Goal: Task Accomplishment & Management: Manage account settings

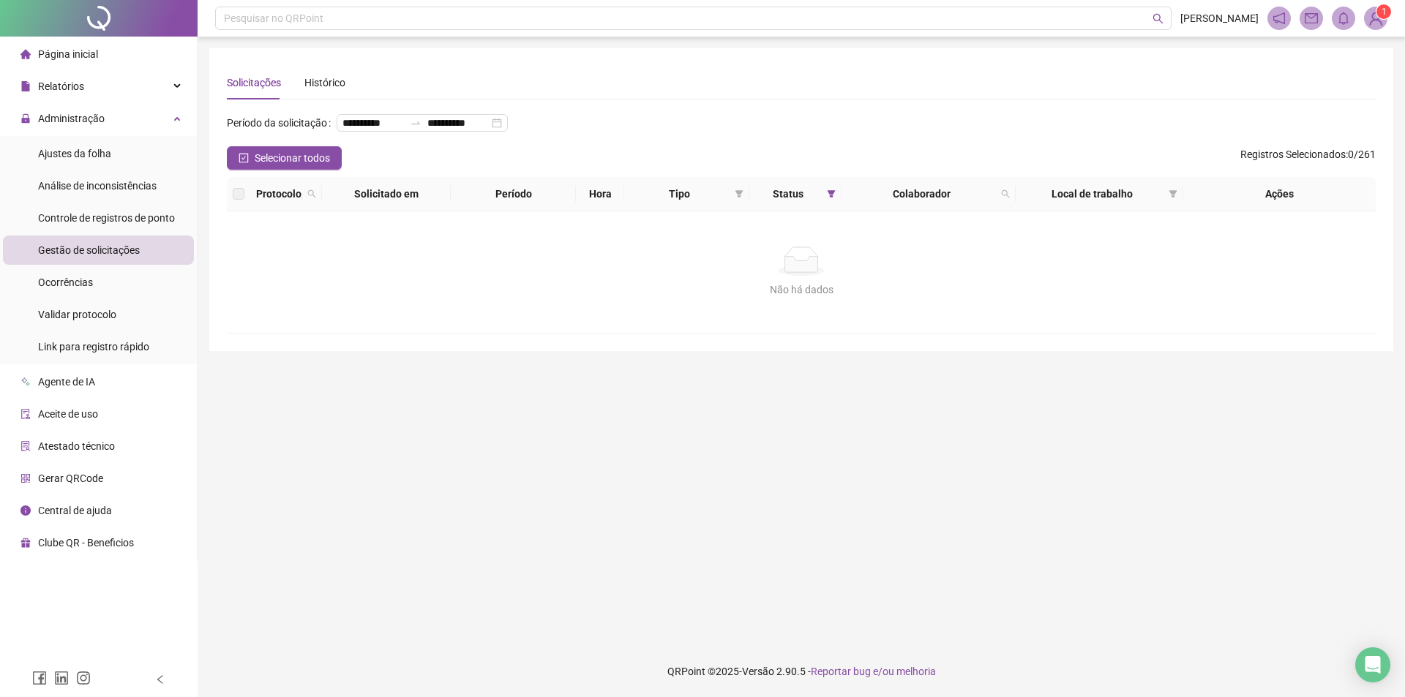
click at [1379, 42] on div "**********" at bounding box center [802, 348] width 1208 height 697
click at [1380, 22] on img at bounding box center [1376, 18] width 22 height 22
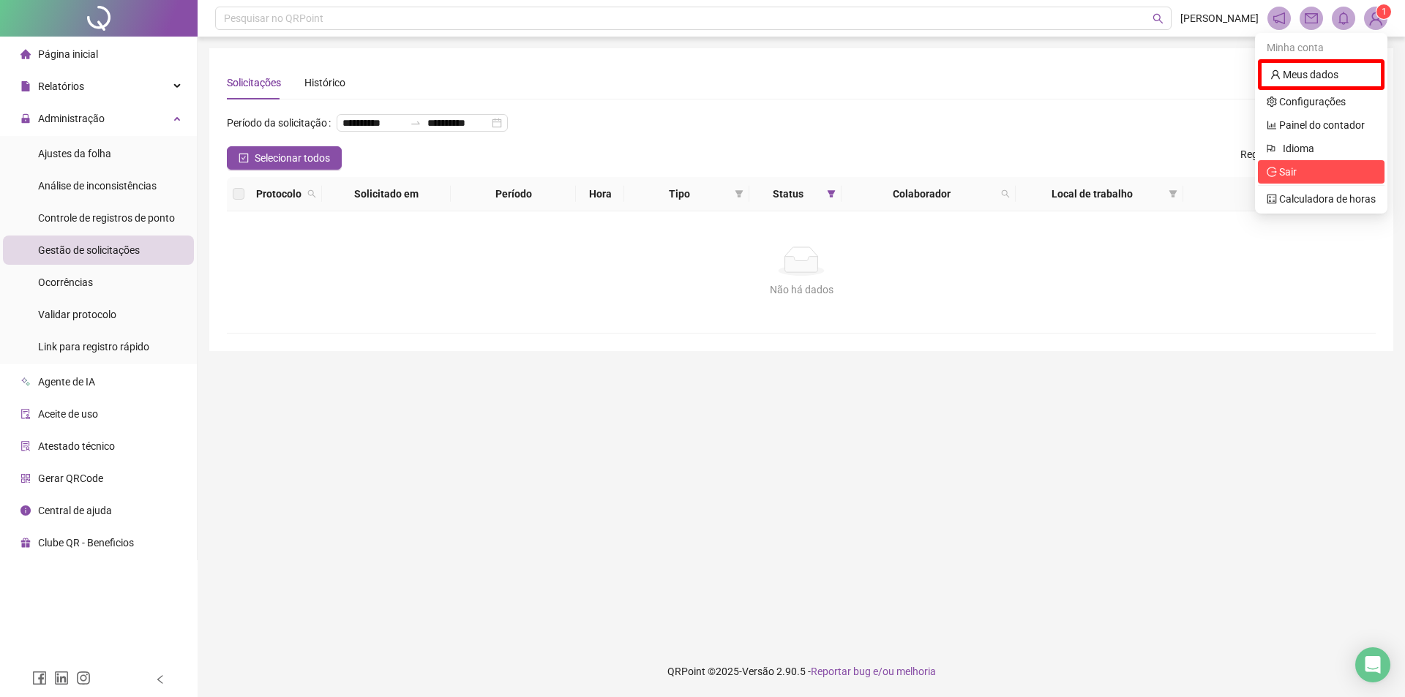
click at [1310, 173] on span "Sair" at bounding box center [1321, 172] width 109 height 16
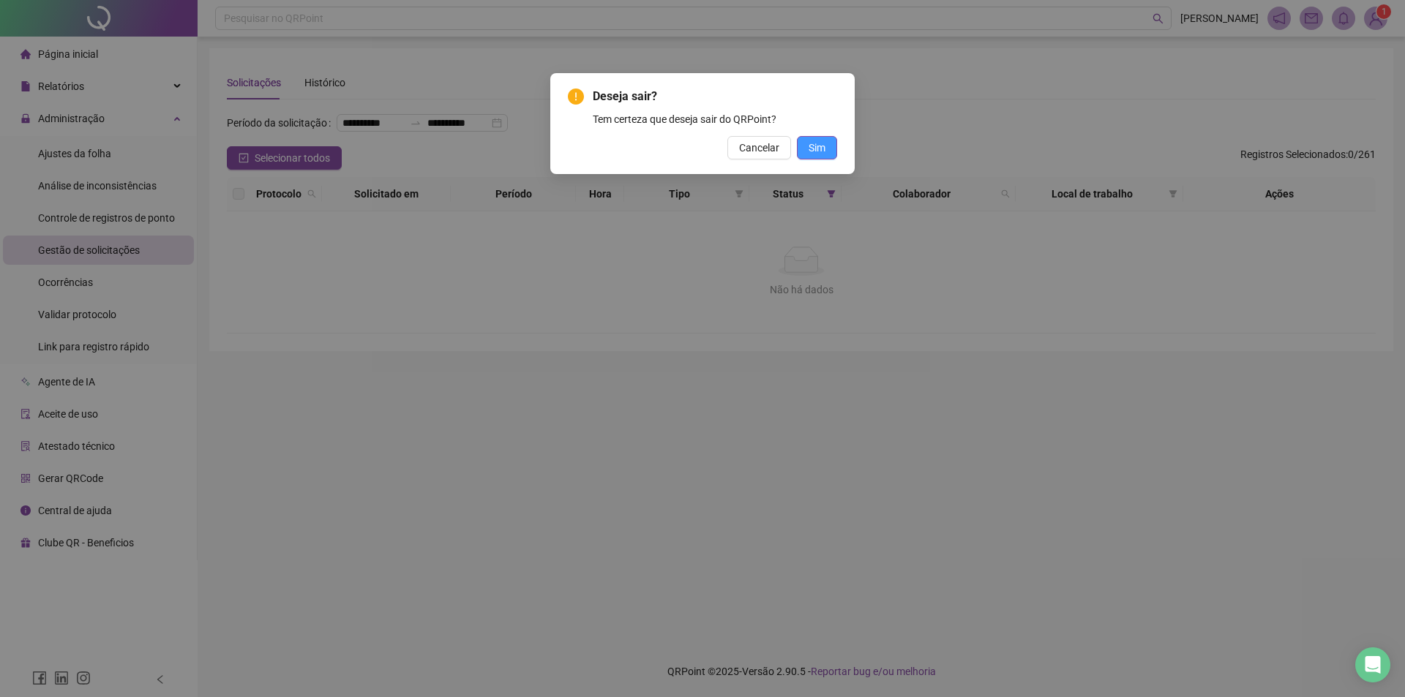
click at [829, 146] on button "Sim" at bounding box center [817, 147] width 40 height 23
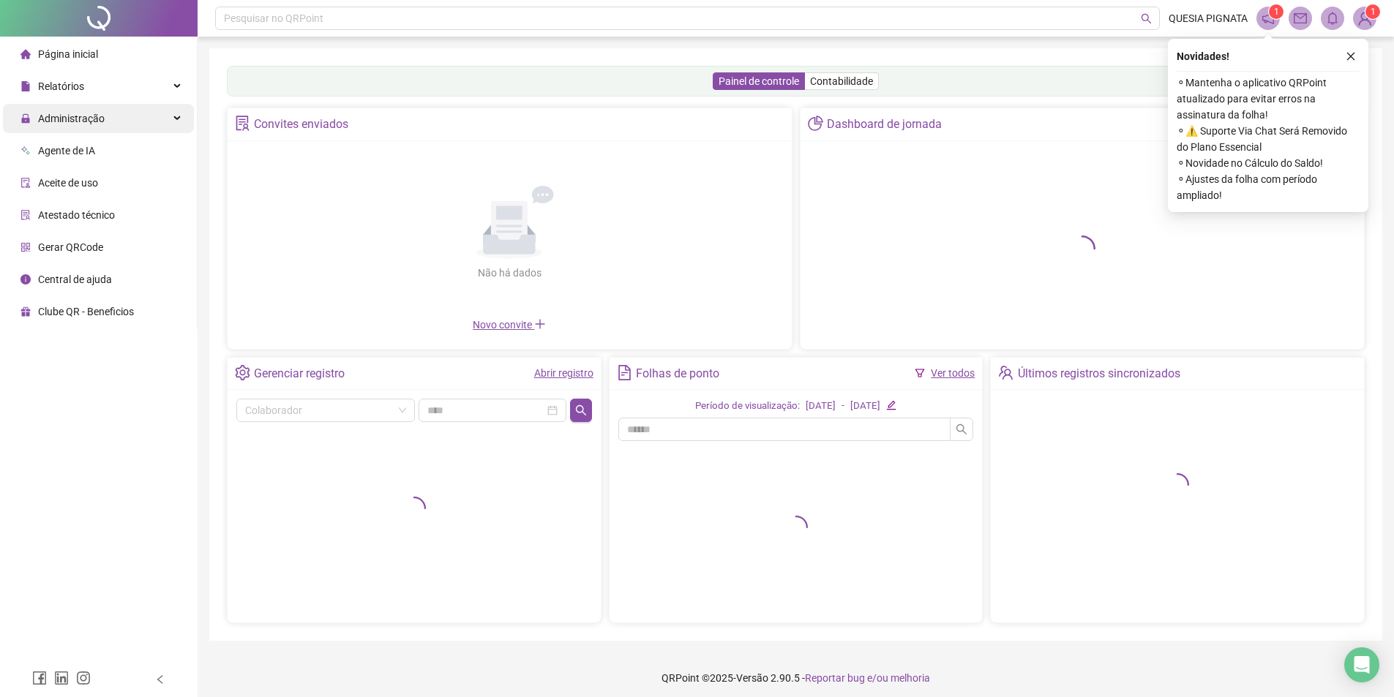
click at [105, 118] on div "Administração" at bounding box center [98, 118] width 191 height 29
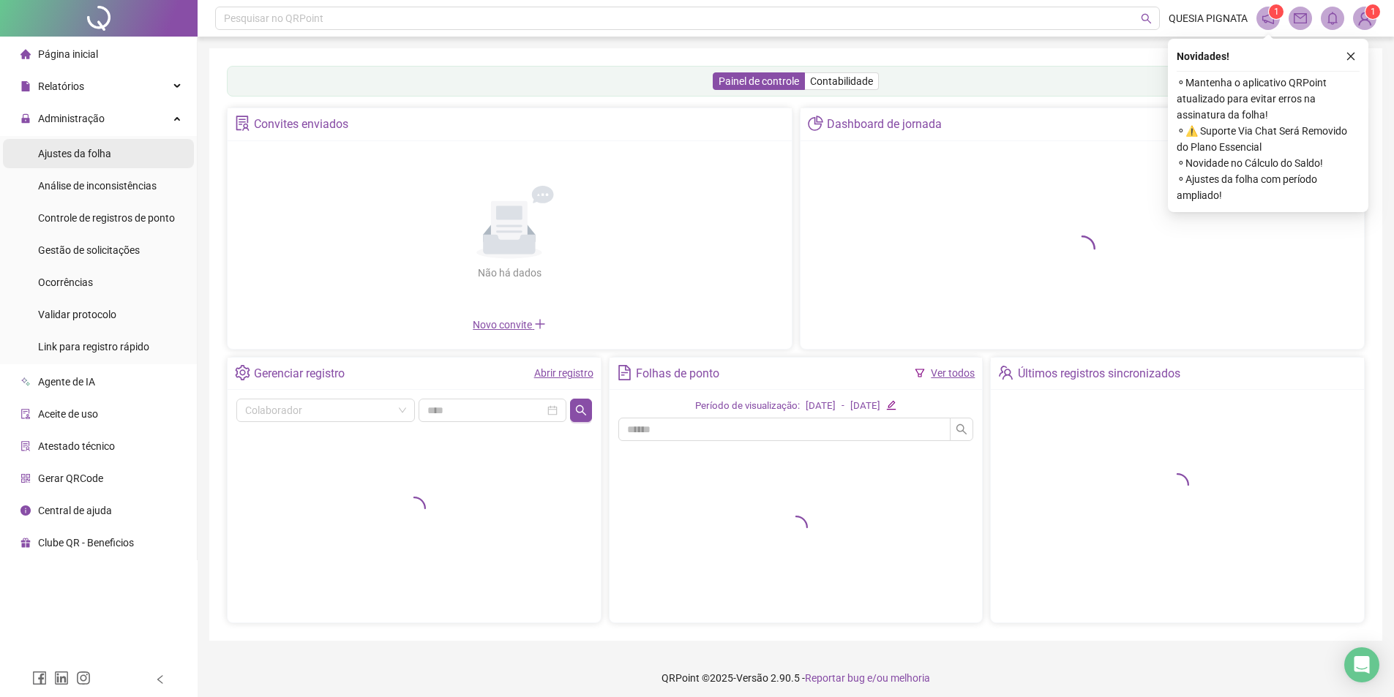
click at [90, 162] on div "Ajustes da folha" at bounding box center [74, 153] width 73 height 29
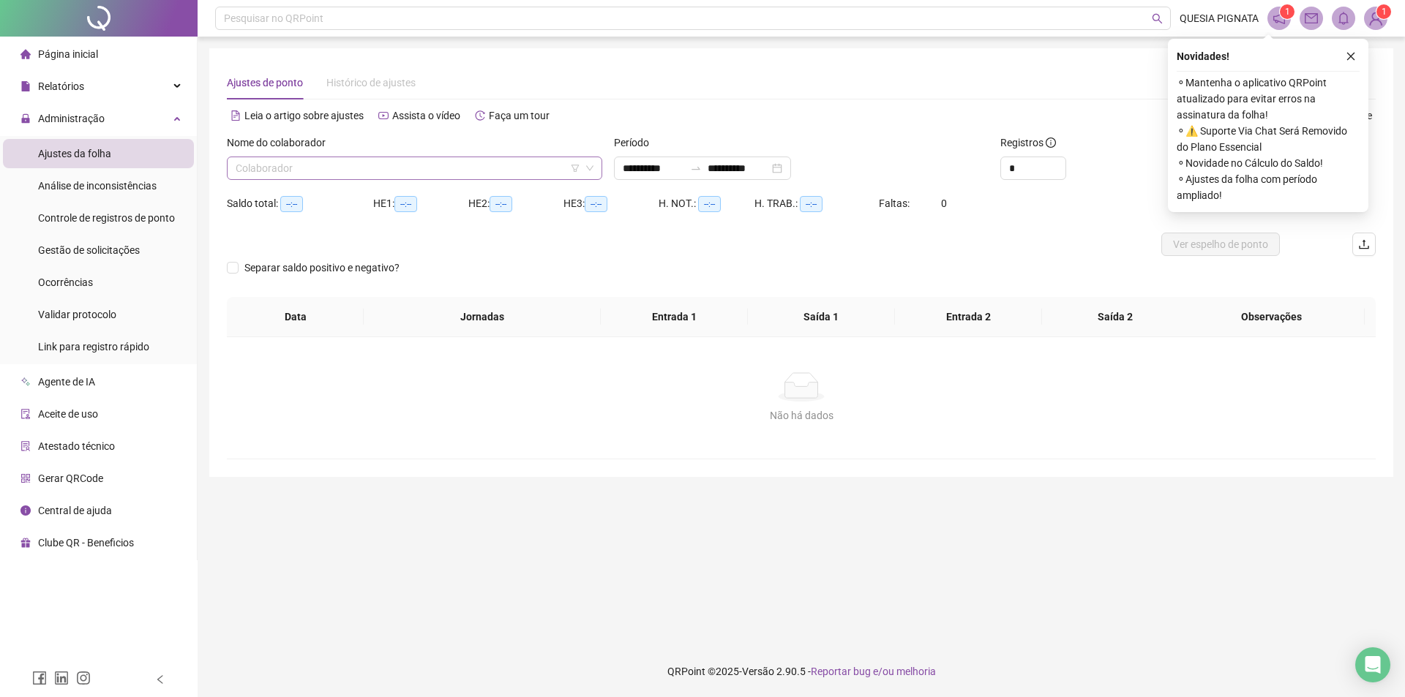
click at [368, 159] on input "search" at bounding box center [408, 168] width 345 height 22
type input "**********"
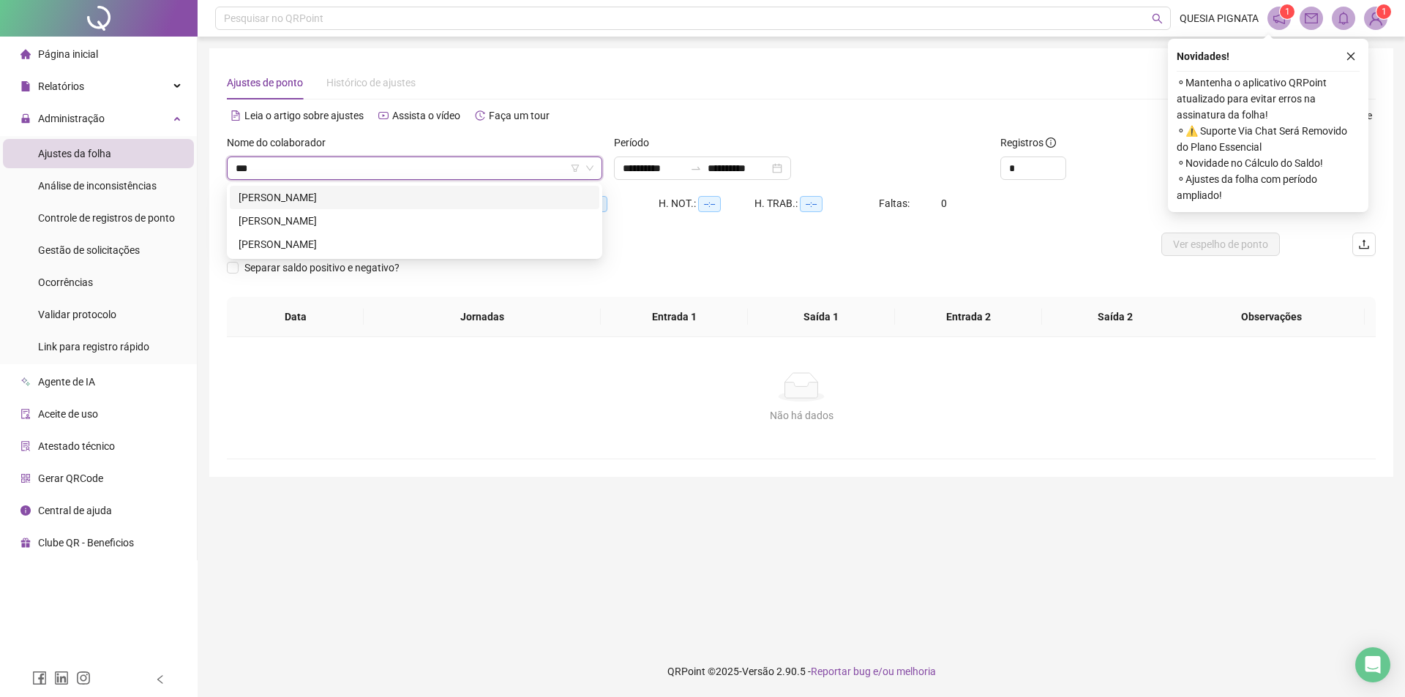
click at [359, 164] on input "***" at bounding box center [408, 168] width 345 height 22
click at [367, 172] on input "***" at bounding box center [408, 168] width 345 height 22
type input "***"
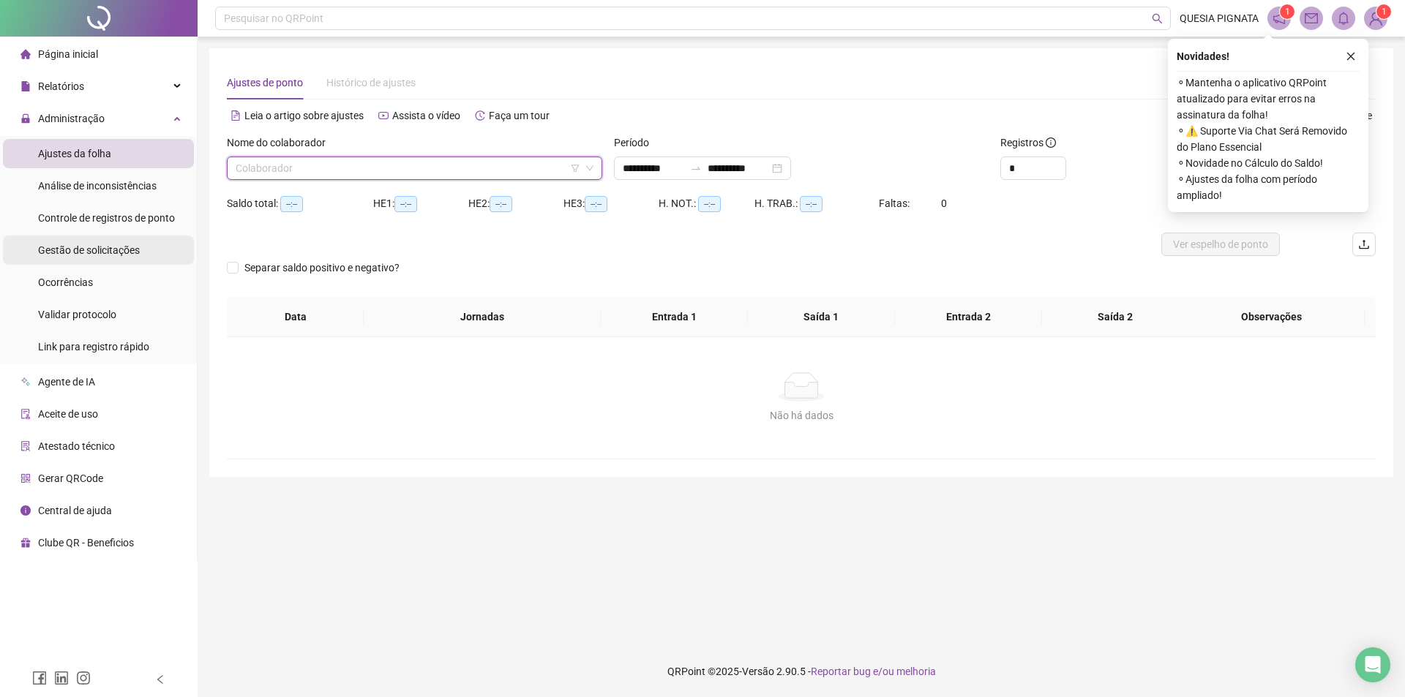
click at [111, 258] on div "Gestão de solicitações" at bounding box center [89, 250] width 102 height 29
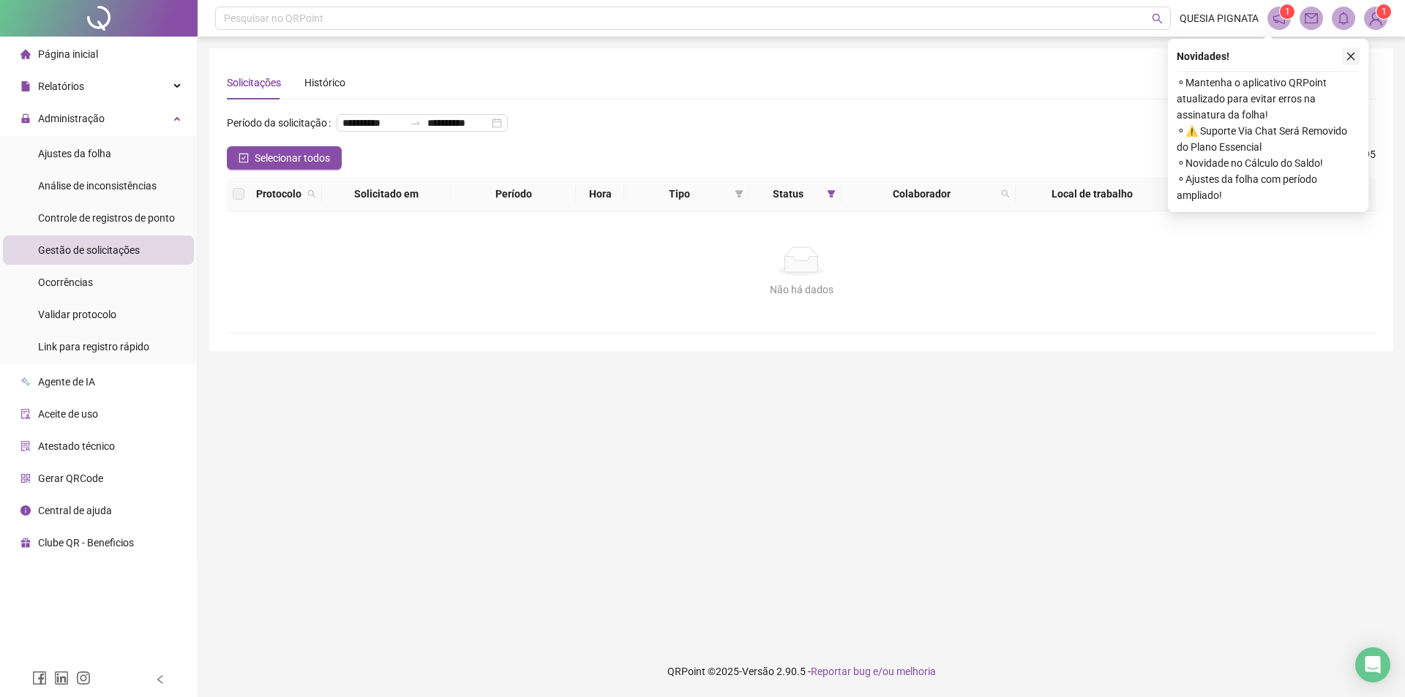
click at [1359, 53] on button "button" at bounding box center [1351, 57] width 18 height 18
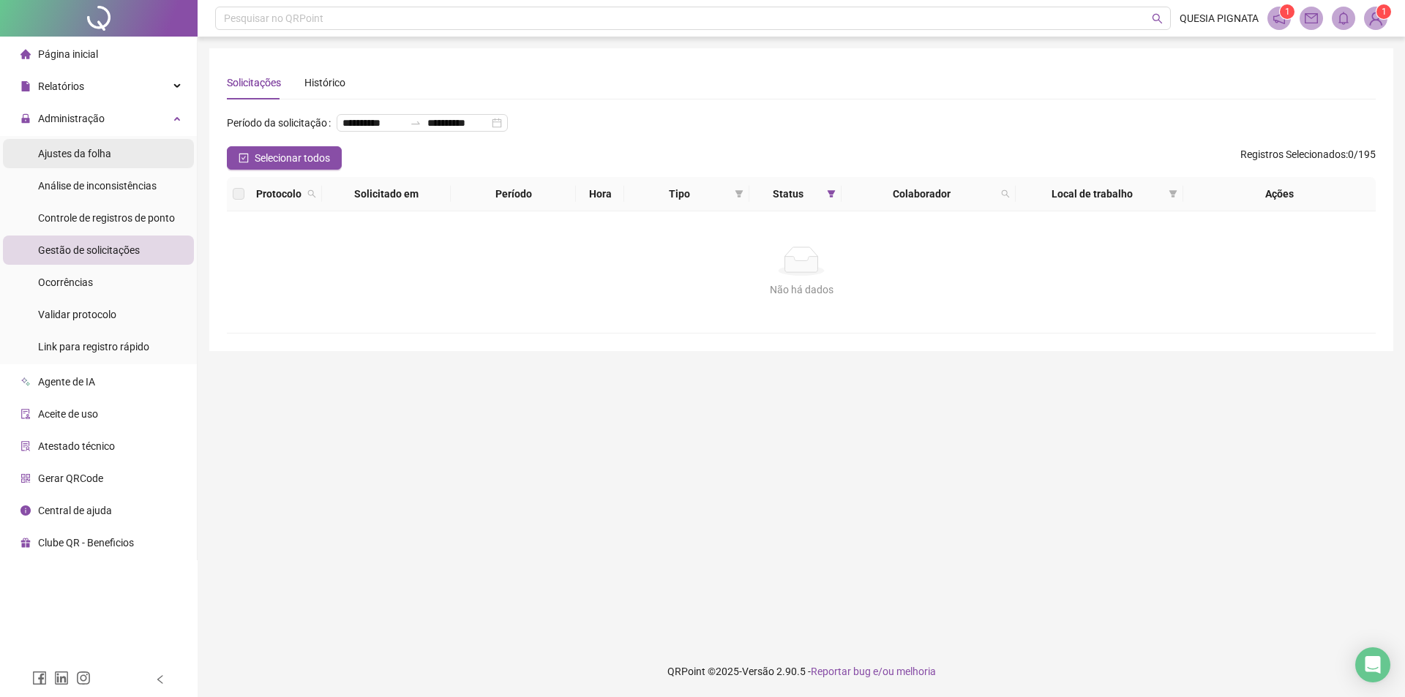
click at [107, 152] on span "Ajustes da folha" at bounding box center [74, 154] width 73 height 12
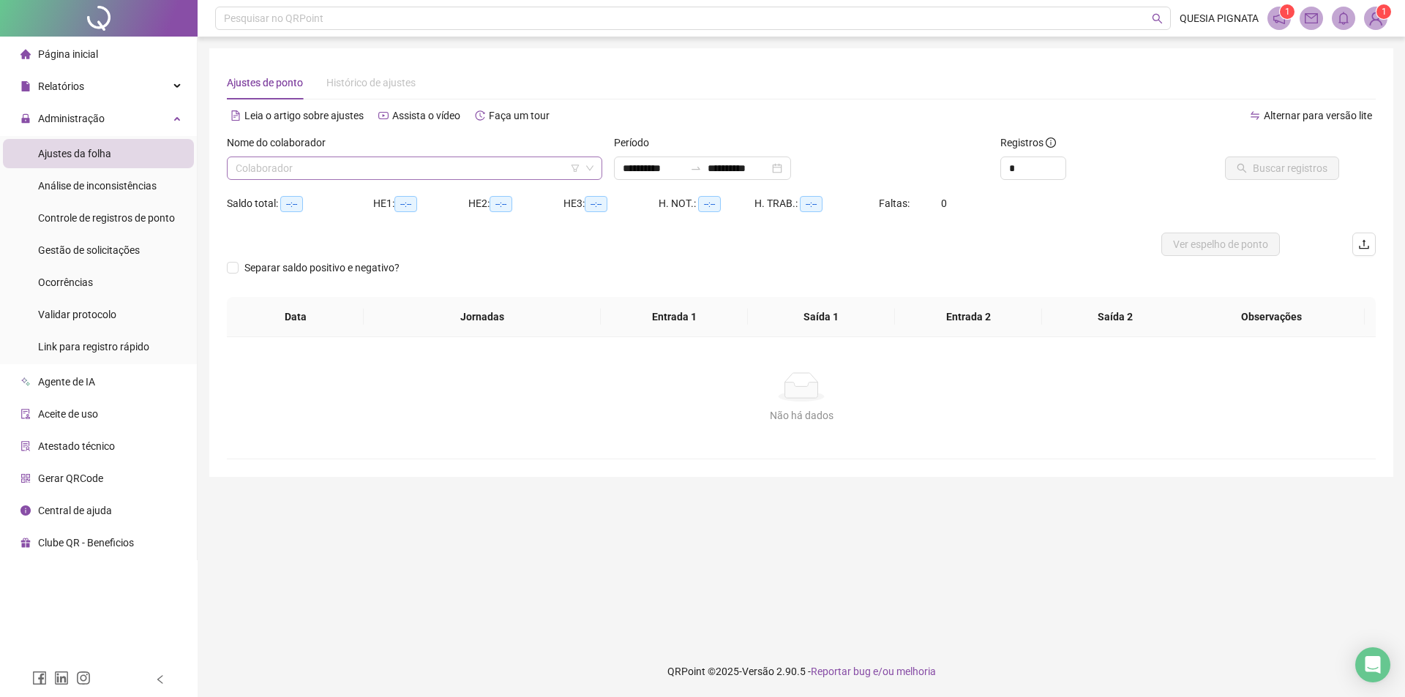
type input "**********"
click at [385, 170] on input "search" at bounding box center [408, 168] width 345 height 22
click at [385, 170] on input "******" at bounding box center [408, 168] width 345 height 22
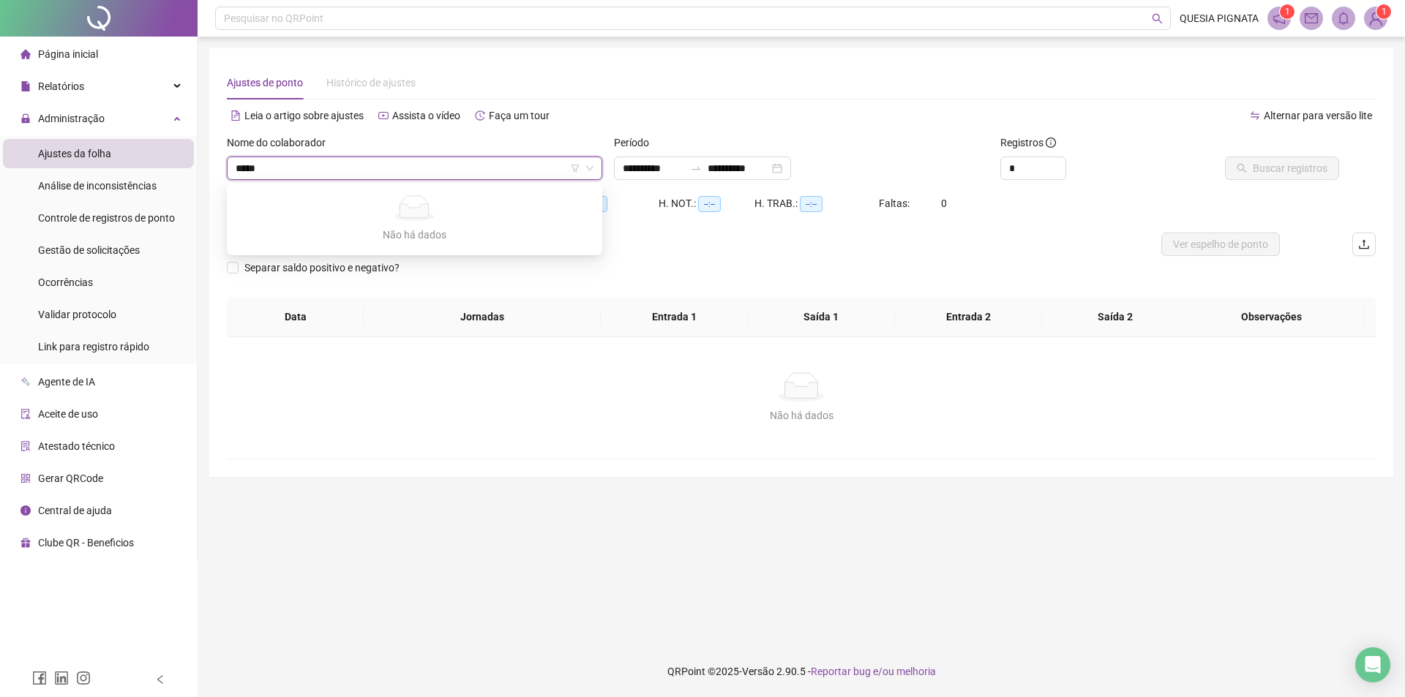
type input "******"
drag, startPoint x: 385, startPoint y: 170, endPoint x: 303, endPoint y: 157, distance: 83.0
click at [249, 176] on input "******" at bounding box center [408, 168] width 345 height 22
click at [630, 159] on div "**********" at bounding box center [702, 168] width 177 height 23
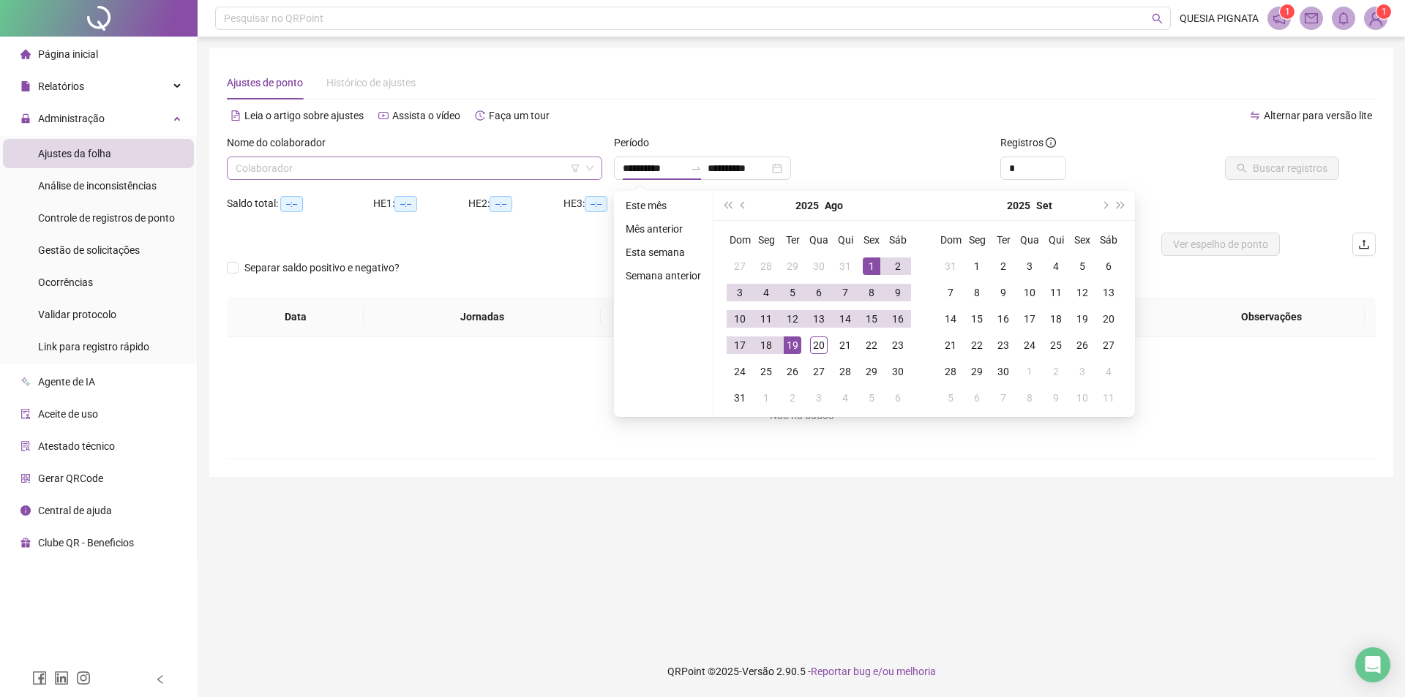
click at [444, 166] on input "search" at bounding box center [408, 168] width 345 height 22
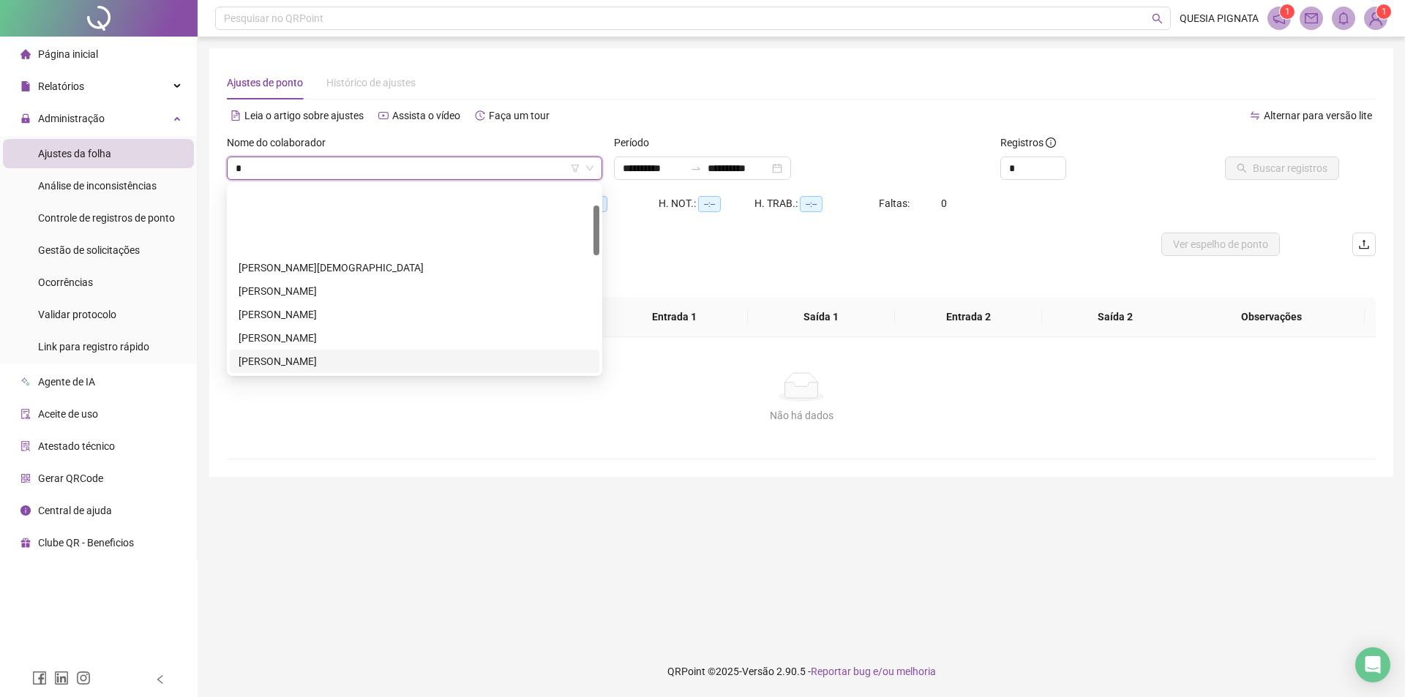
scroll to position [73, 0]
type input "*"
click at [1372, 16] on img at bounding box center [1376, 18] width 22 height 22
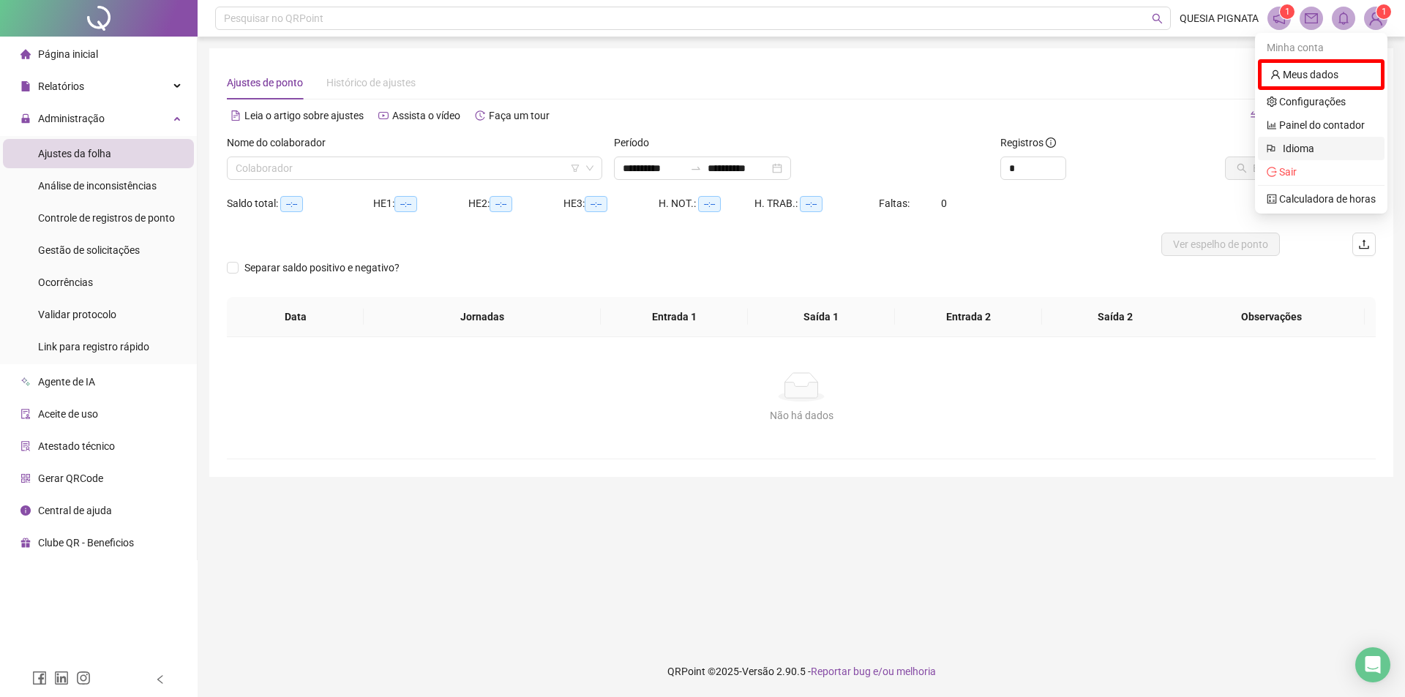
click at [1319, 159] on div "Idioma" at bounding box center [1321, 148] width 127 height 23
click at [1285, 171] on span "Sair" at bounding box center [1288, 172] width 18 height 12
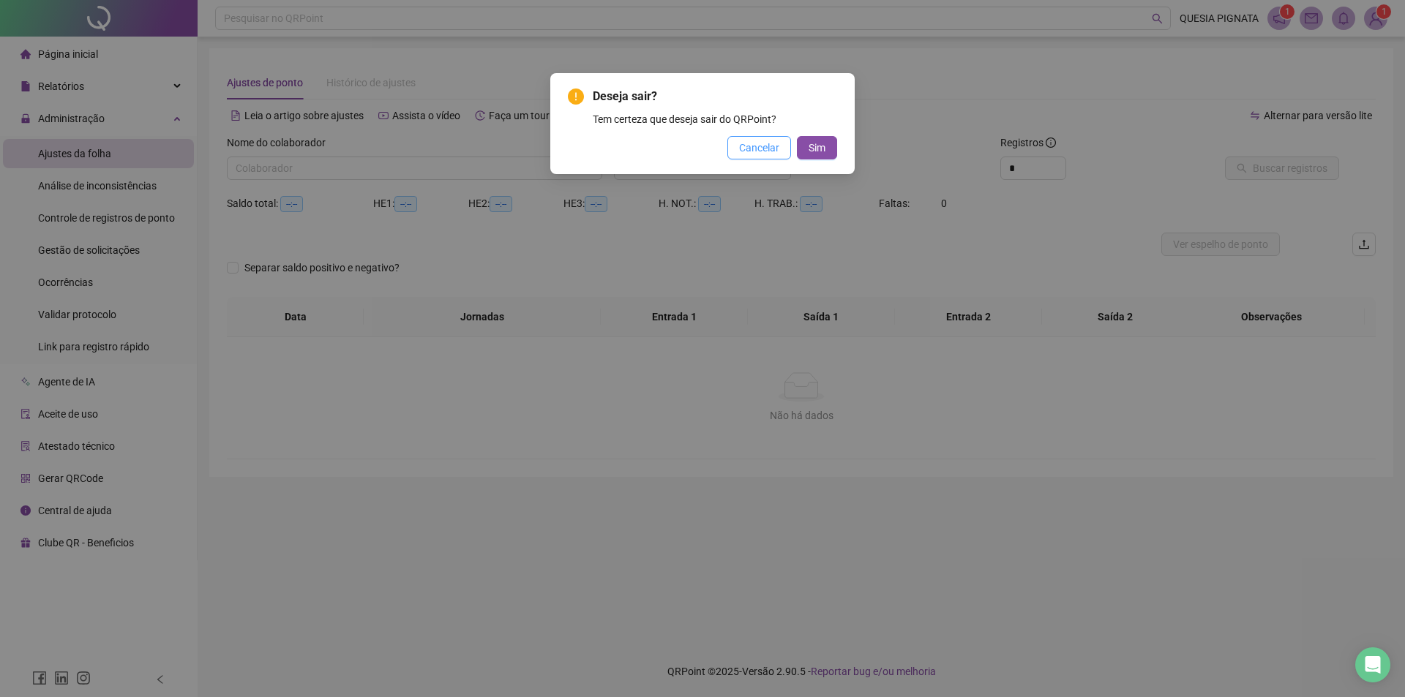
click at [790, 154] on button "Cancelar" at bounding box center [760, 147] width 64 height 23
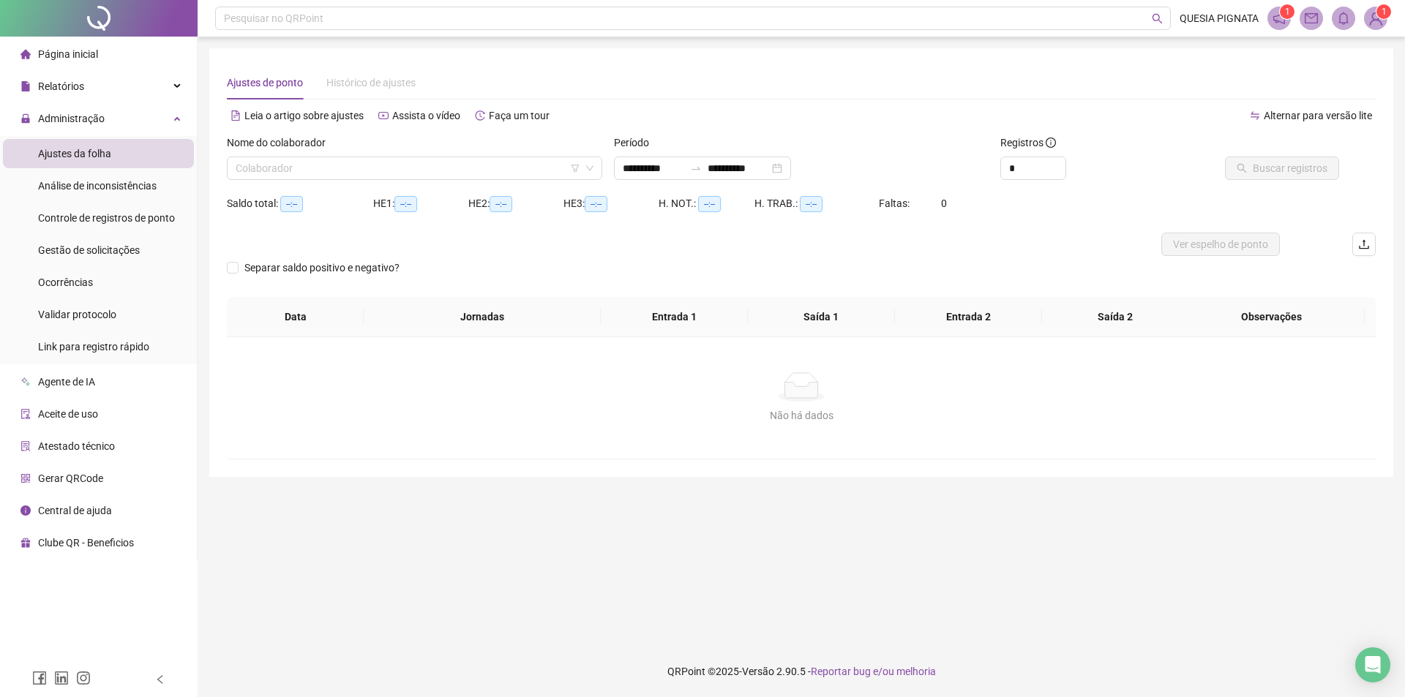
click at [1377, 18] on img at bounding box center [1376, 18] width 22 height 22
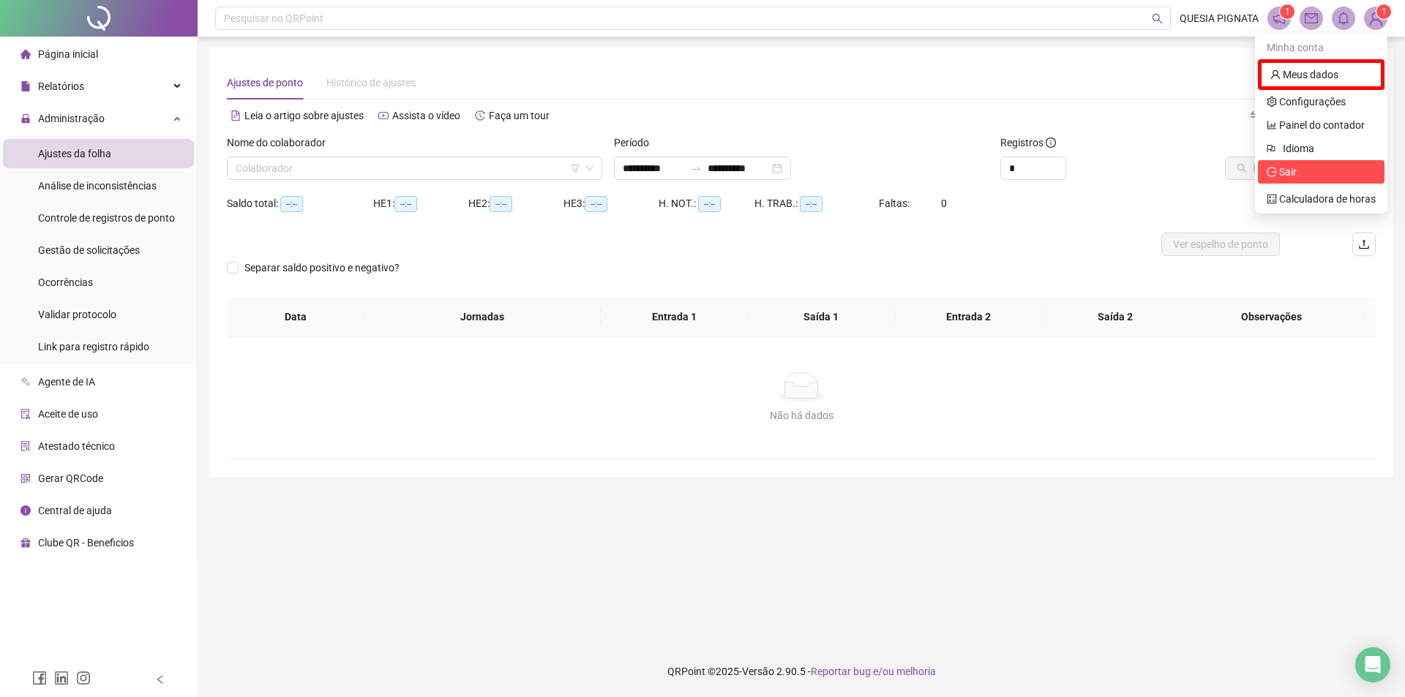
click at [1320, 165] on span "Sair" at bounding box center [1321, 172] width 109 height 16
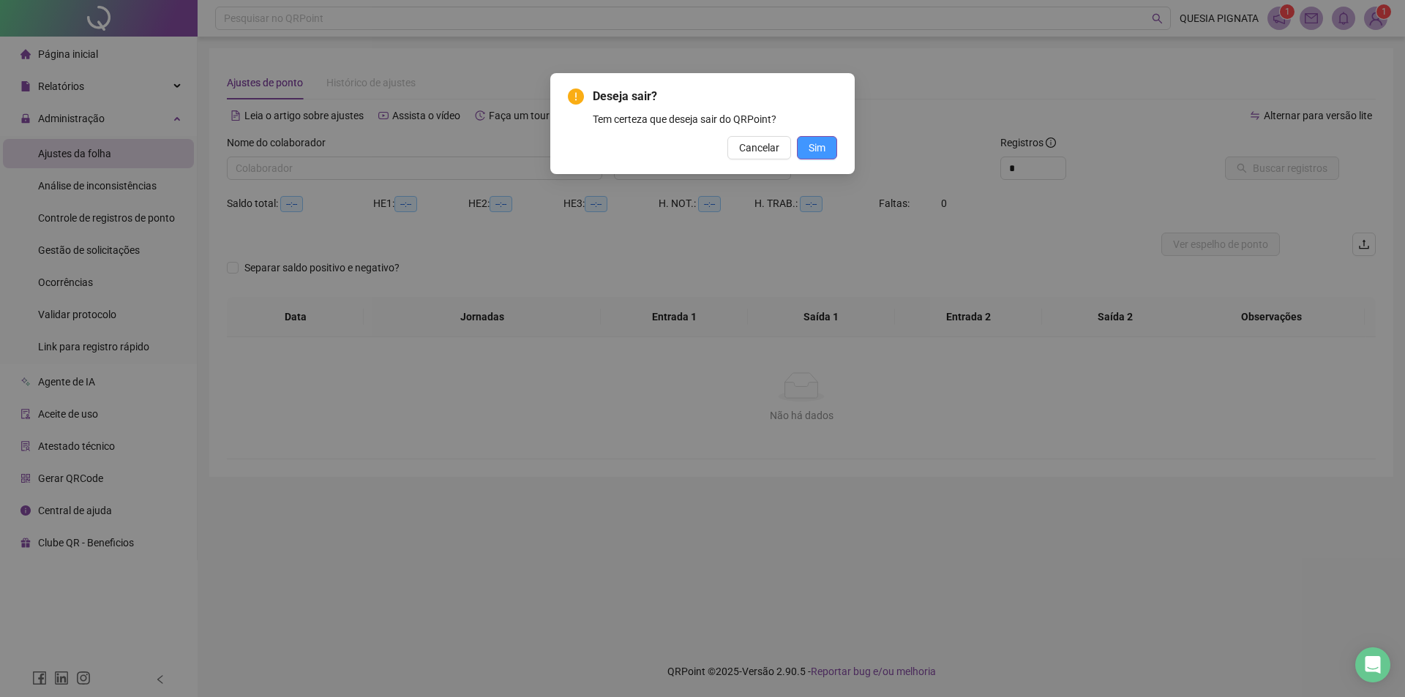
click at [820, 150] on span "Sim" at bounding box center [817, 148] width 17 height 16
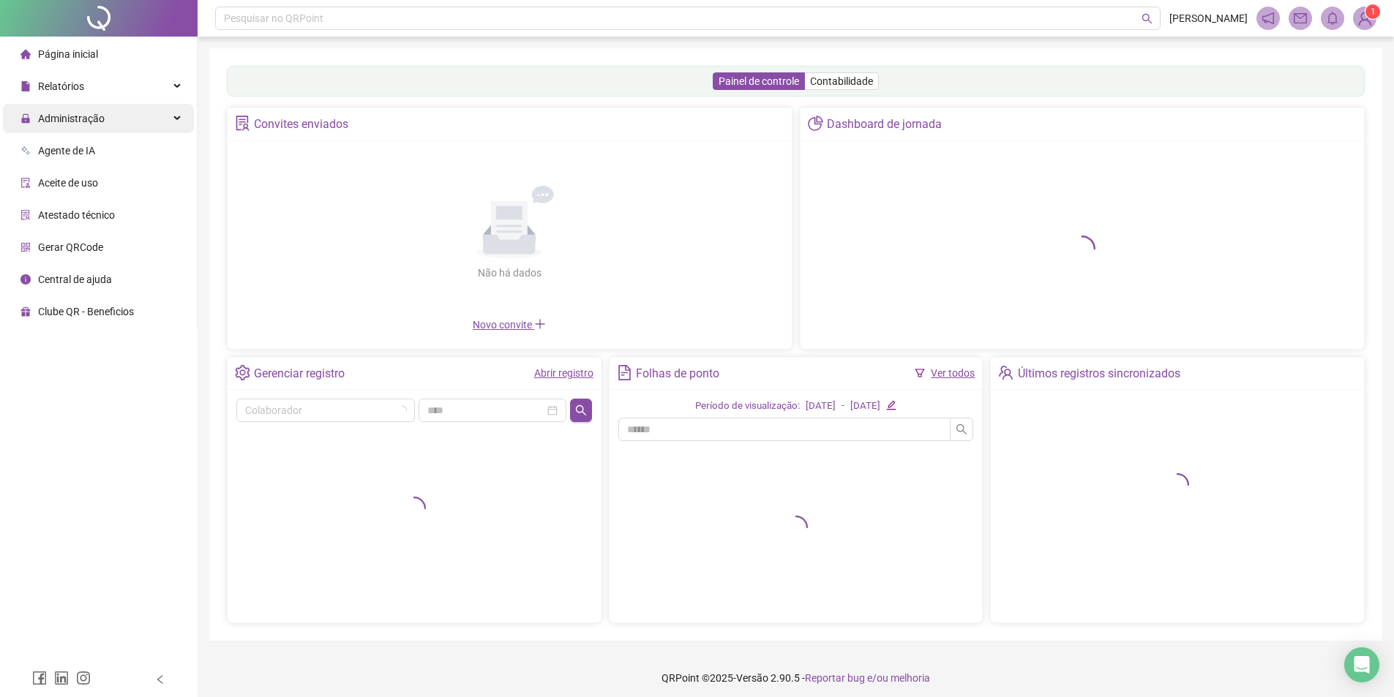
click at [119, 110] on div "Administração" at bounding box center [98, 118] width 191 height 29
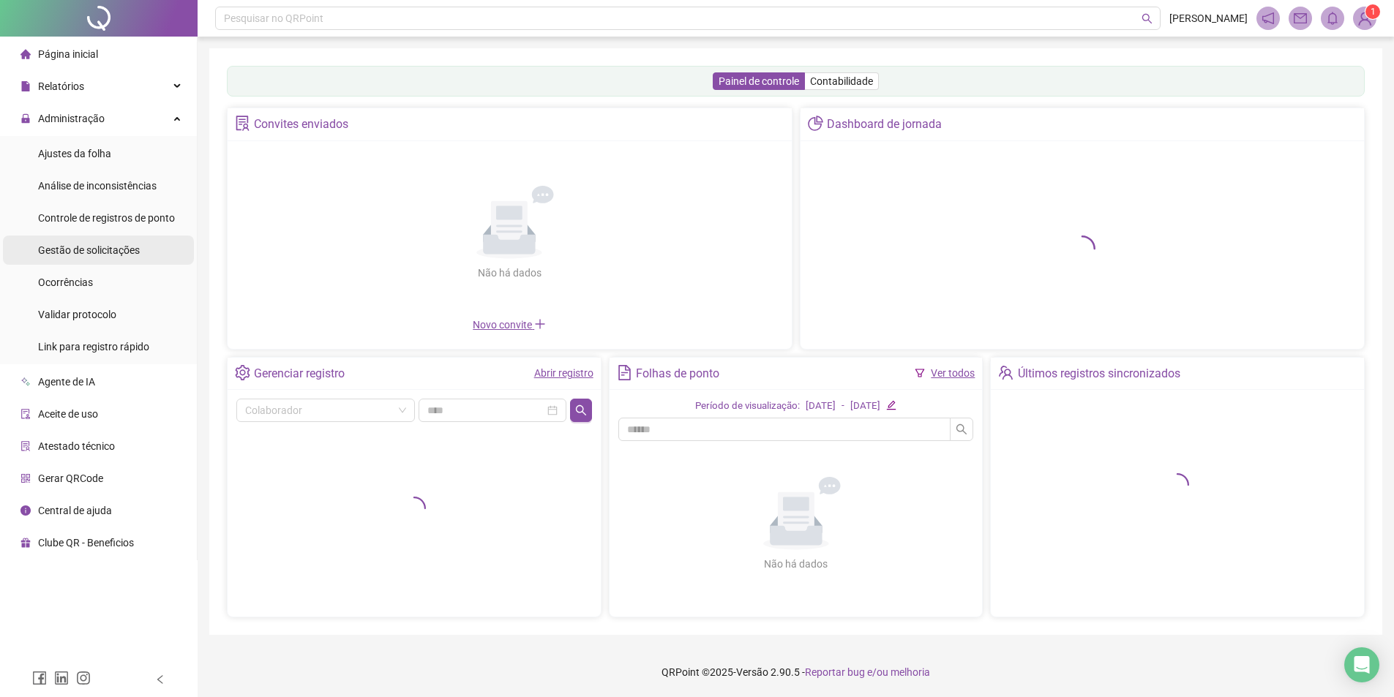
click at [123, 260] on div "Gestão de solicitações" at bounding box center [89, 250] width 102 height 29
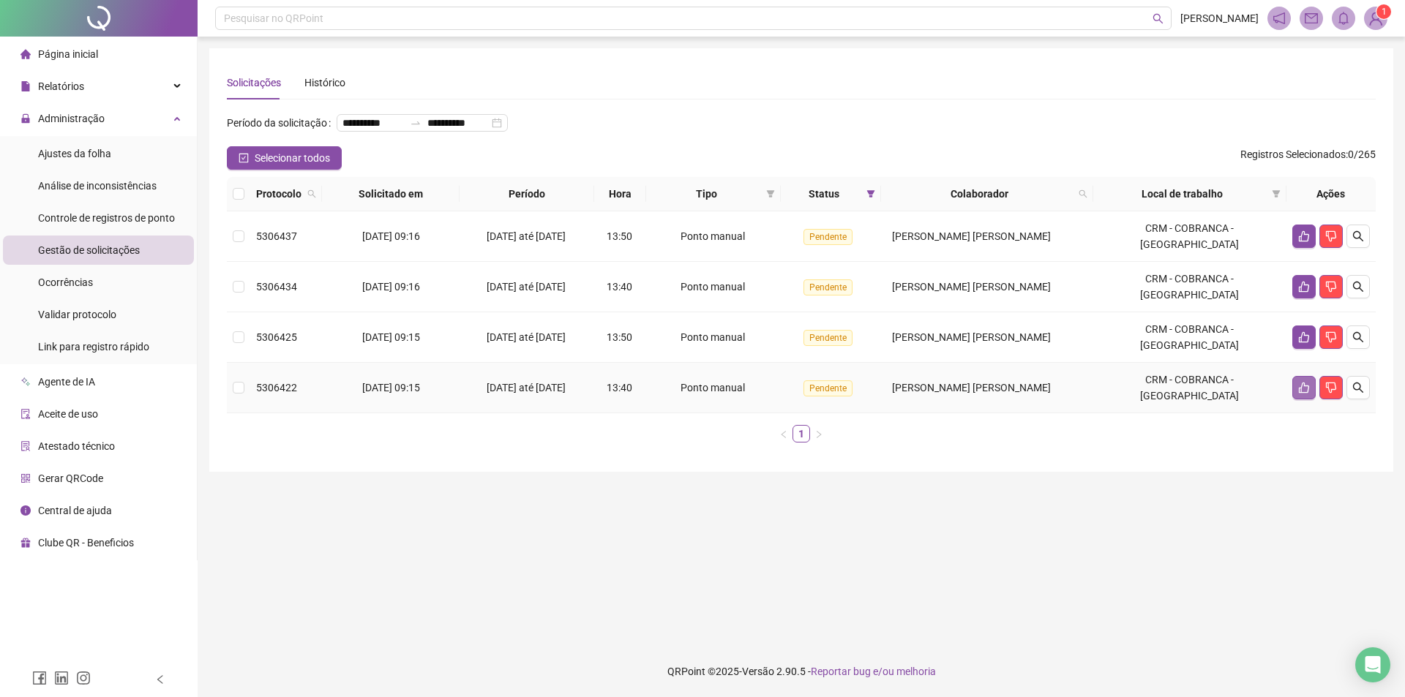
click at [1294, 400] on button "button" at bounding box center [1304, 387] width 23 height 23
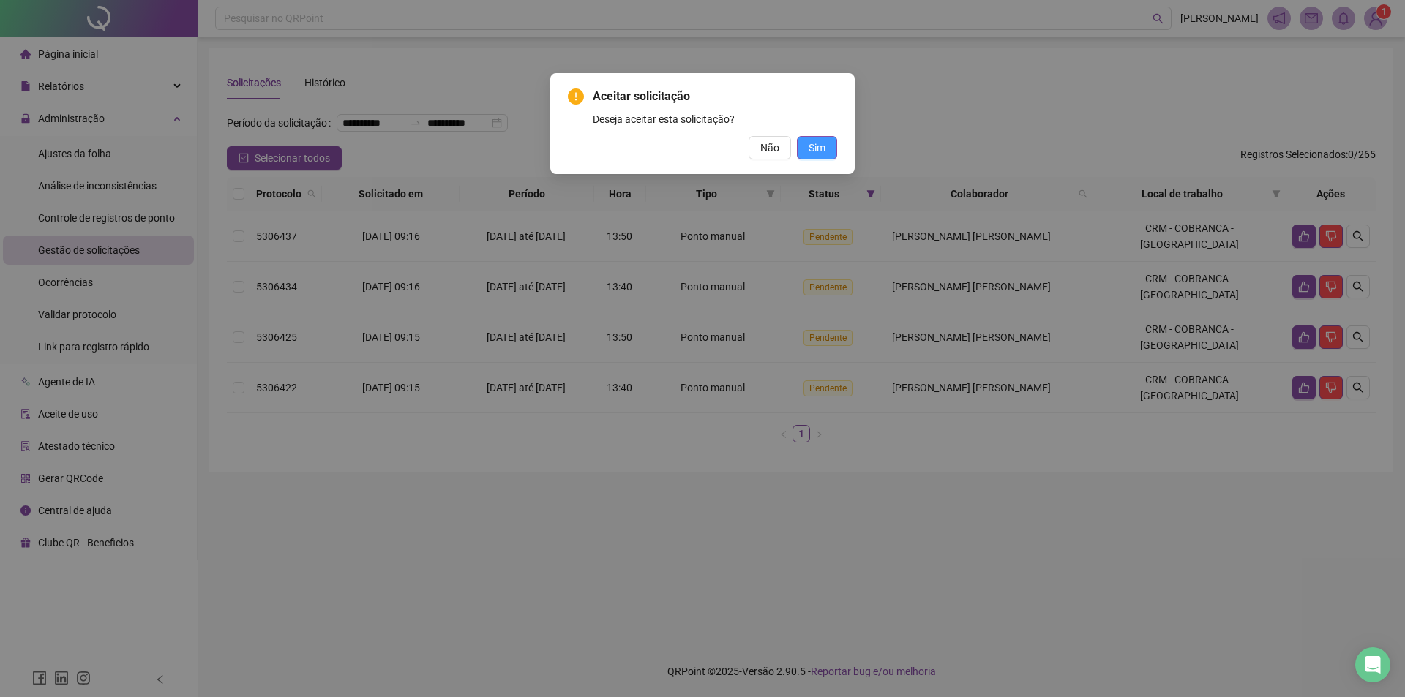
click at [811, 154] on span "Sim" at bounding box center [817, 148] width 17 height 16
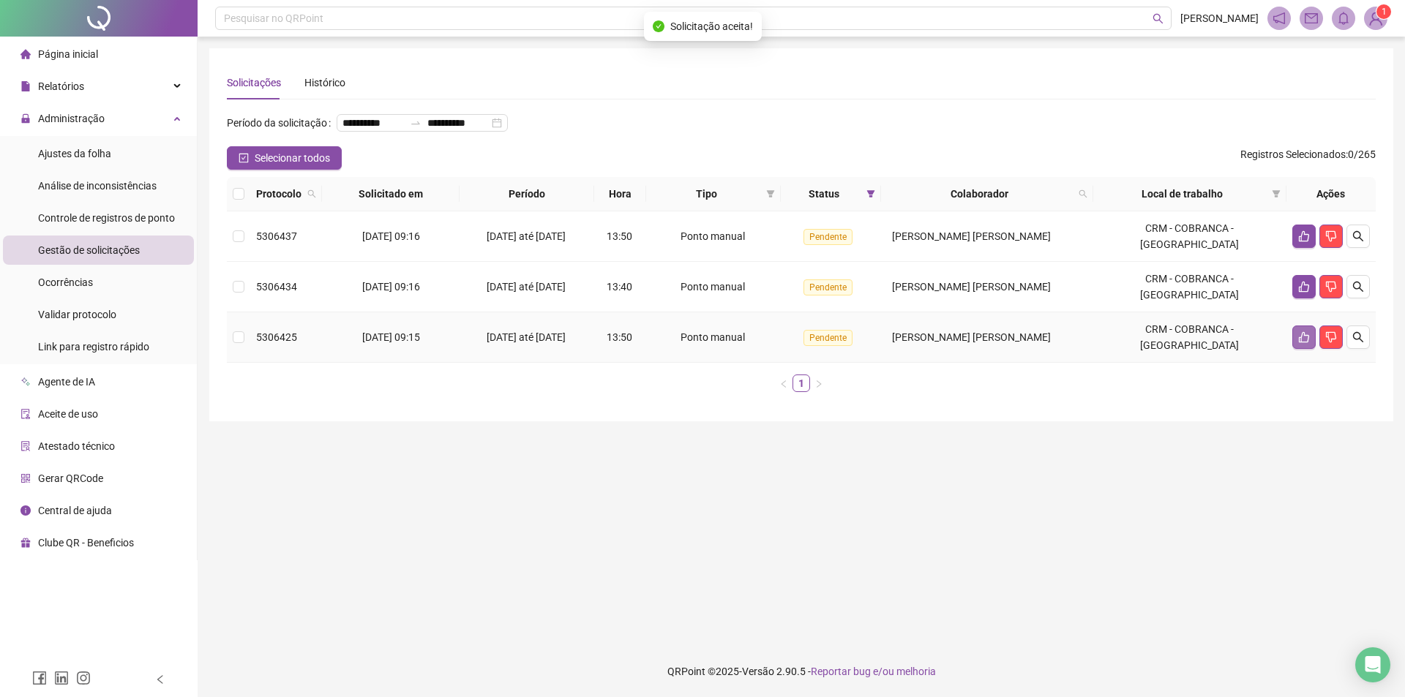
click at [1298, 343] on icon "like" at bounding box center [1304, 338] width 12 height 12
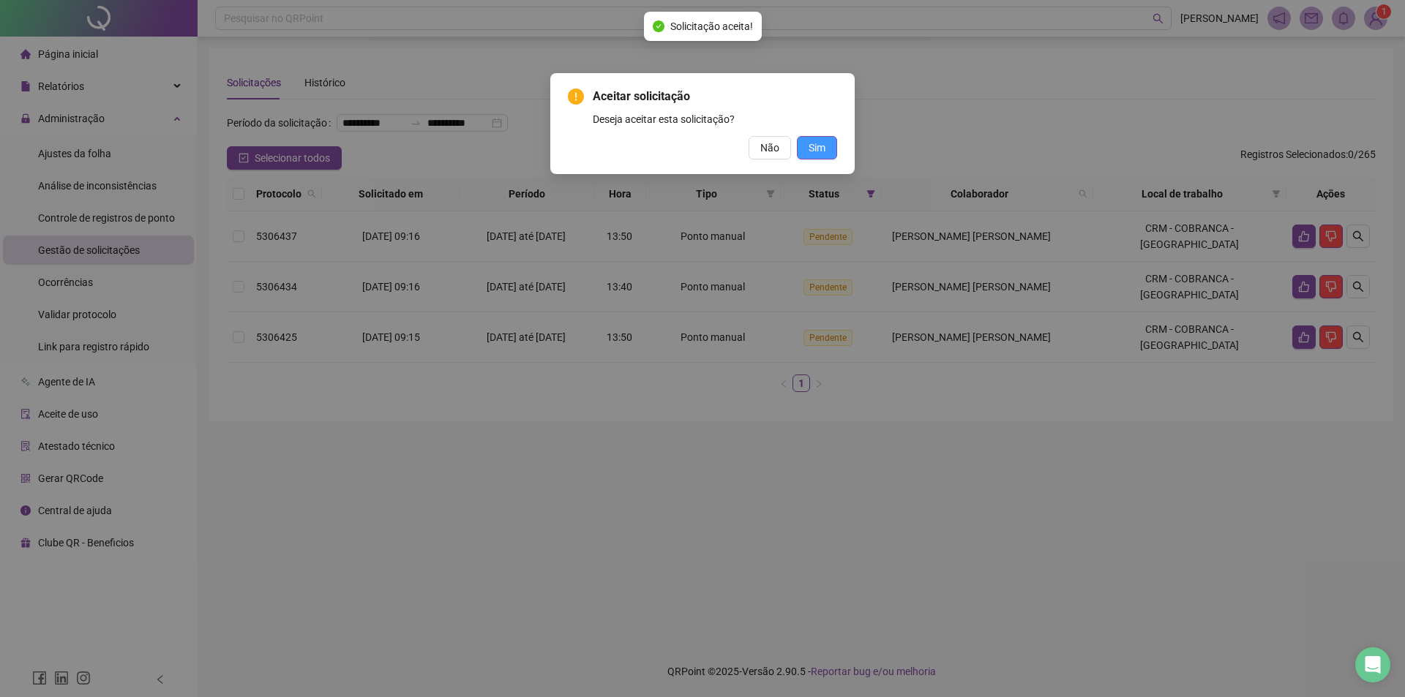
click at [820, 147] on span "Sim" at bounding box center [817, 148] width 17 height 16
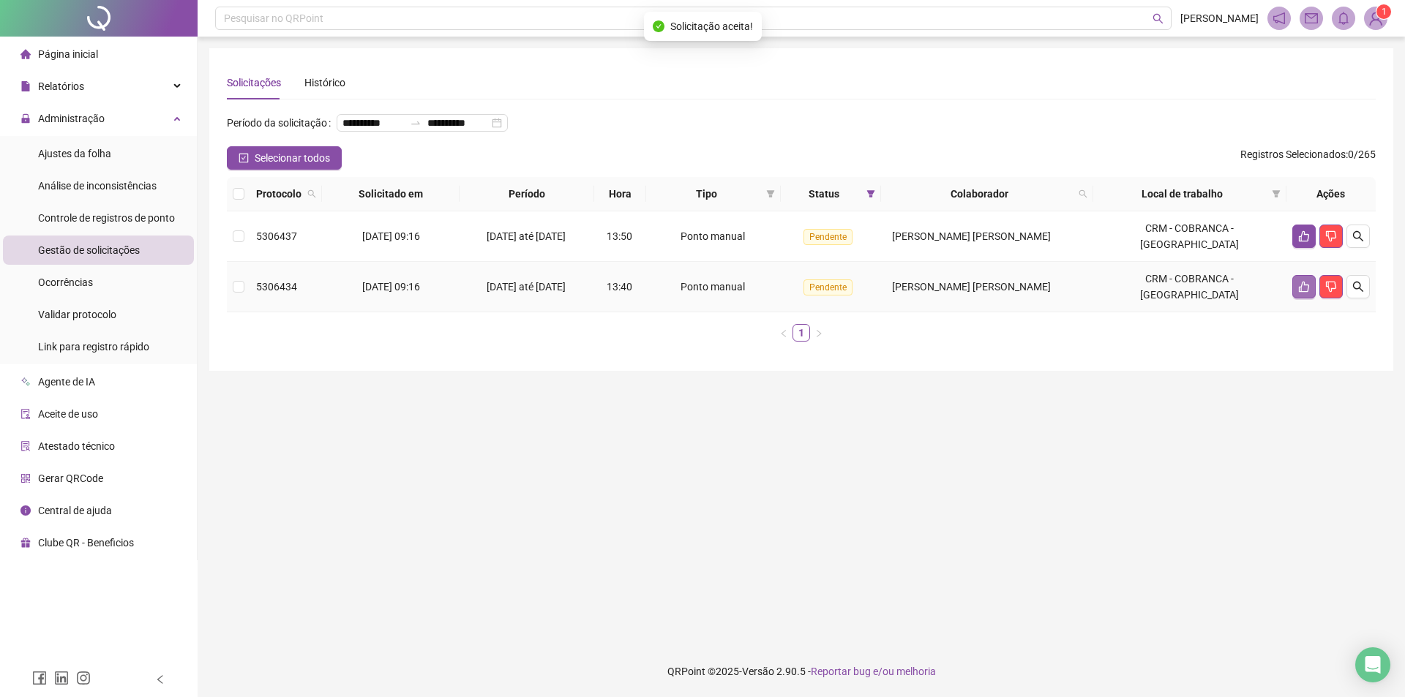
click at [1304, 293] on icon "like" at bounding box center [1304, 287] width 12 height 12
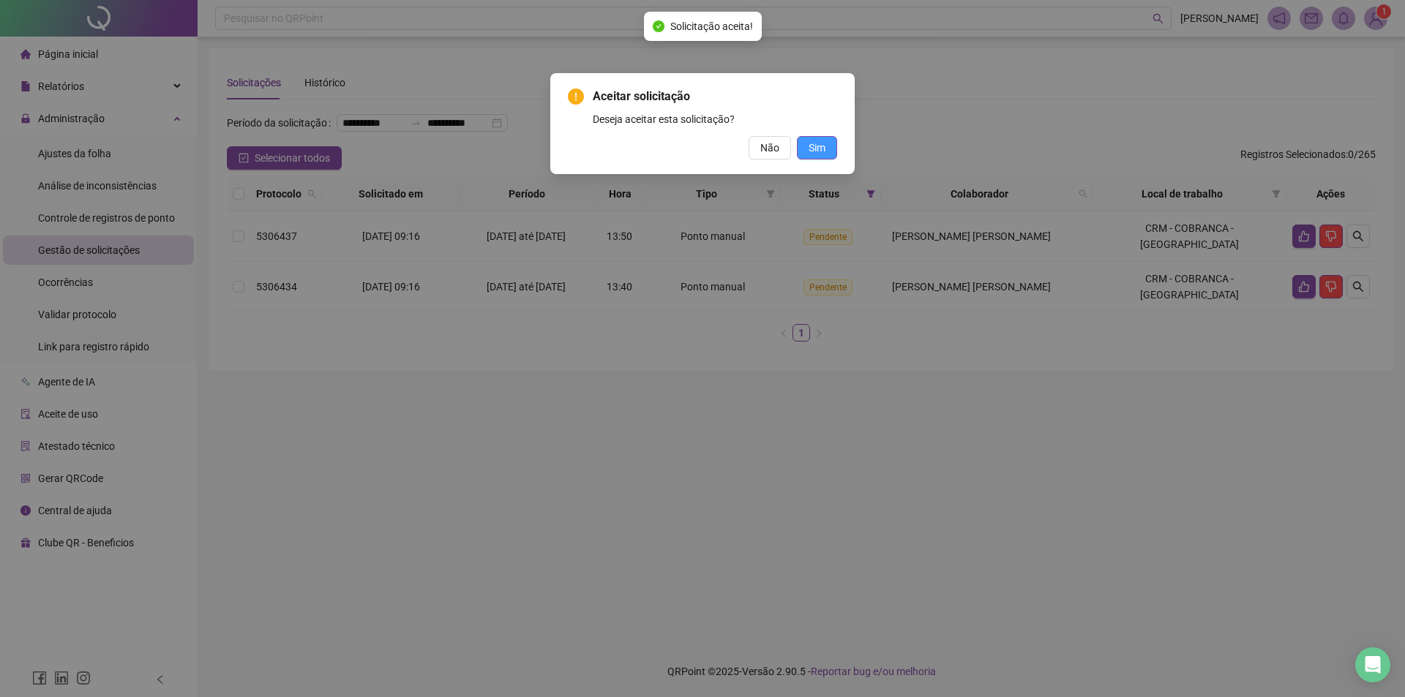
click at [808, 138] on button "Sim" at bounding box center [817, 147] width 40 height 23
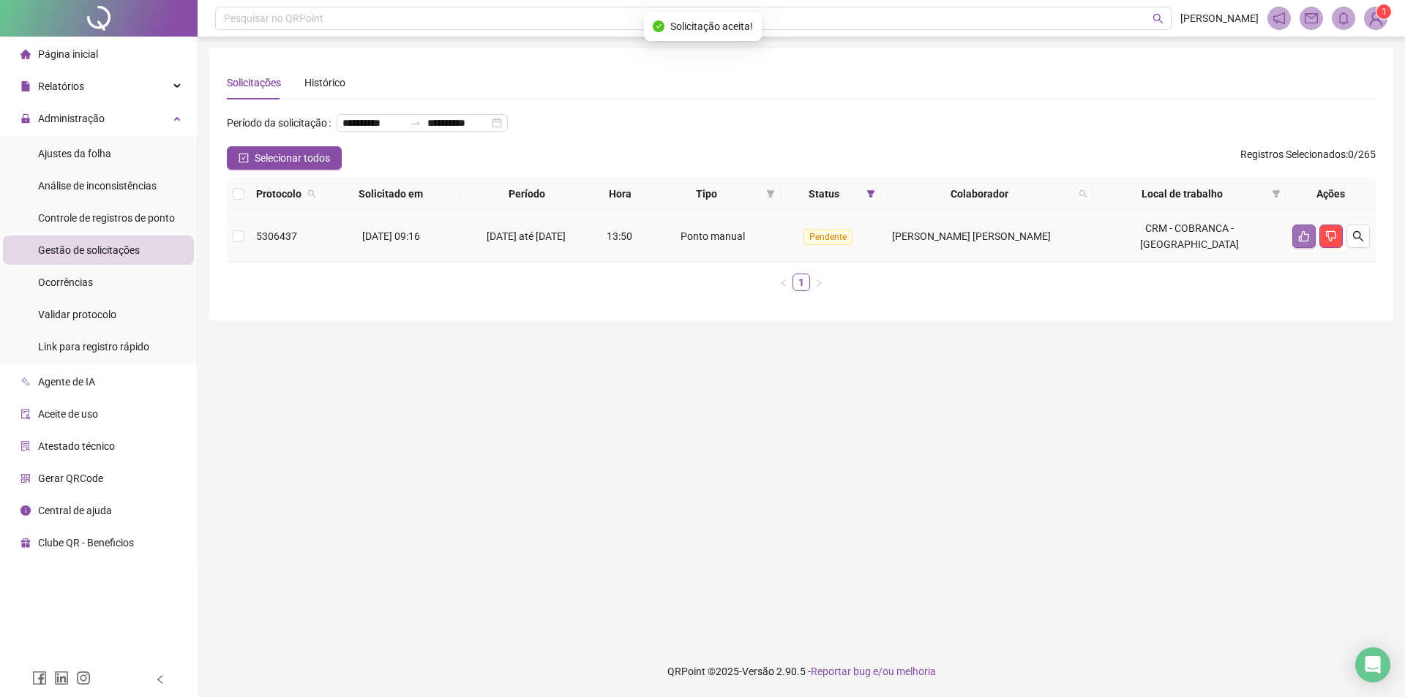
click at [1301, 242] on icon "like" at bounding box center [1304, 236] width 10 height 11
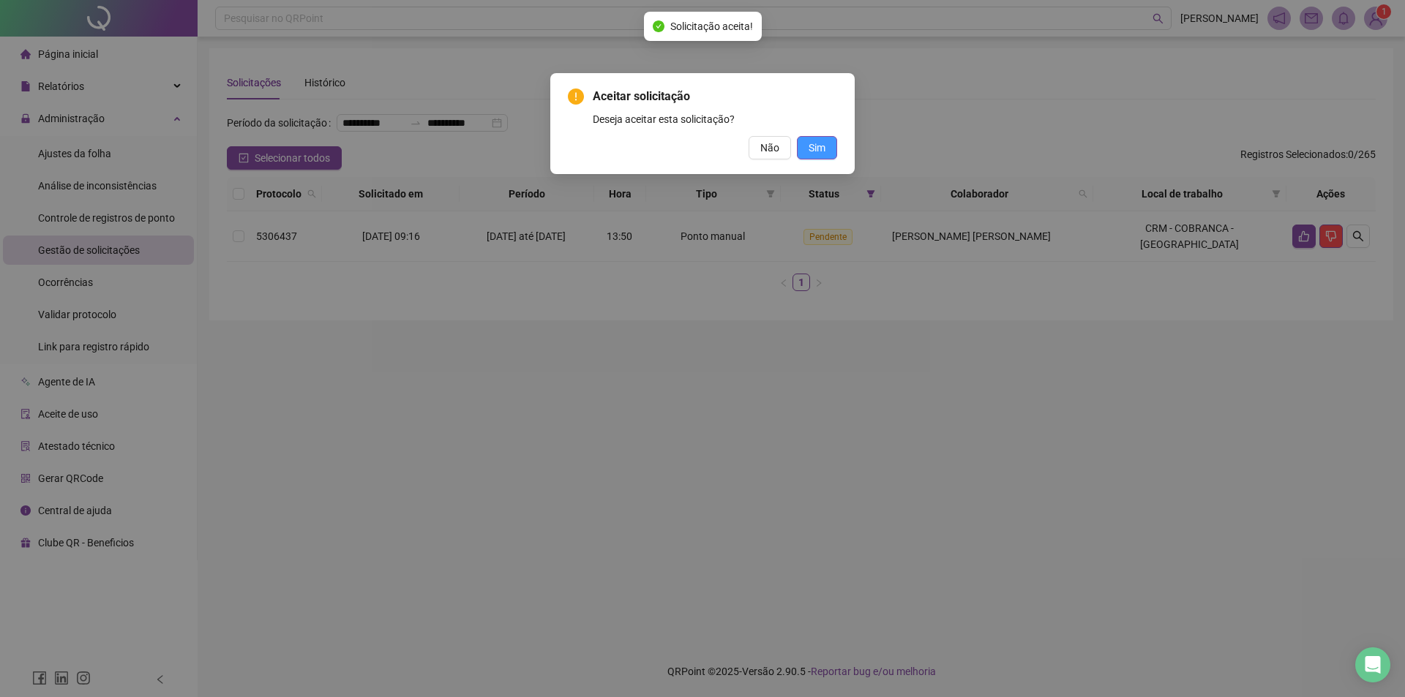
click at [812, 153] on span "Sim" at bounding box center [817, 148] width 17 height 16
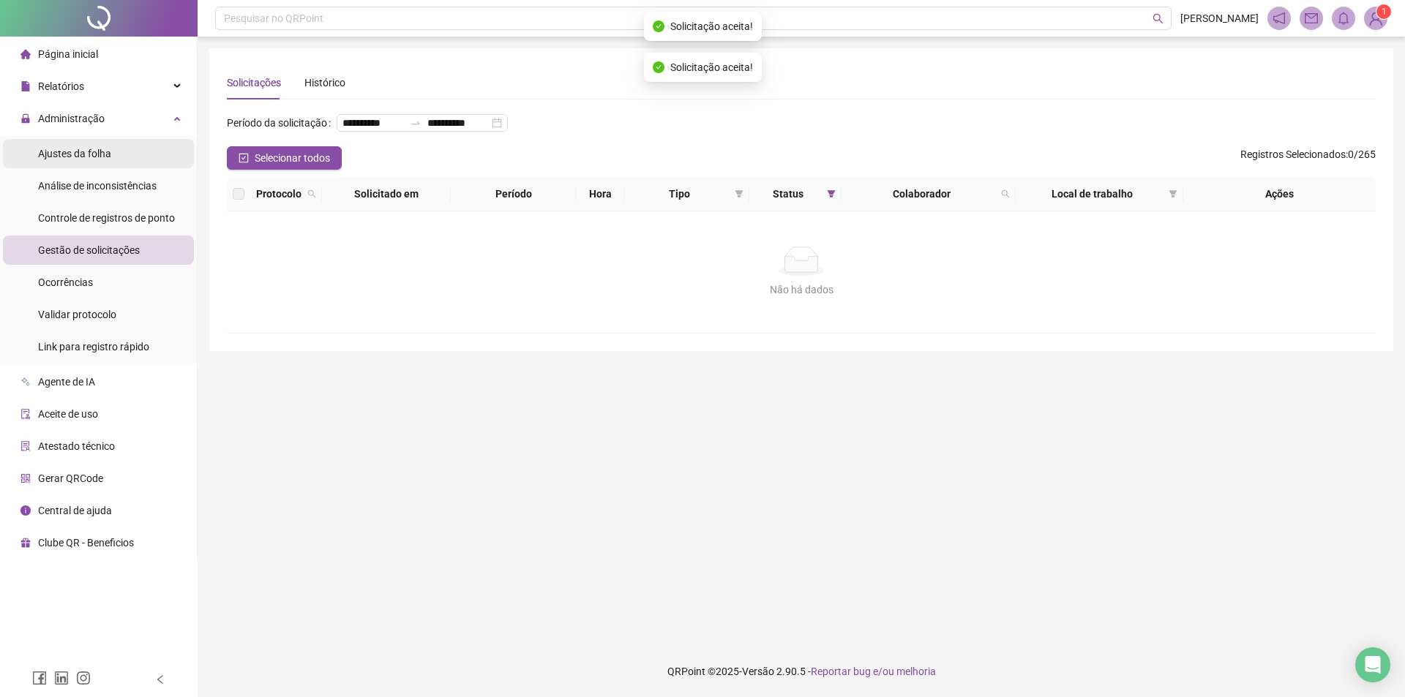
click at [115, 160] on li "Ajustes da folha" at bounding box center [98, 153] width 191 height 29
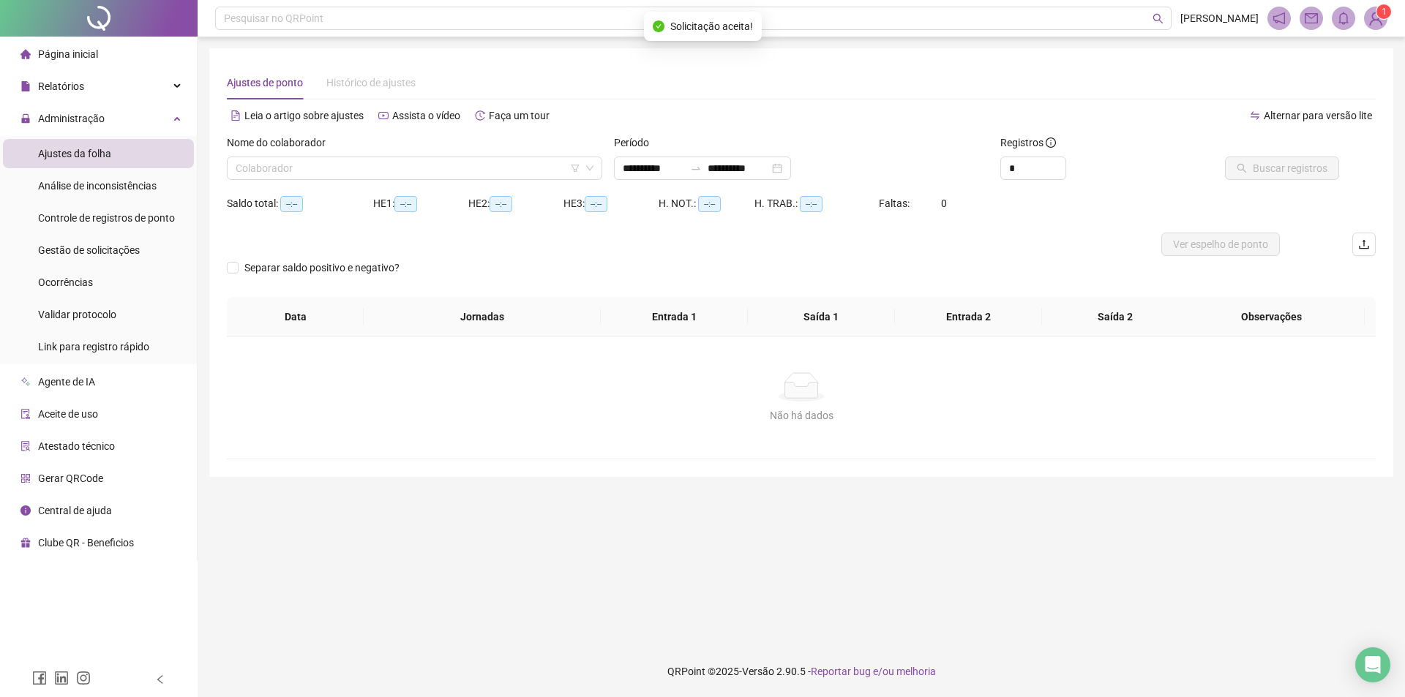
type input "**********"
click at [425, 167] on input "search" at bounding box center [408, 168] width 345 height 22
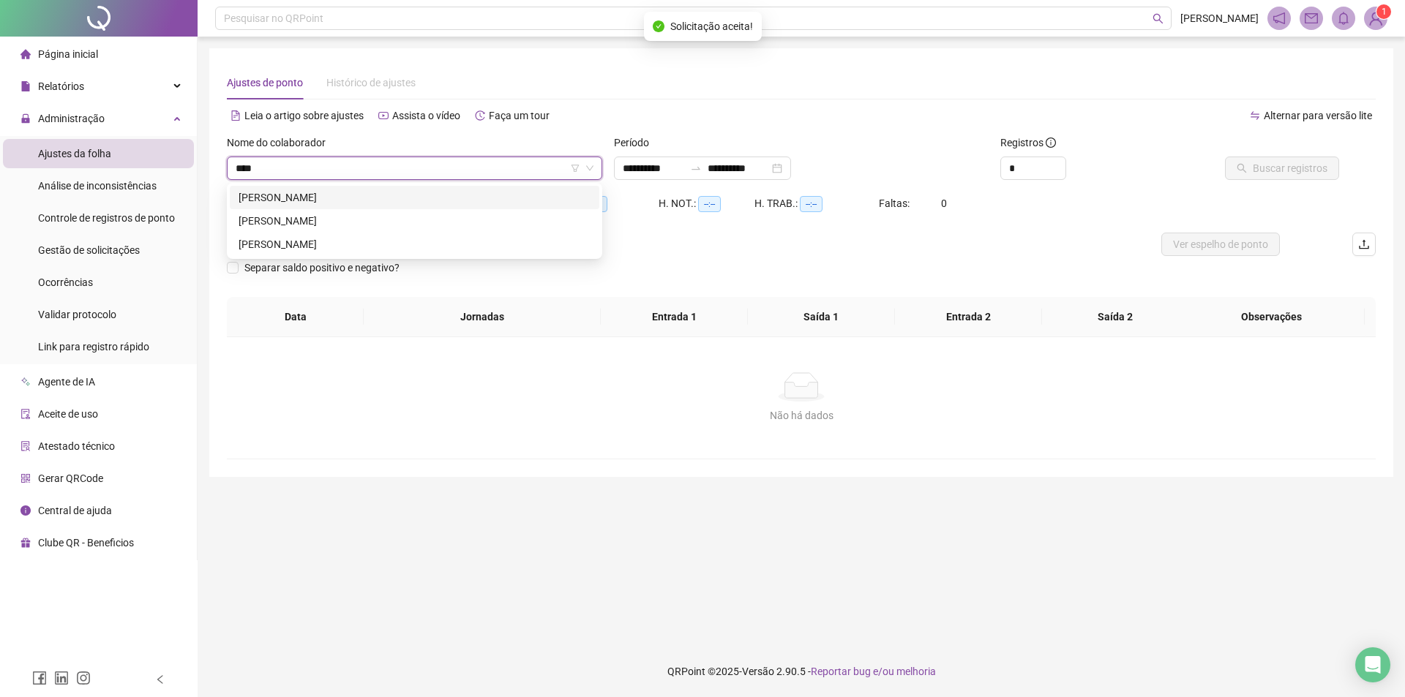
type input "*****"
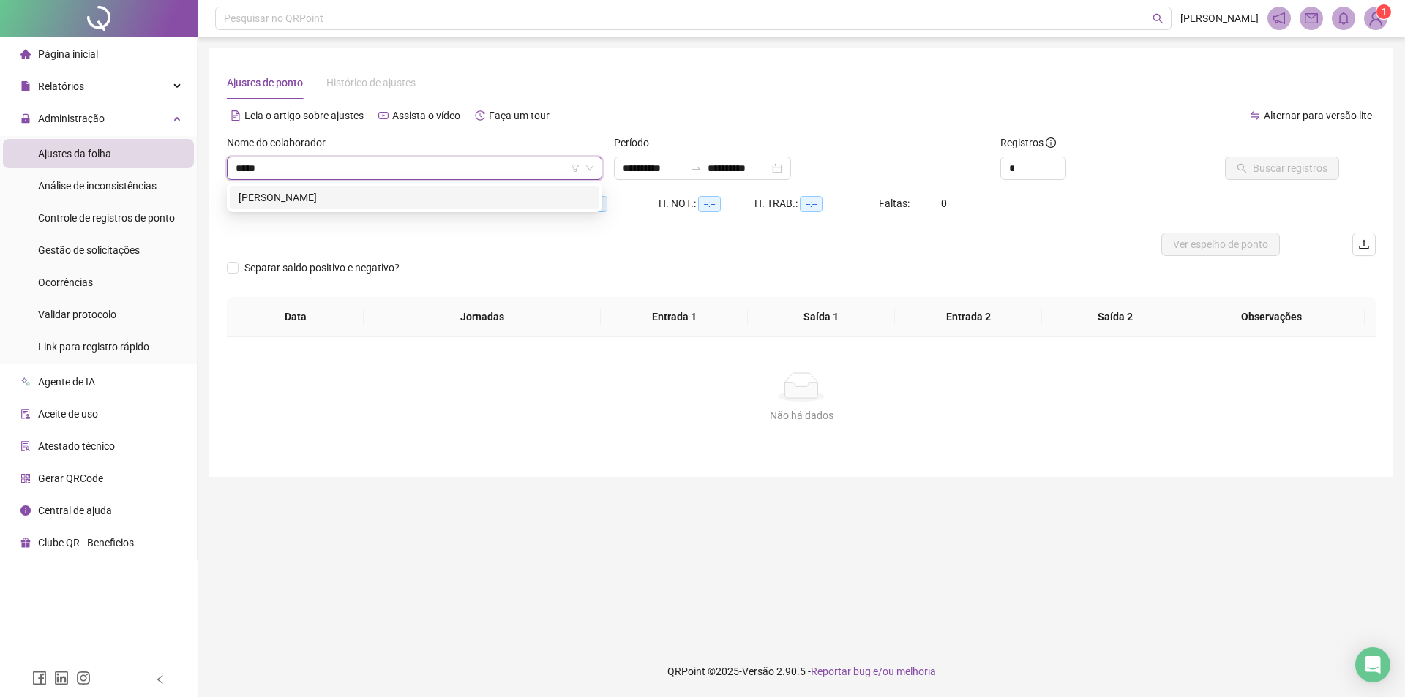
click at [520, 201] on div "[PERSON_NAME]" at bounding box center [415, 198] width 352 height 16
click at [675, 168] on input "**********" at bounding box center [653, 168] width 61 height 16
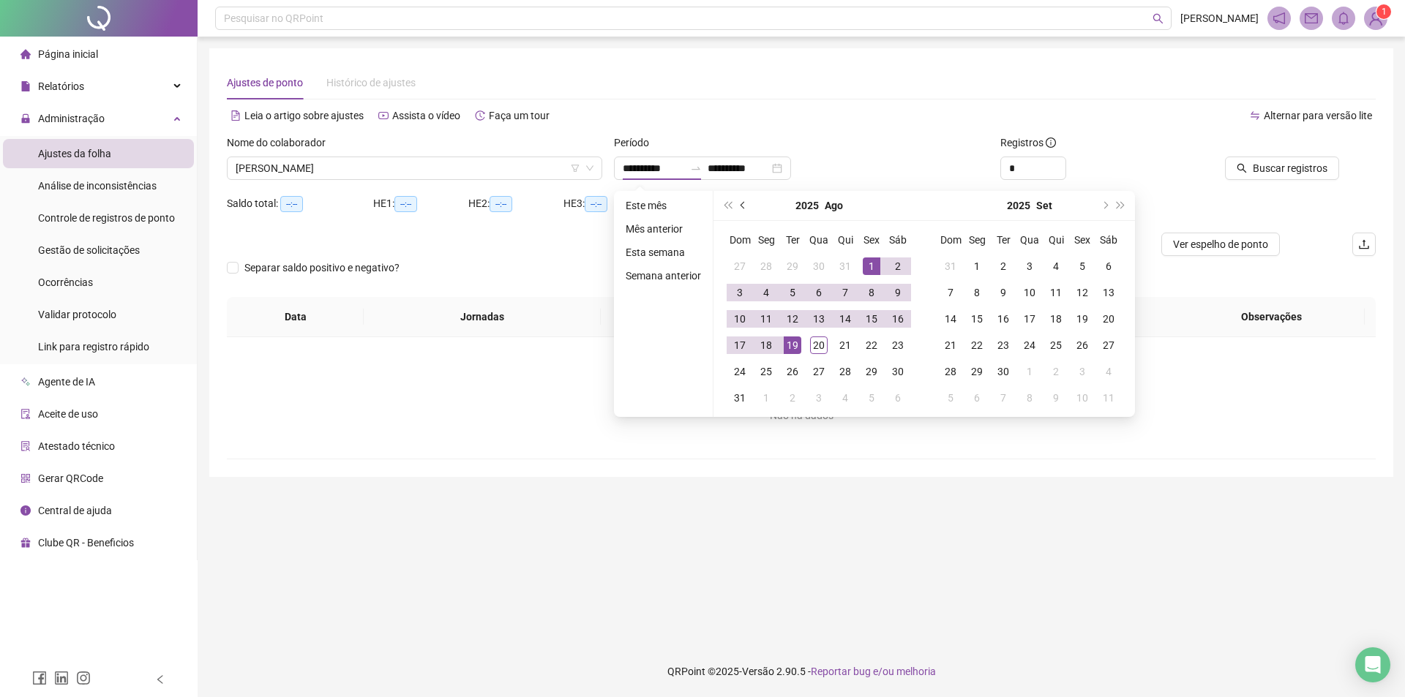
click at [738, 206] on button "prev-year" at bounding box center [744, 205] width 16 height 29
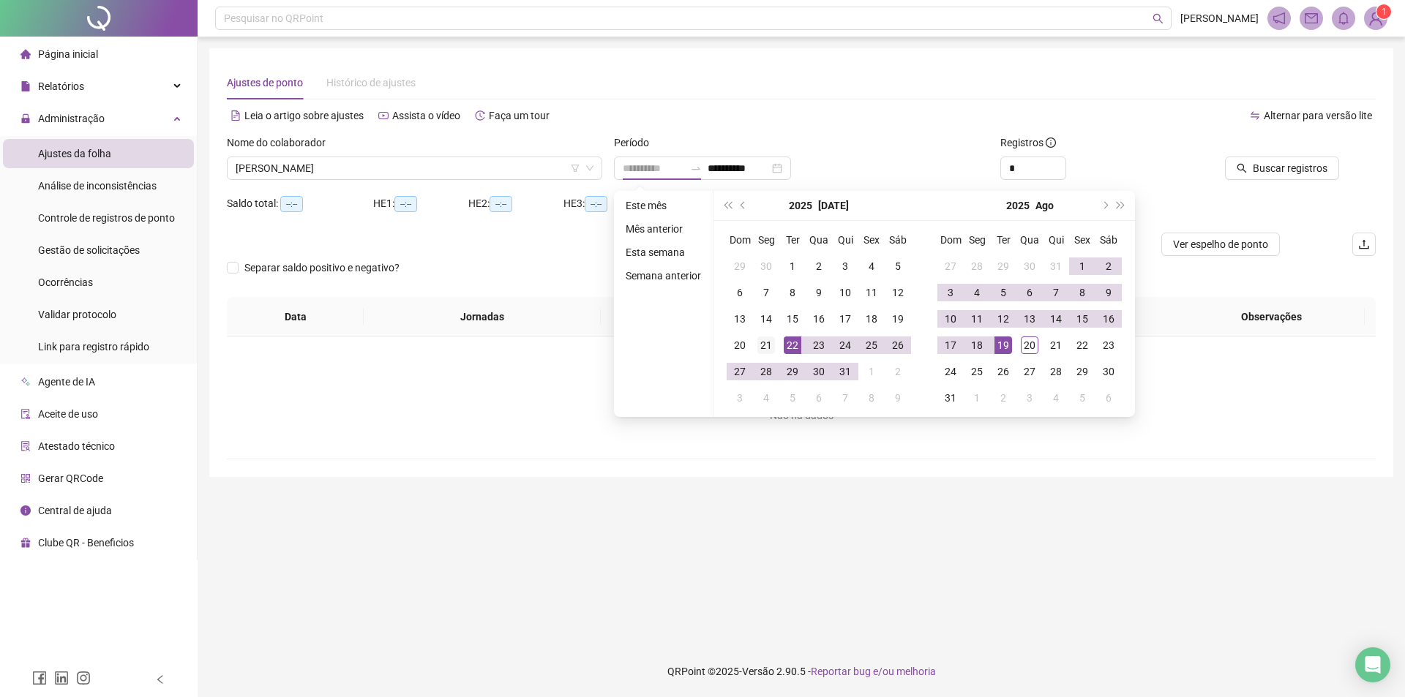
type input "**********"
click at [765, 347] on div "21" at bounding box center [767, 346] width 18 height 18
type input "**********"
click at [1003, 345] on div "19" at bounding box center [1004, 346] width 18 height 18
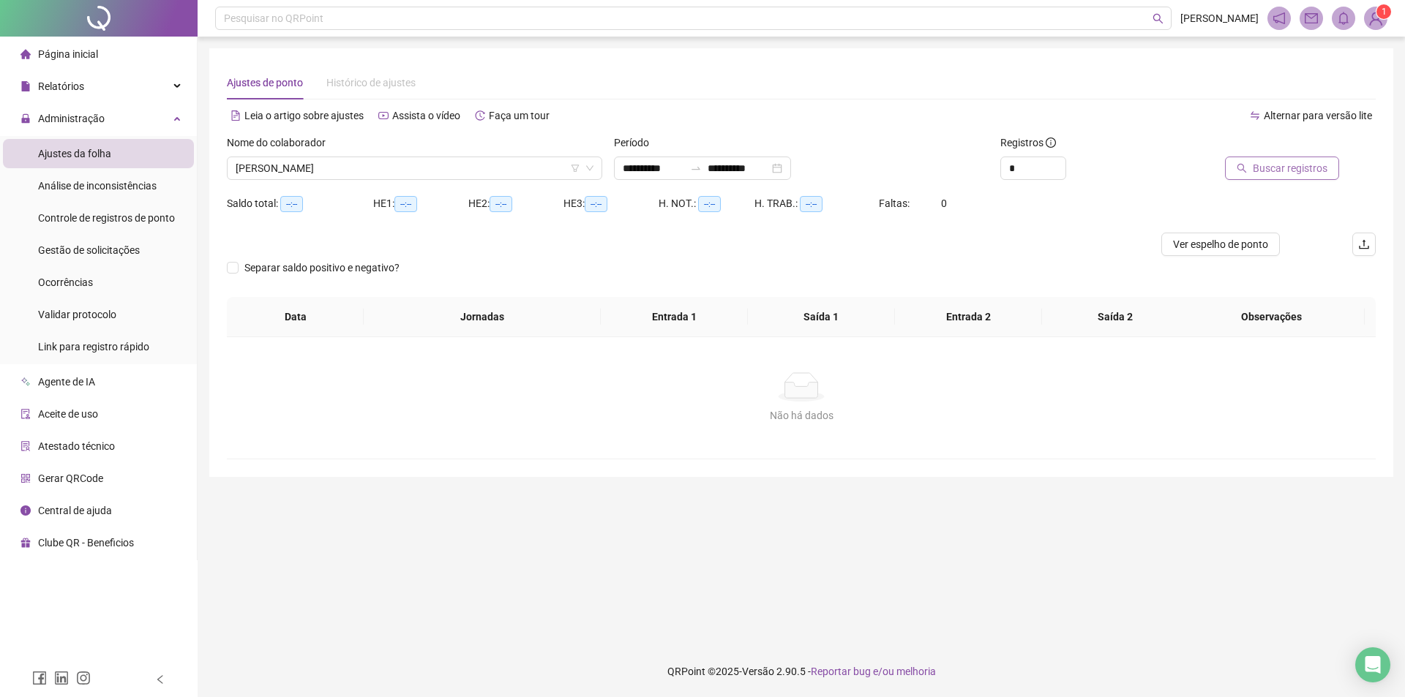
click at [1293, 173] on span "Buscar registros" at bounding box center [1290, 168] width 75 height 16
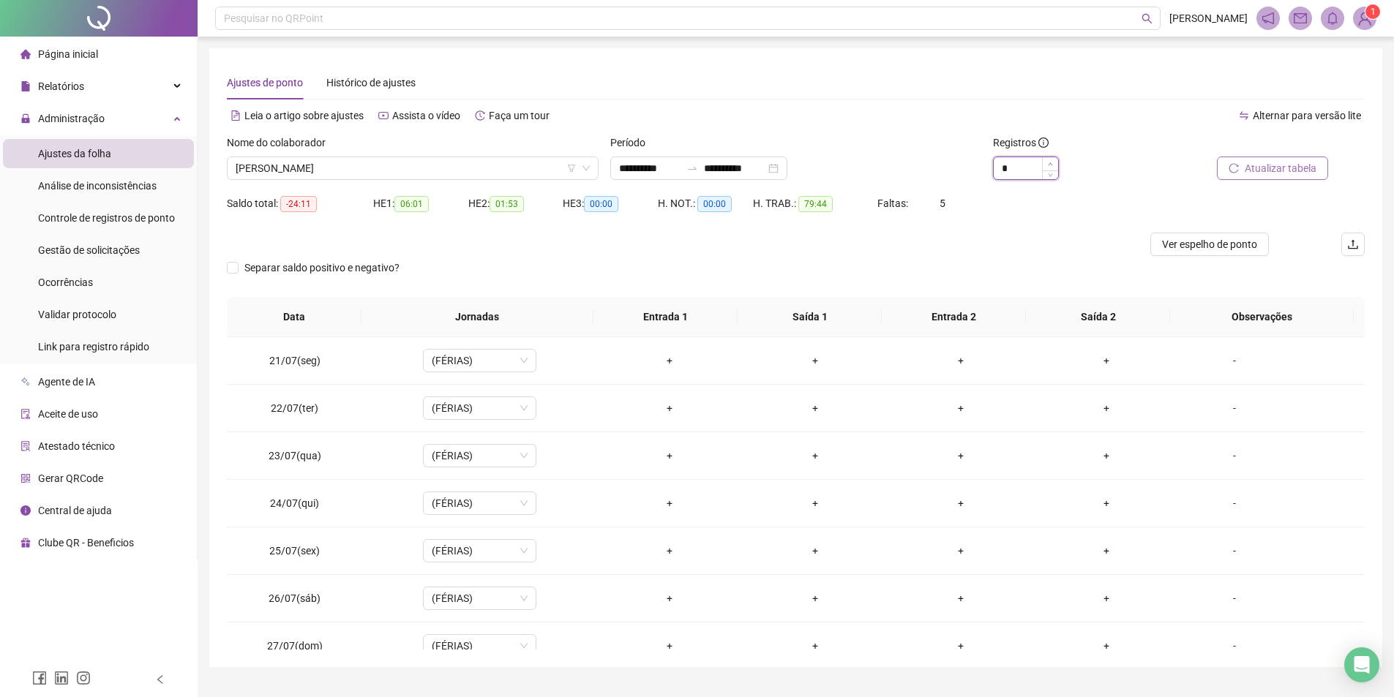
click at [1054, 161] on span "Increase Value" at bounding box center [1050, 163] width 16 height 13
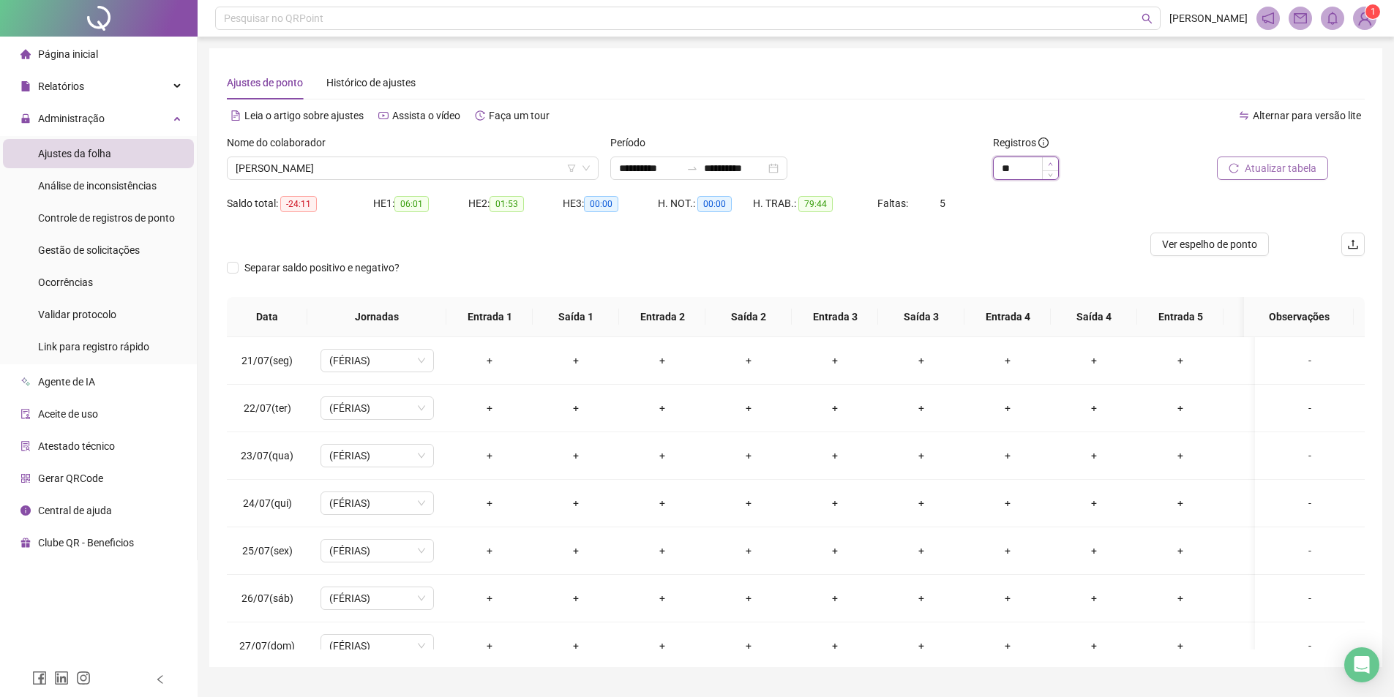
click at [1047, 164] on span "Increase Value" at bounding box center [1050, 163] width 16 height 13
type input "**"
click at [1279, 164] on span "Atualizar tabela" at bounding box center [1281, 168] width 72 height 16
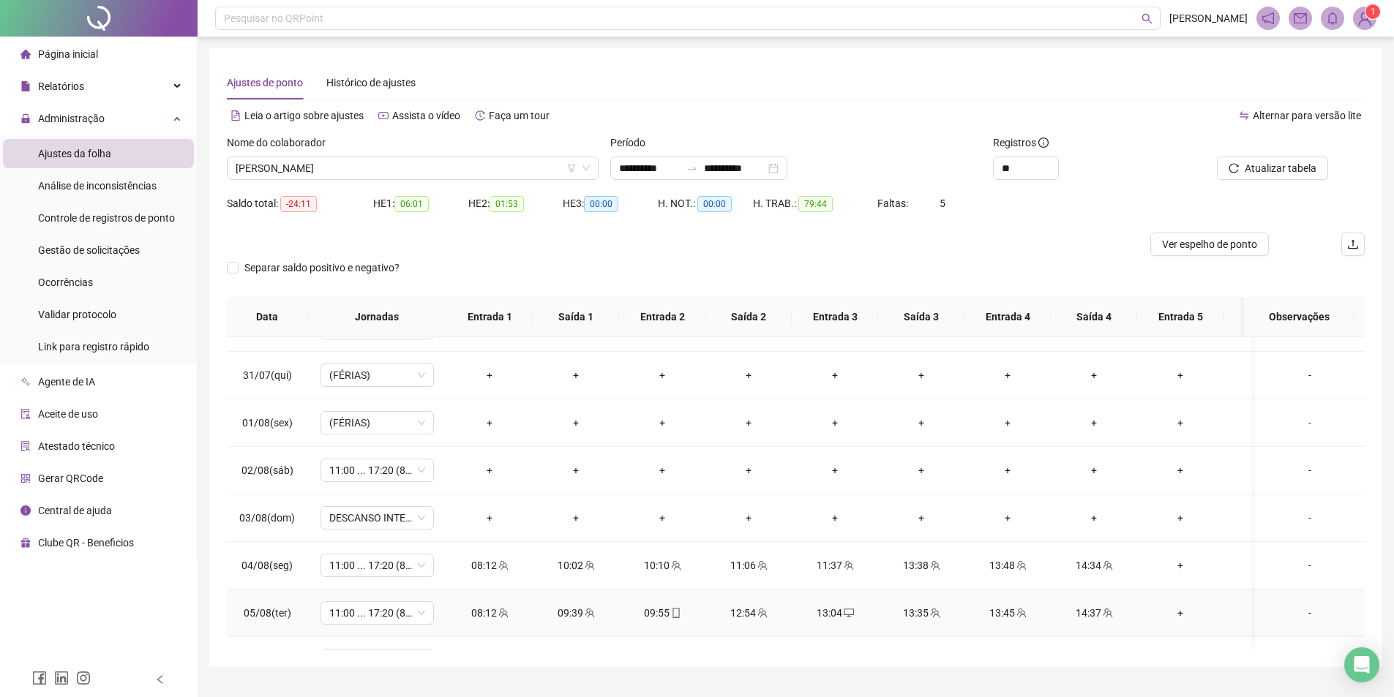
scroll to position [586, 0]
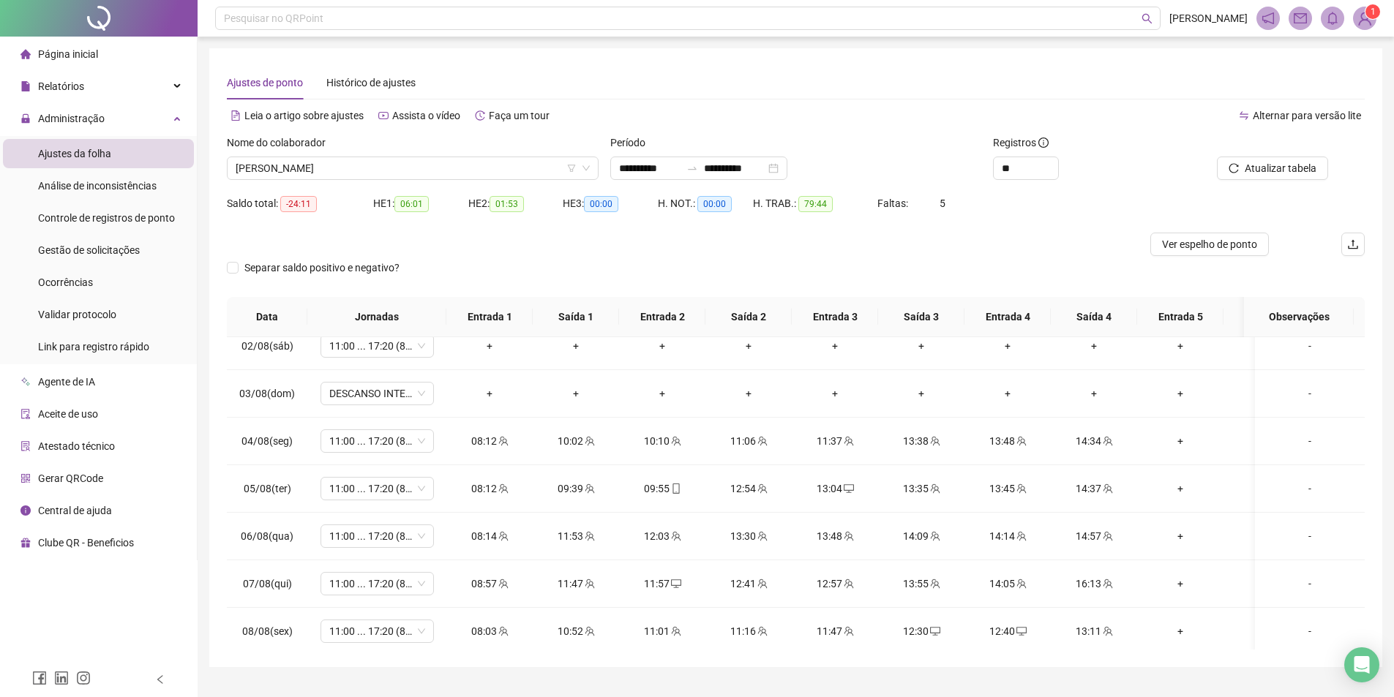
drag, startPoint x: 1183, startPoint y: 238, endPoint x: 1394, endPoint y: 420, distance: 278.1
click at [1184, 238] on span "Ver espelho de ponto" at bounding box center [1209, 244] width 95 height 16
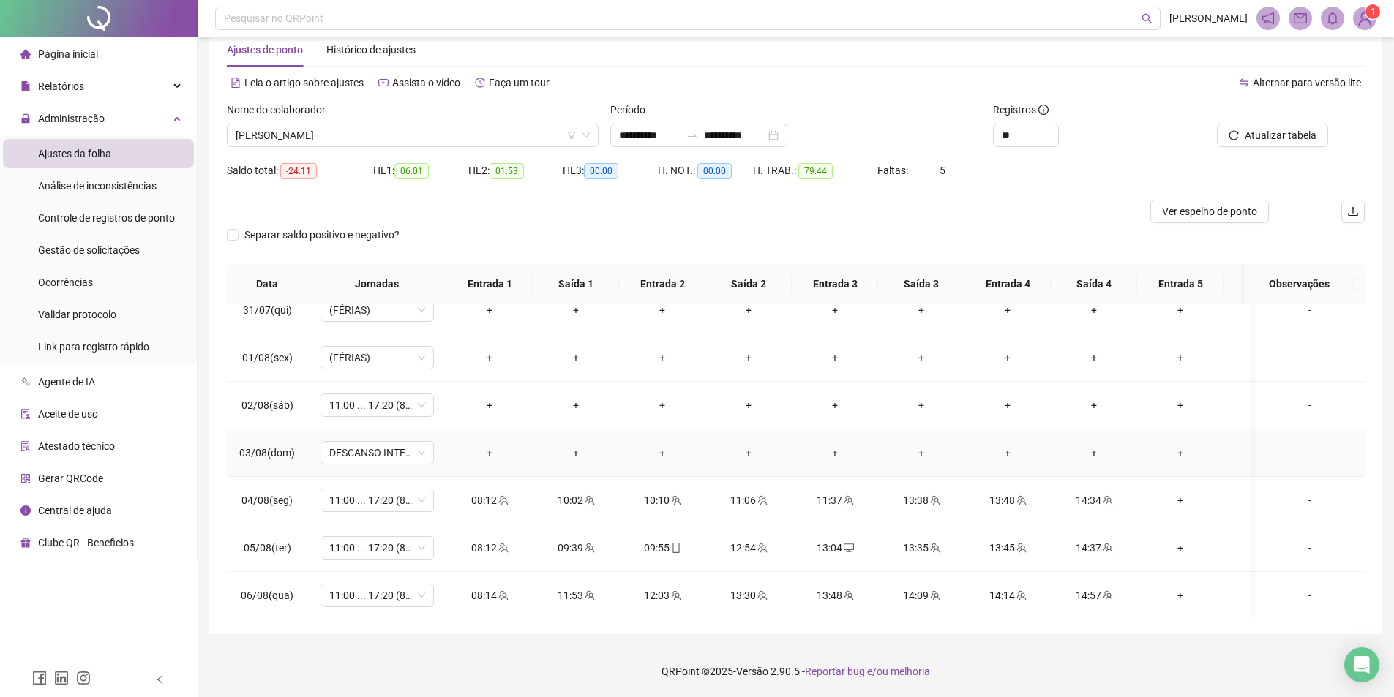
scroll to position [512, 0]
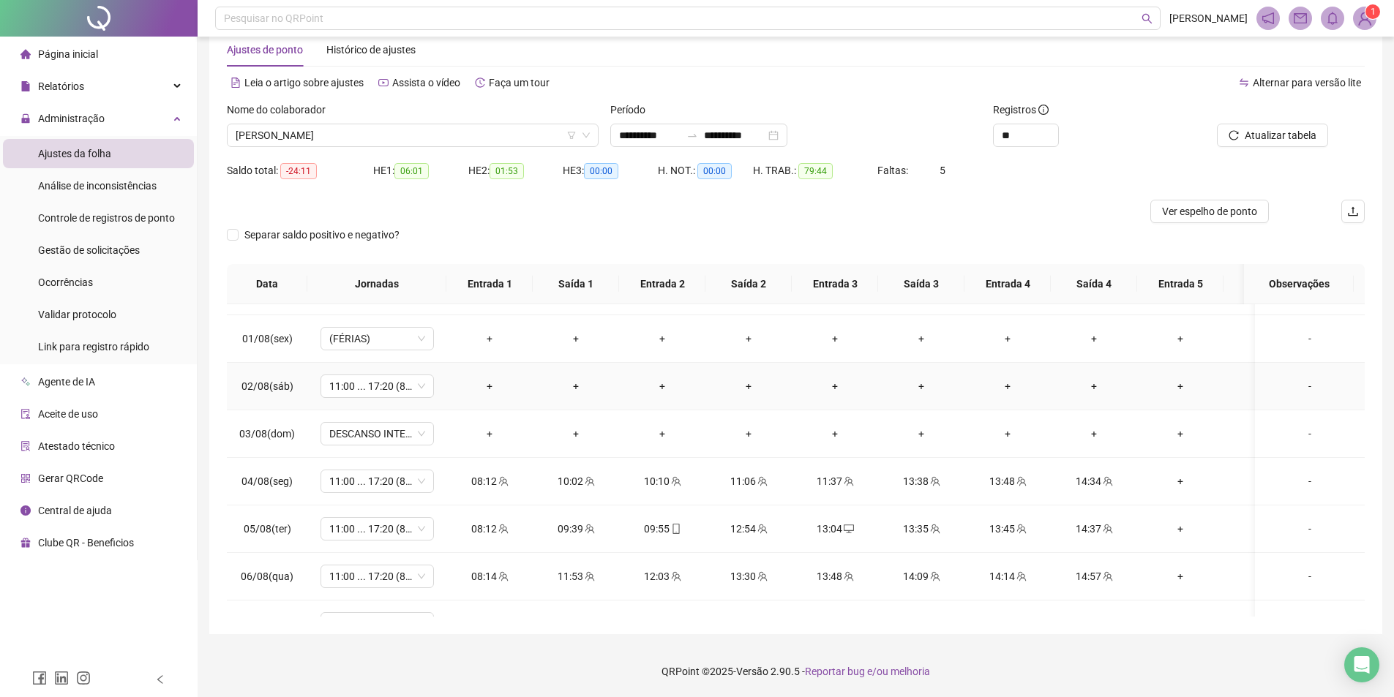
click at [1297, 389] on div "-" at bounding box center [1310, 386] width 86 height 16
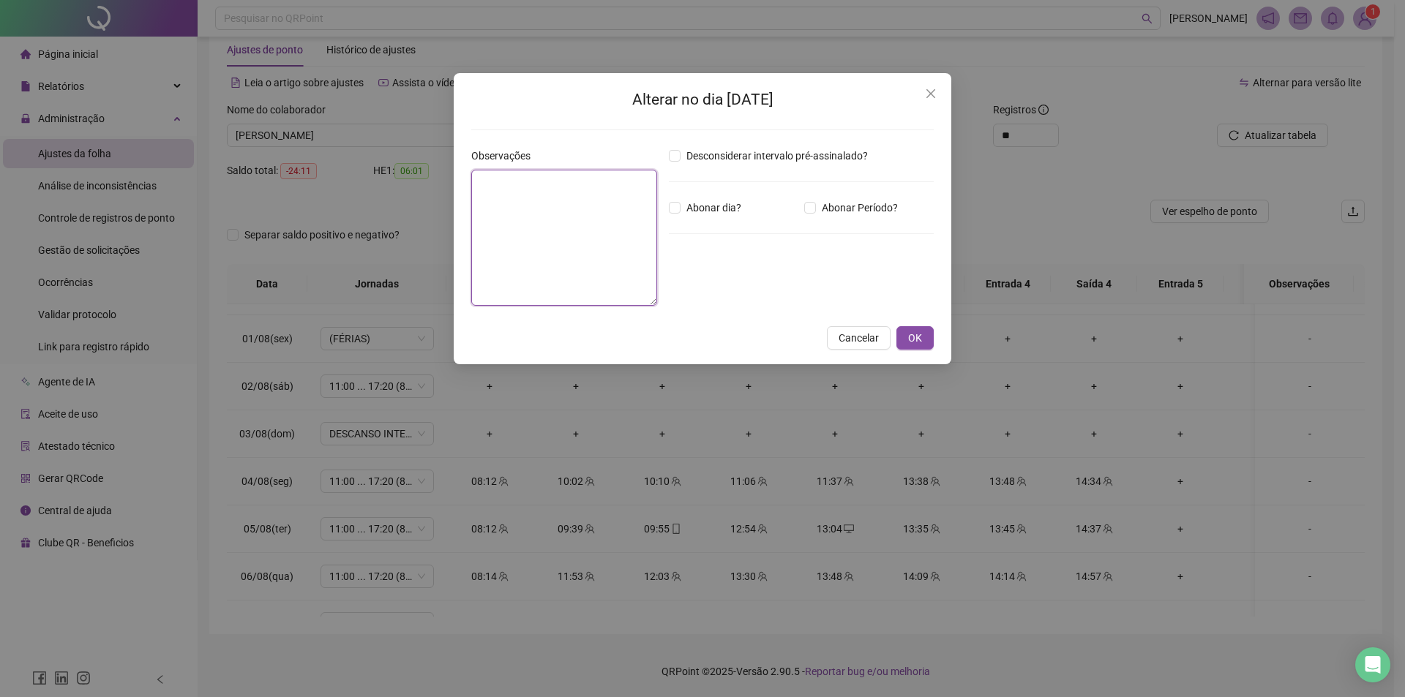
click at [630, 253] on textarea at bounding box center [564, 238] width 186 height 136
type textarea "*****"
click at [918, 342] on span "OK" at bounding box center [915, 338] width 14 height 16
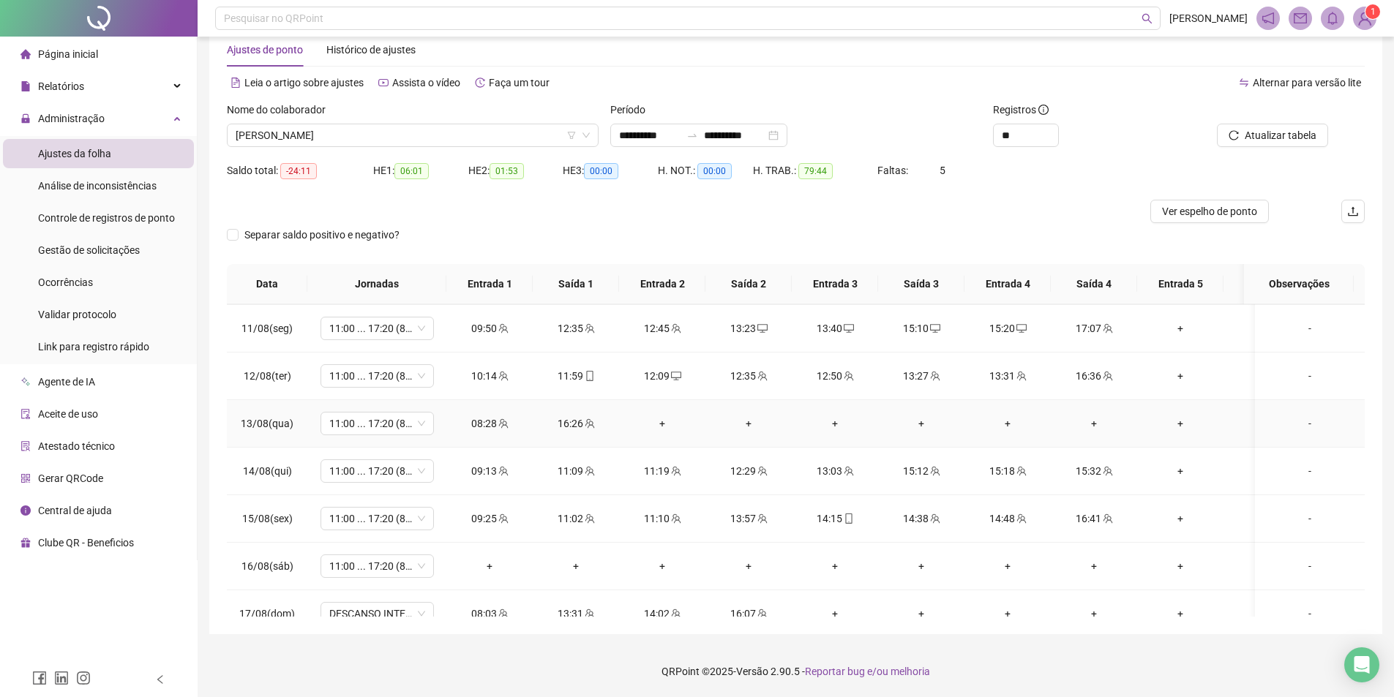
scroll to position [979, 0]
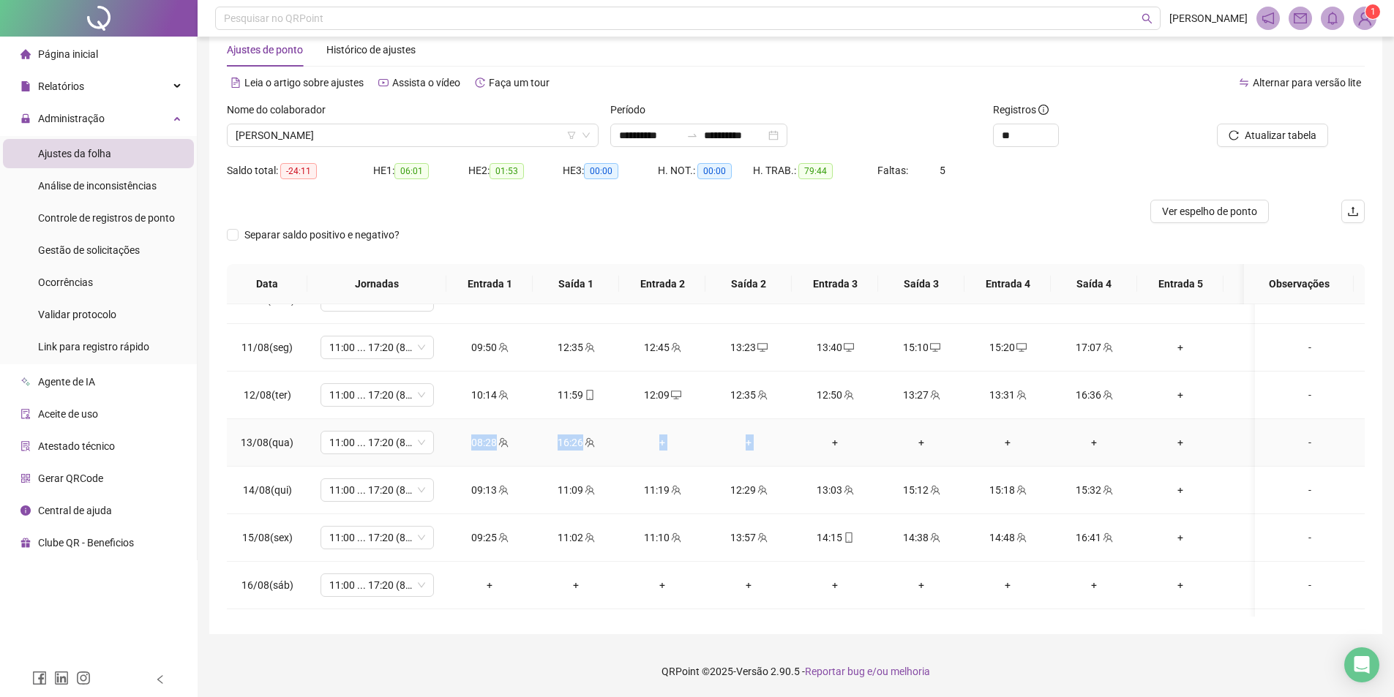
drag, startPoint x: 325, startPoint y: 433, endPoint x: 834, endPoint y: 456, distance: 509.9
click at [834, 456] on tr "13/08(qua) 11:00 ... 17:20 (8 HORAS) 08:28 16:26 + + + + + + + + + + -" at bounding box center [910, 443] width 1366 height 48
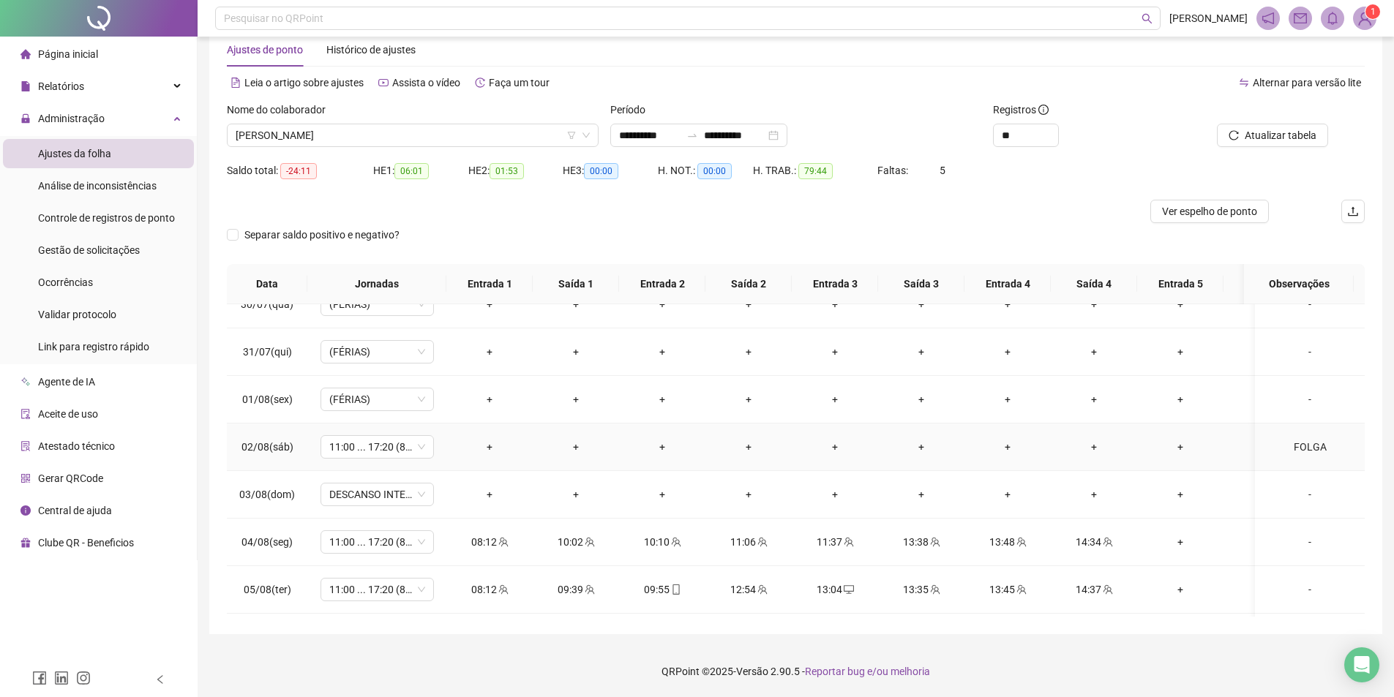
scroll to position [394, 0]
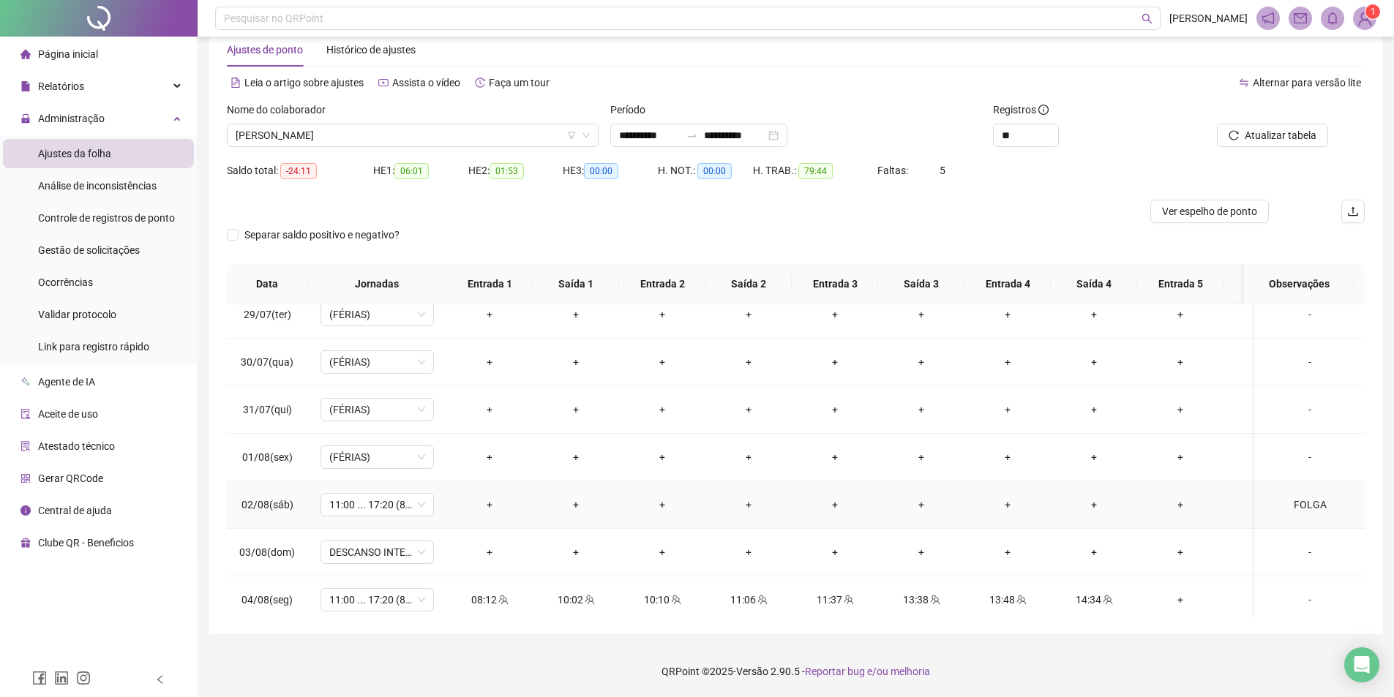
drag, startPoint x: 1293, startPoint y: 509, endPoint x: 1126, endPoint y: 529, distance: 167.4
click at [1293, 508] on div "FOLGA" at bounding box center [1310, 505] width 86 height 16
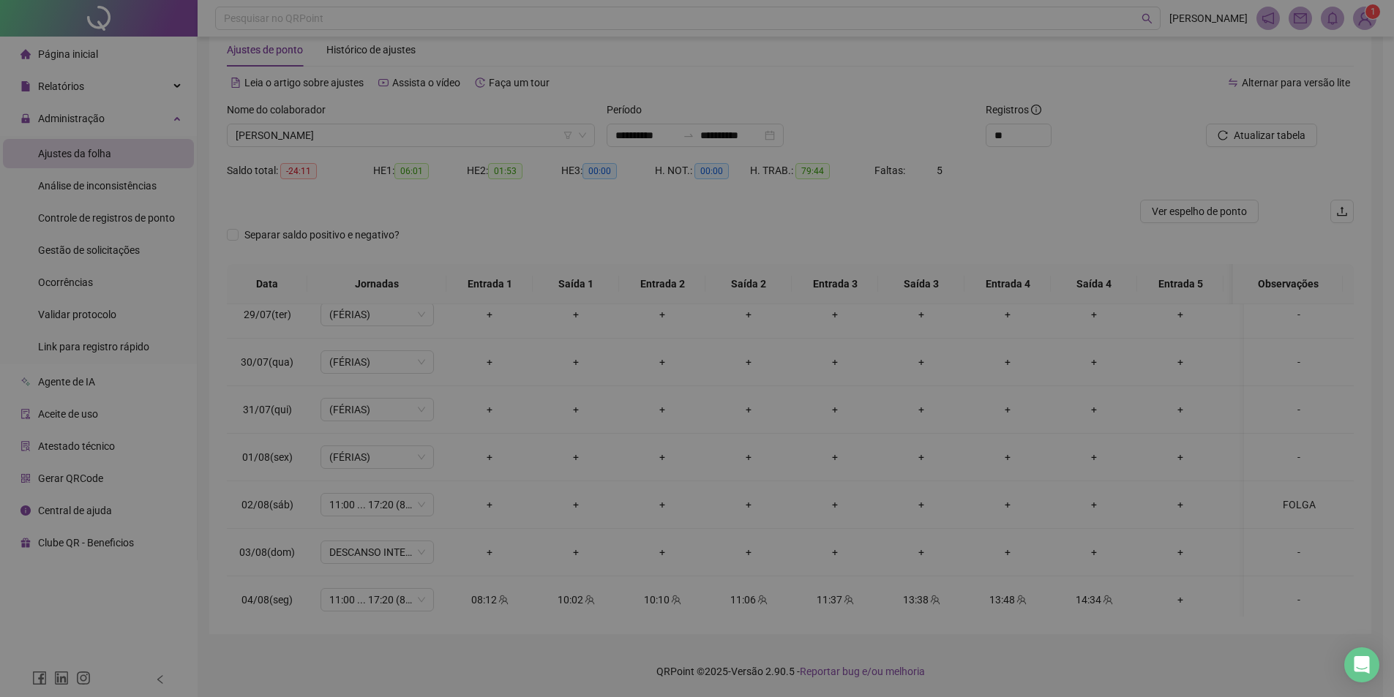
type textarea "*****"
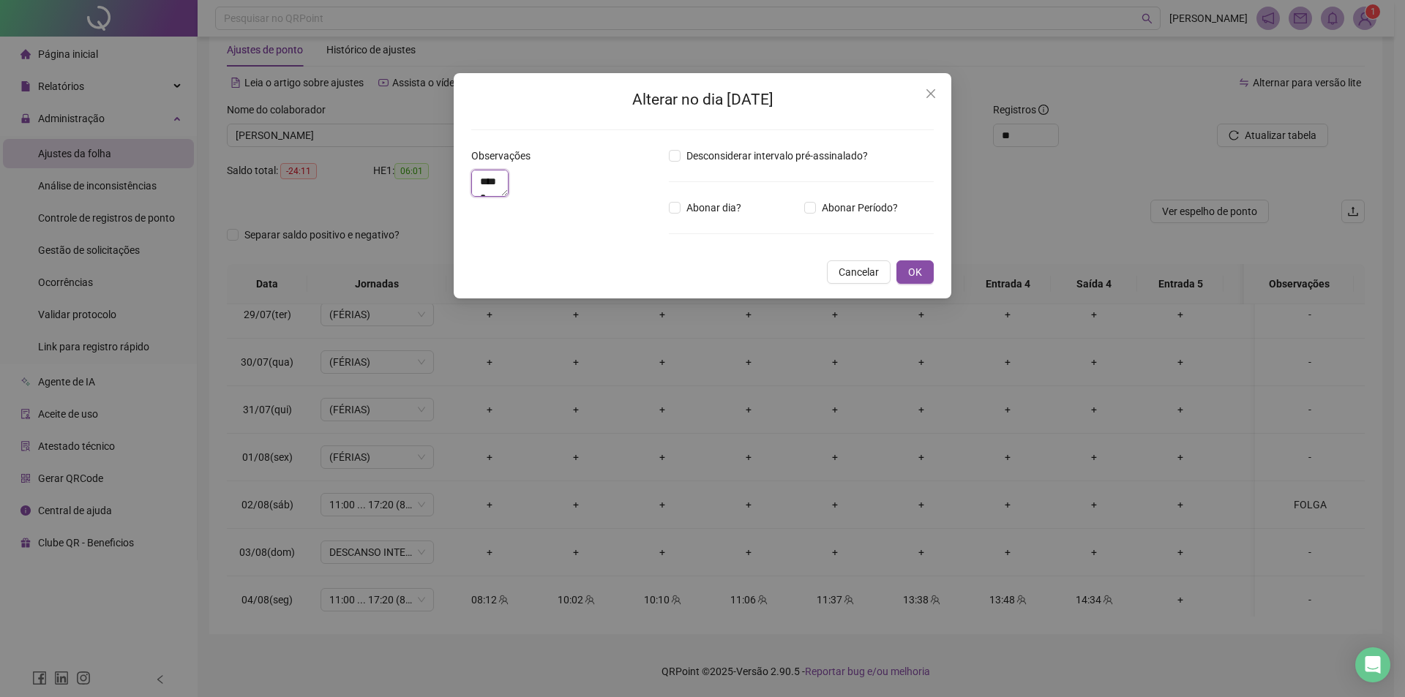
drag, startPoint x: 589, startPoint y: 197, endPoint x: 449, endPoint y: 180, distance: 141.5
click at [449, 180] on div "Alterar no dia [DATE] Observações ***** Desconsiderar intervalo pré-assinalado?…" at bounding box center [702, 348] width 1405 height 697
click at [935, 93] on icon "close" at bounding box center [931, 94] width 12 height 12
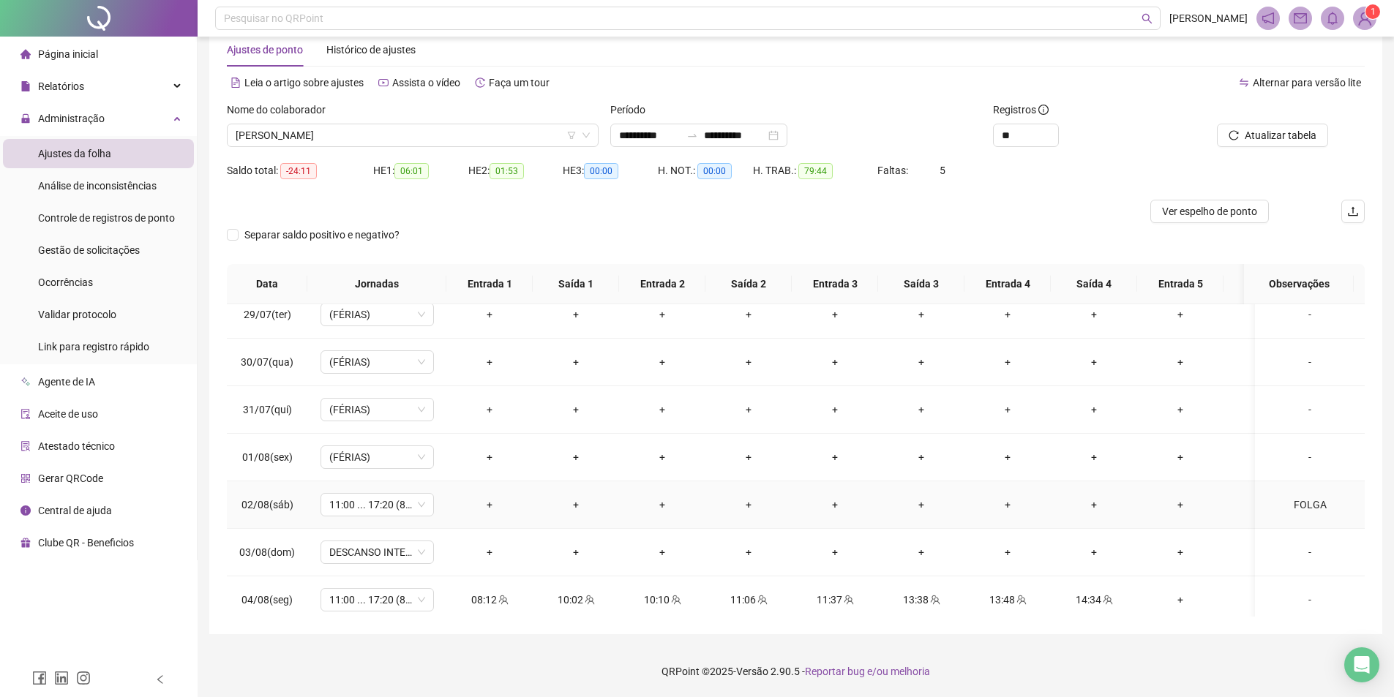
click at [1317, 506] on div "FOLGA" at bounding box center [1310, 505] width 86 height 16
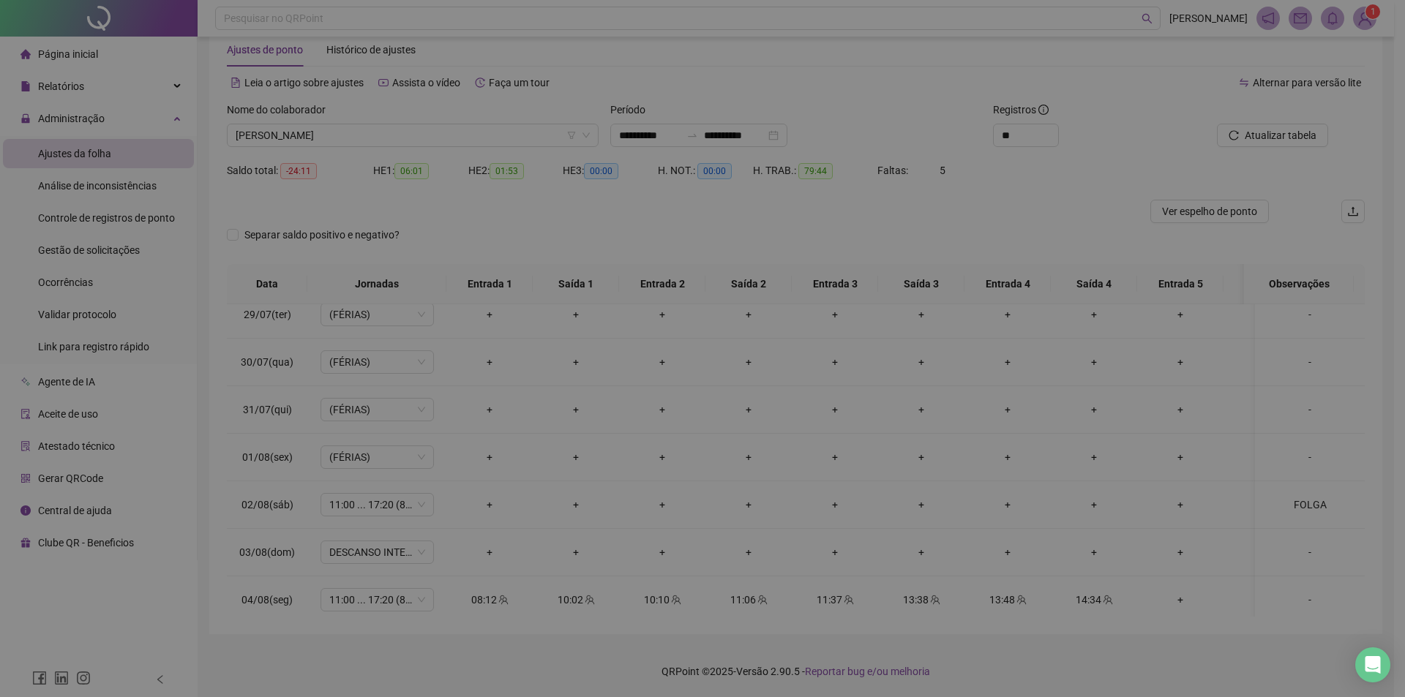
type textarea "*****"
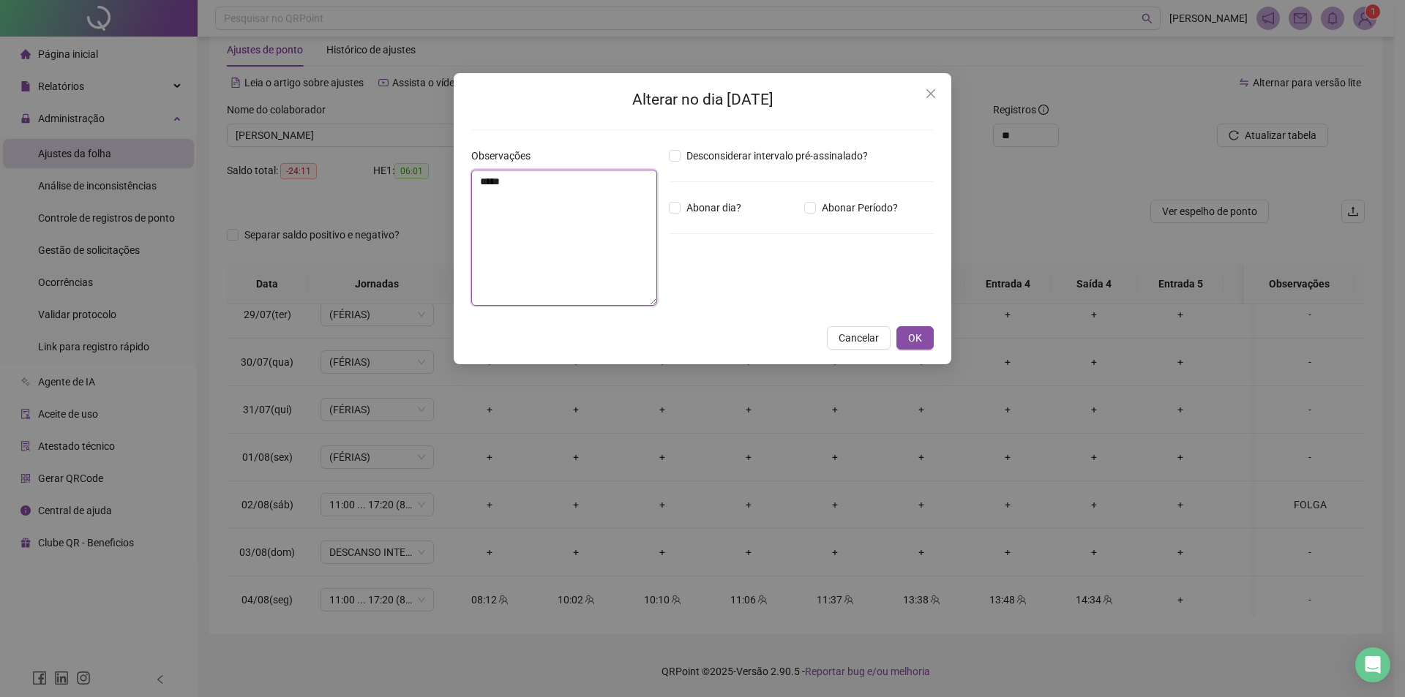
drag, startPoint x: 531, startPoint y: 183, endPoint x: 371, endPoint y: 165, distance: 161.3
click at [371, 165] on div "Alterar no dia [DATE] Observações ***** Desconsiderar intervalo pré-assinalado?…" at bounding box center [702, 348] width 1405 height 697
click at [924, 341] on button "OK" at bounding box center [915, 337] width 37 height 23
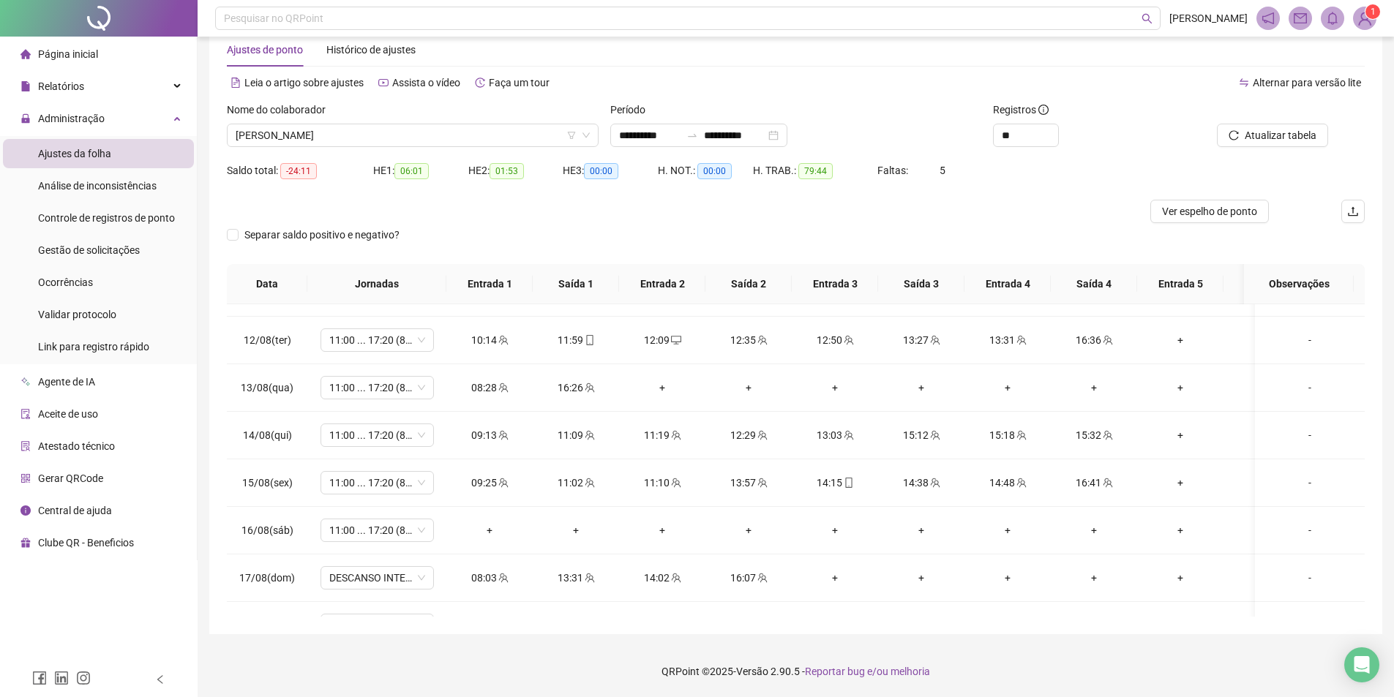
scroll to position [1126, 0]
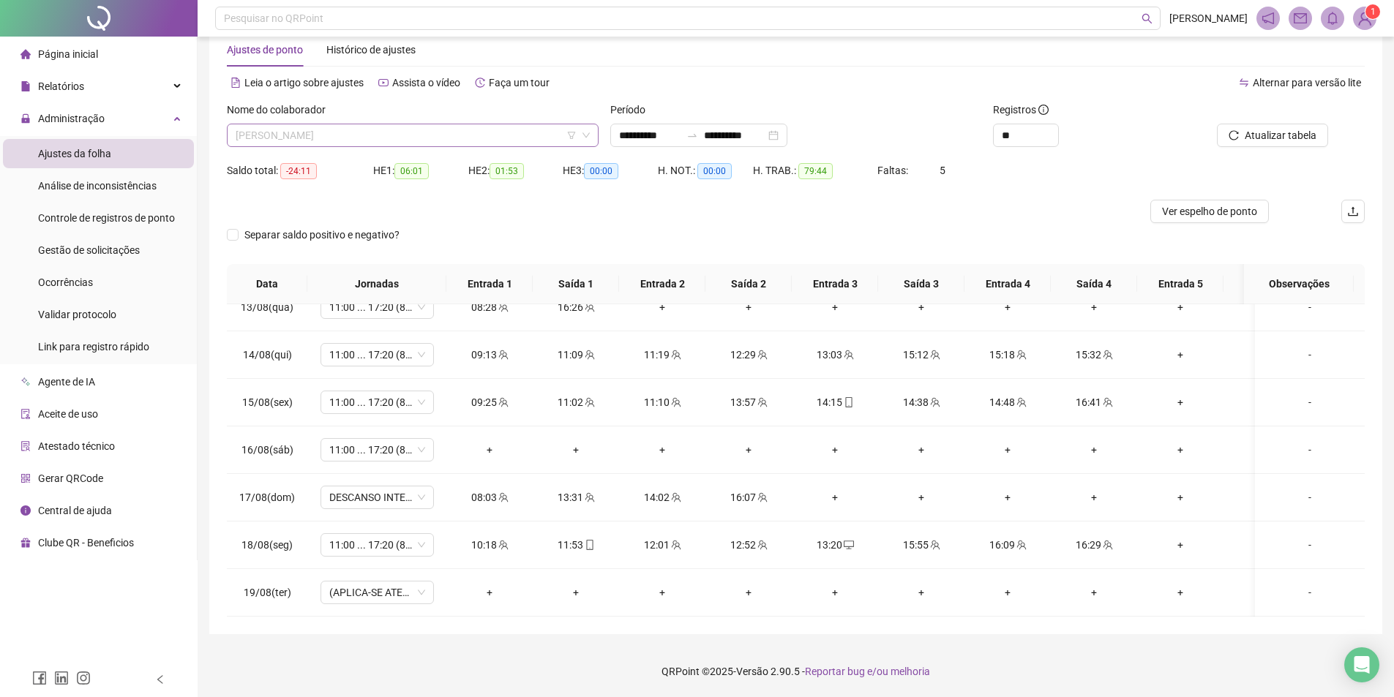
click at [490, 134] on span "[PERSON_NAME]" at bounding box center [413, 135] width 354 height 22
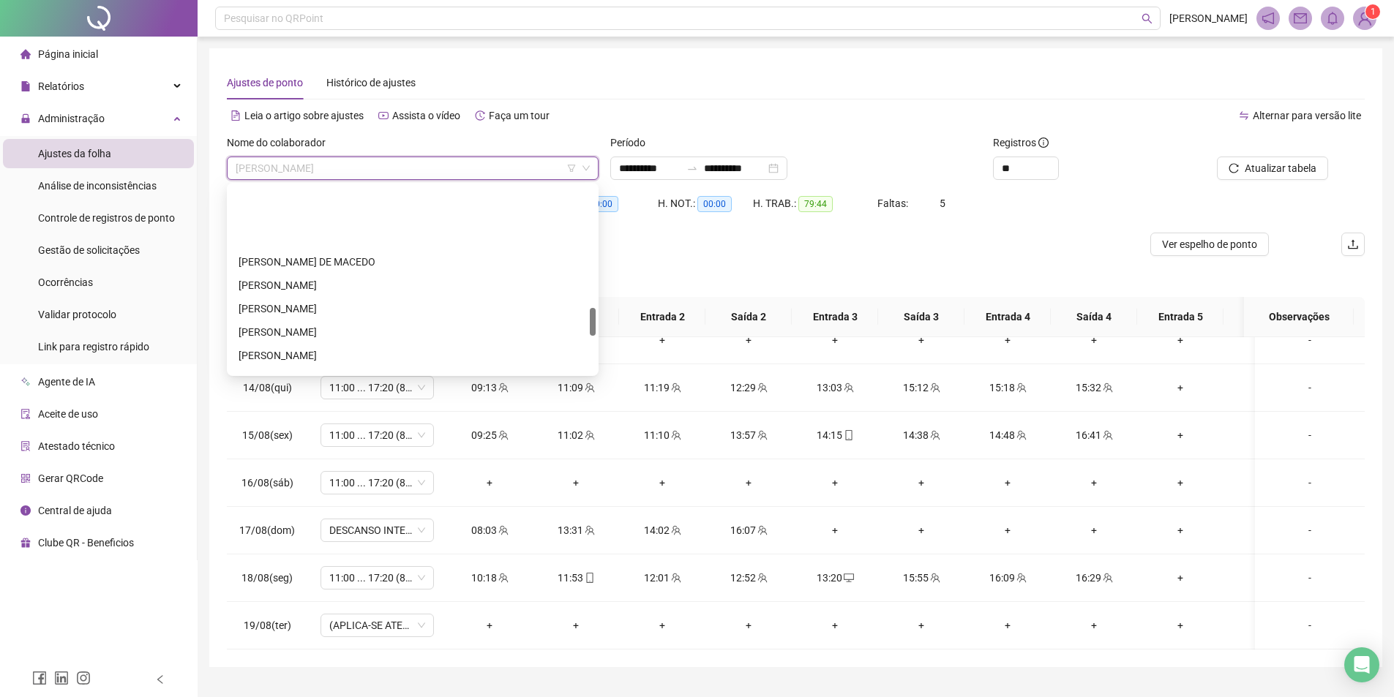
scroll to position [805, 0]
click at [366, 286] on div "[PERSON_NAME]" at bounding box center [413, 282] width 348 height 16
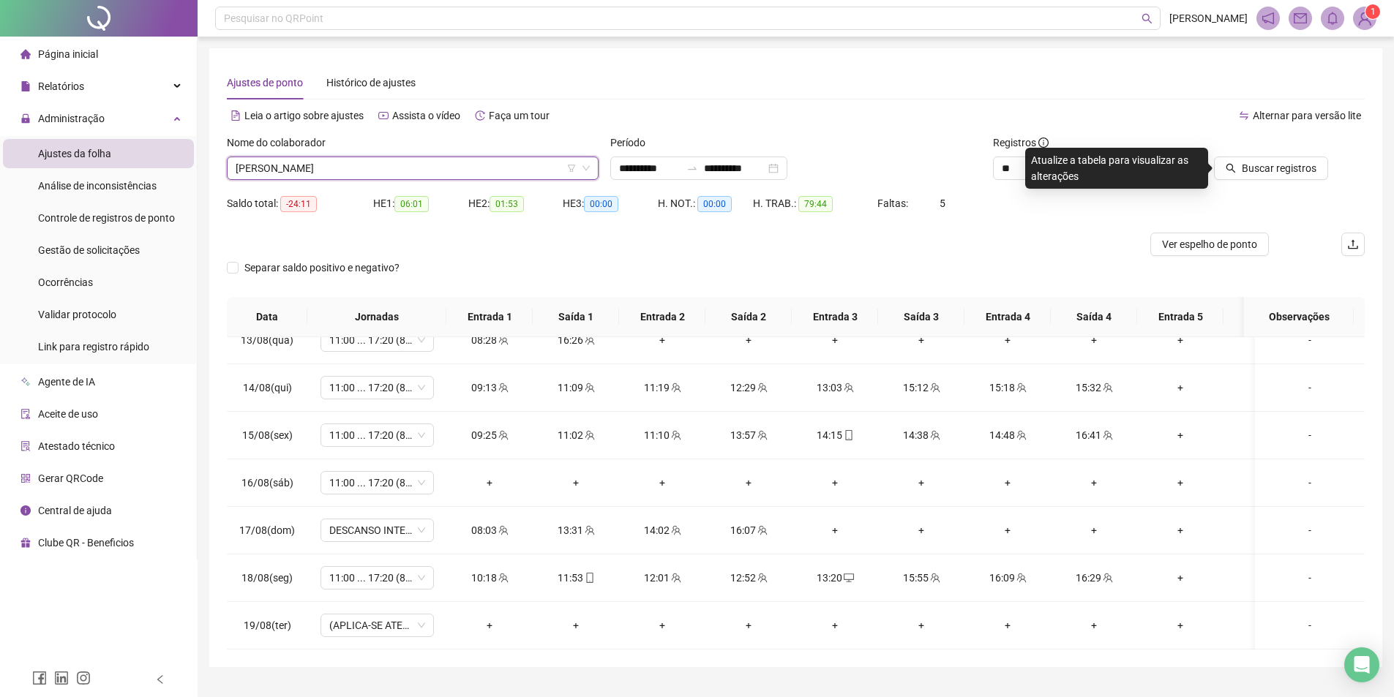
click at [1268, 183] on div "Buscar registros" at bounding box center [1275, 163] width 192 height 57
click at [1265, 157] on button "Buscar registros" at bounding box center [1271, 168] width 114 height 23
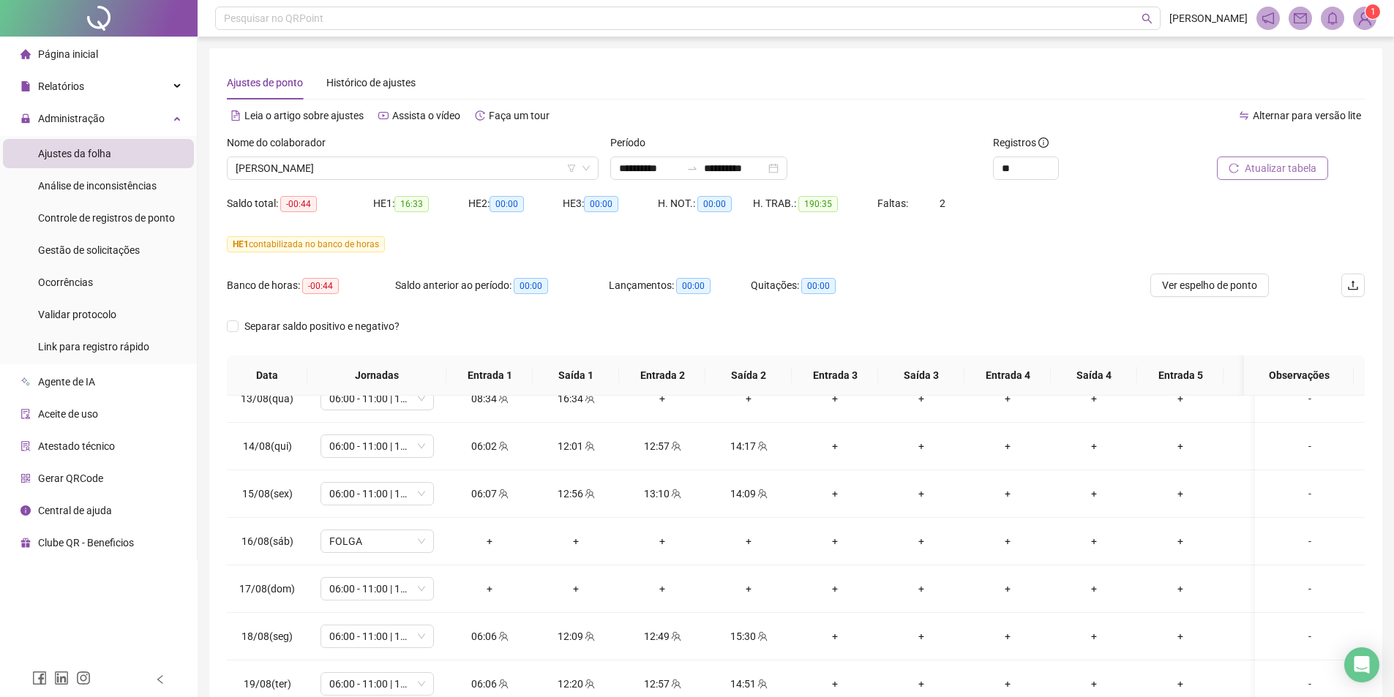
click at [1288, 164] on span "Atualizar tabela" at bounding box center [1281, 168] width 72 height 16
click at [119, 253] on span "Gestão de solicitações" at bounding box center [89, 250] width 102 height 12
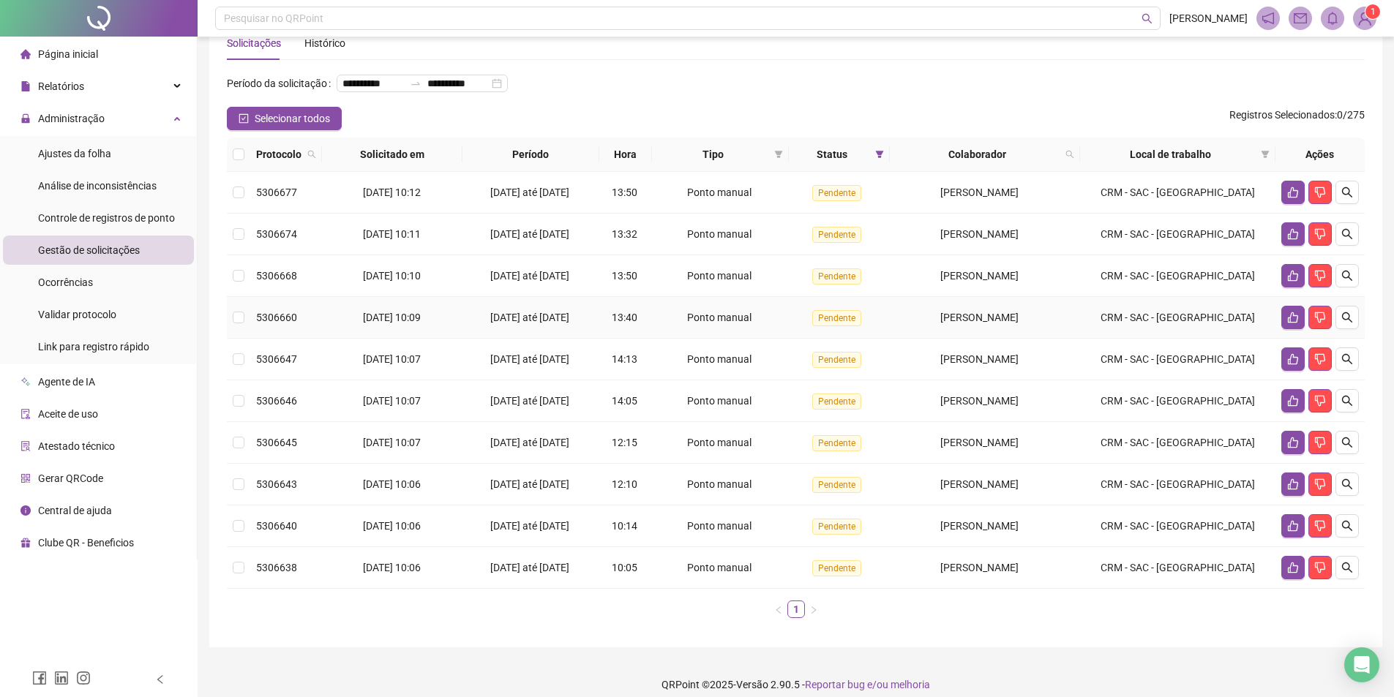
scroll to position [76, 0]
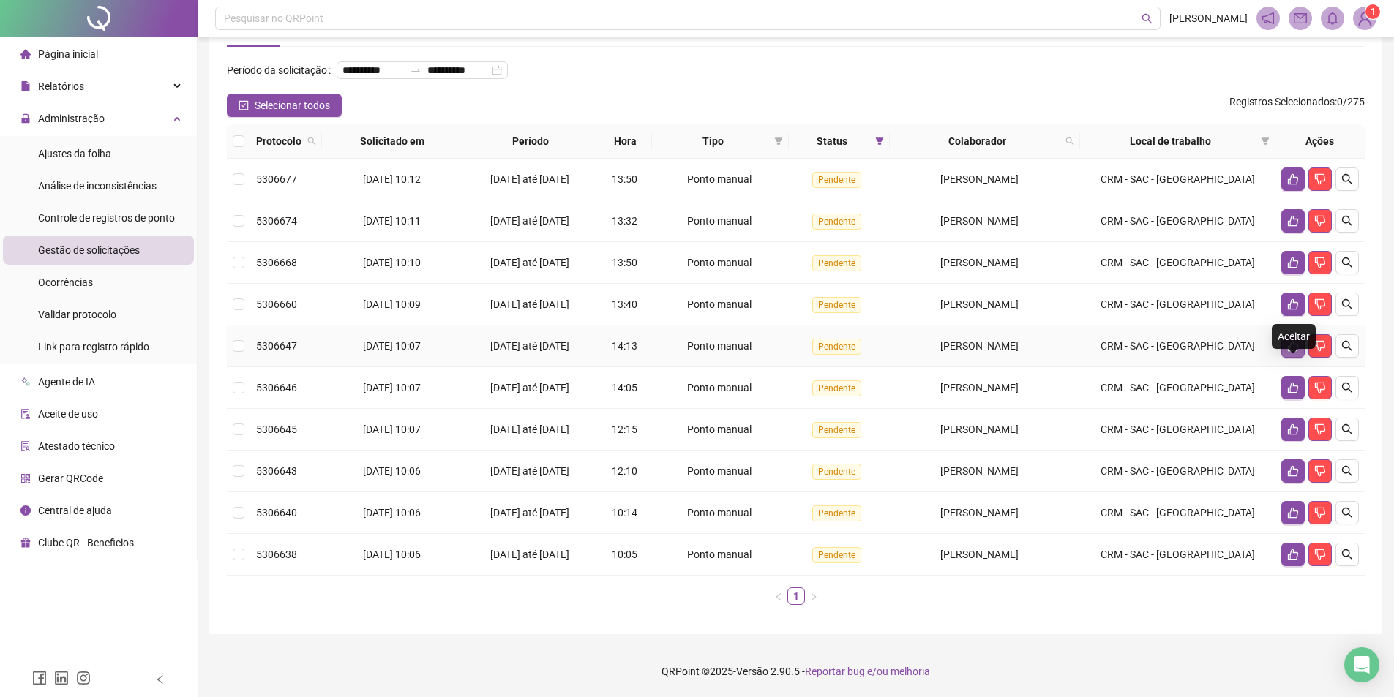
click at [1290, 340] on icon "like" at bounding box center [1293, 346] width 12 height 12
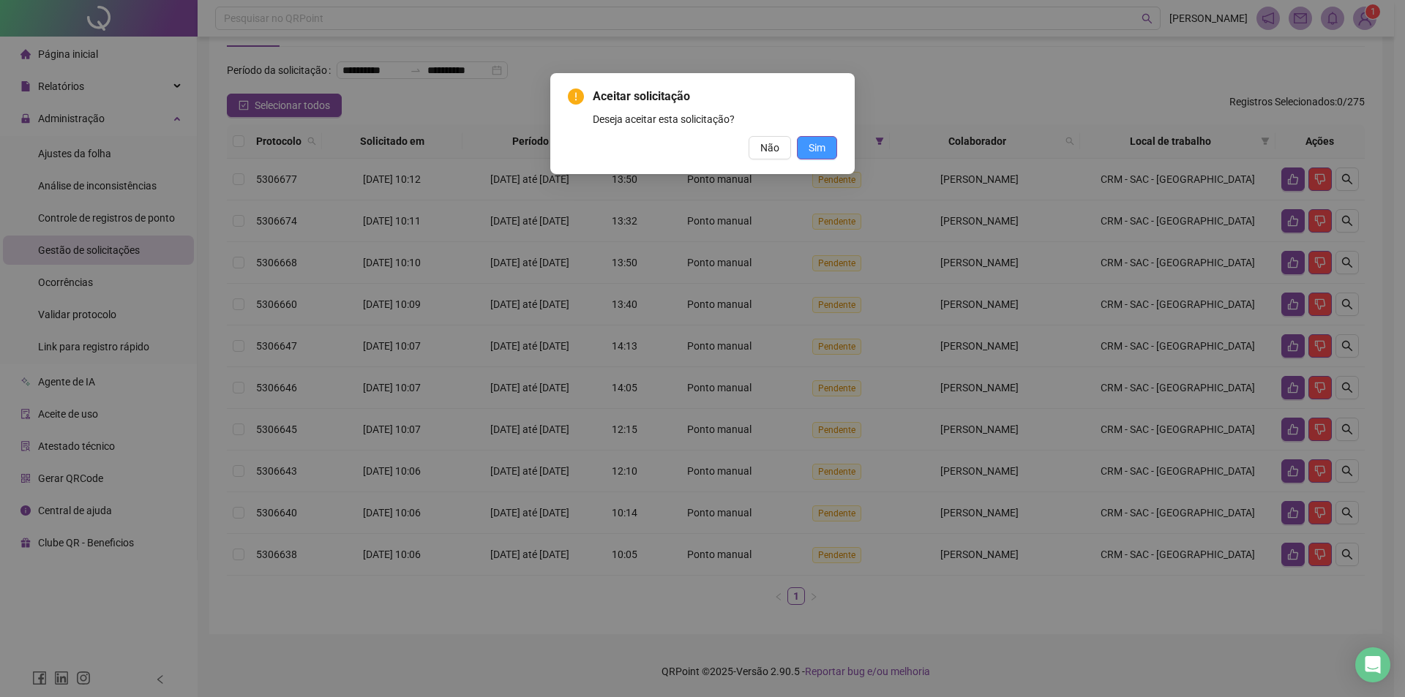
click at [820, 146] on span "Sim" at bounding box center [817, 148] width 17 height 16
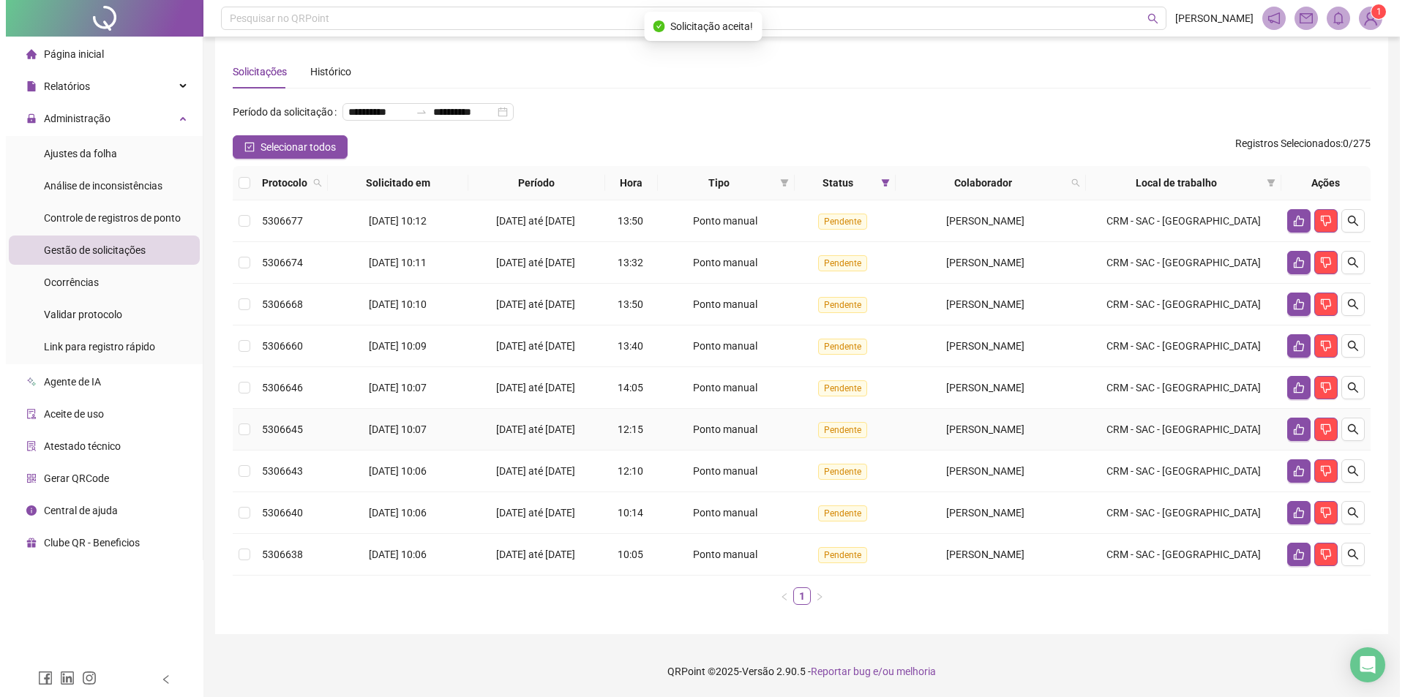
scroll to position [34, 0]
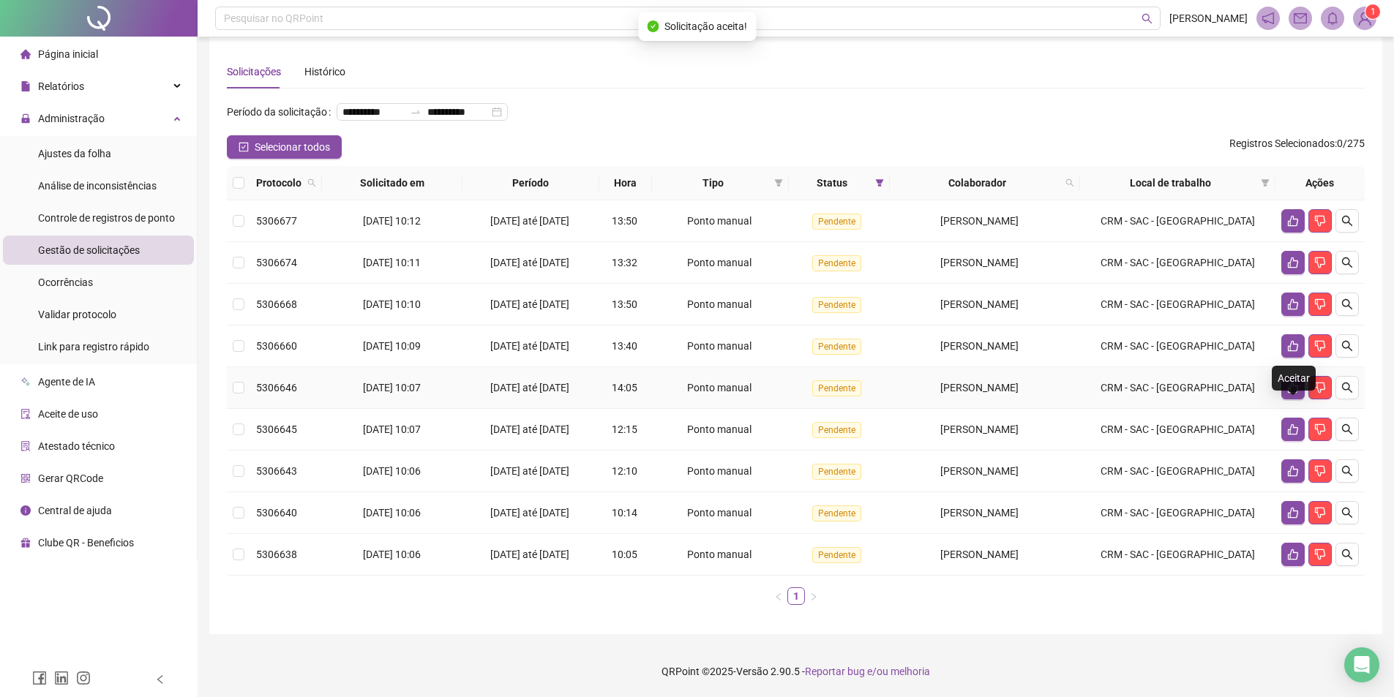
drag, startPoint x: 1281, startPoint y: 385, endPoint x: 1104, endPoint y: 356, distance: 178.7
click at [1280, 385] on td at bounding box center [1320, 388] width 89 height 42
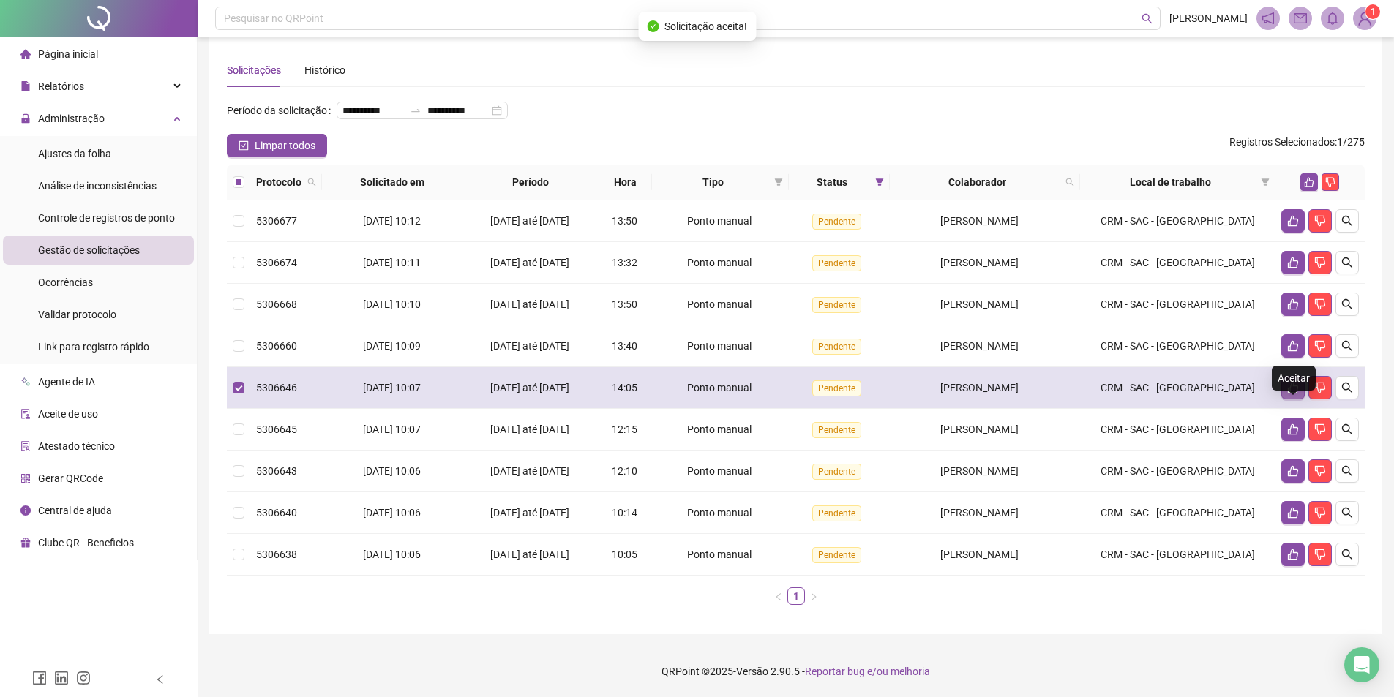
click at [1296, 385] on icon "like" at bounding box center [1293, 388] width 12 height 12
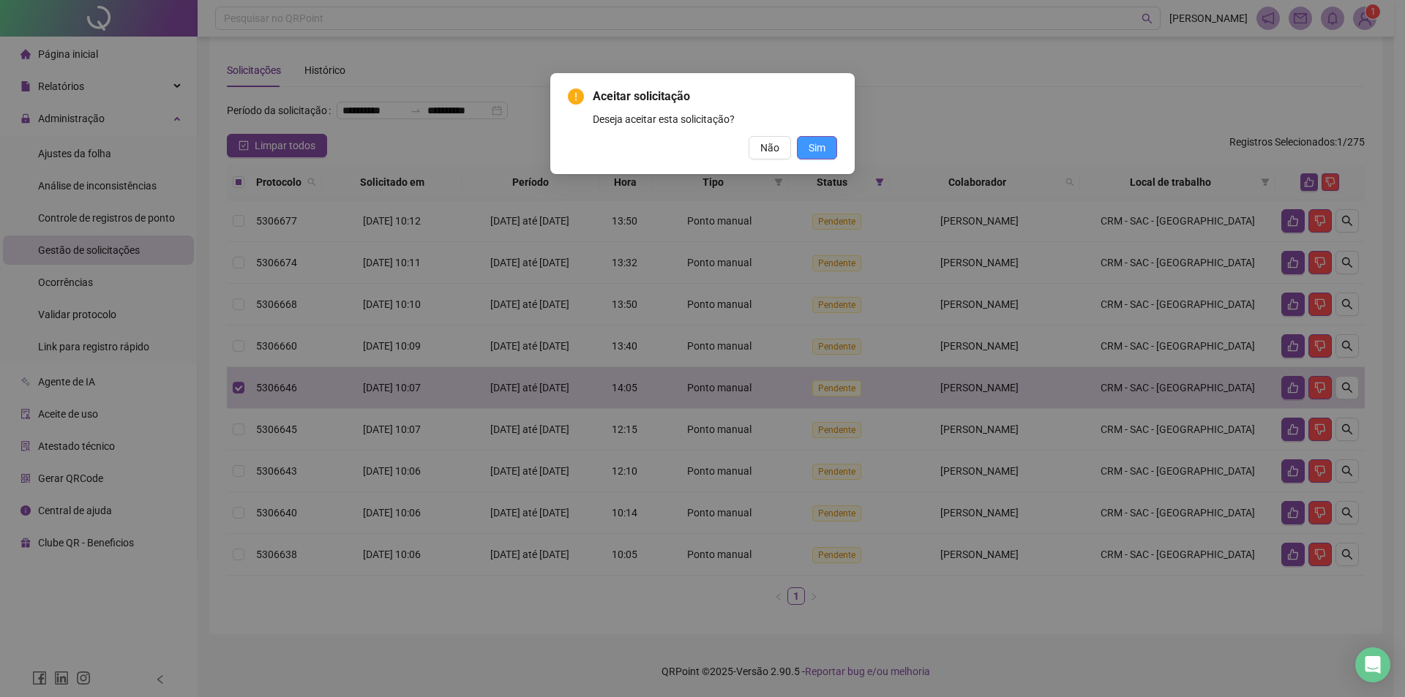
click at [804, 145] on button "Sim" at bounding box center [817, 147] width 40 height 23
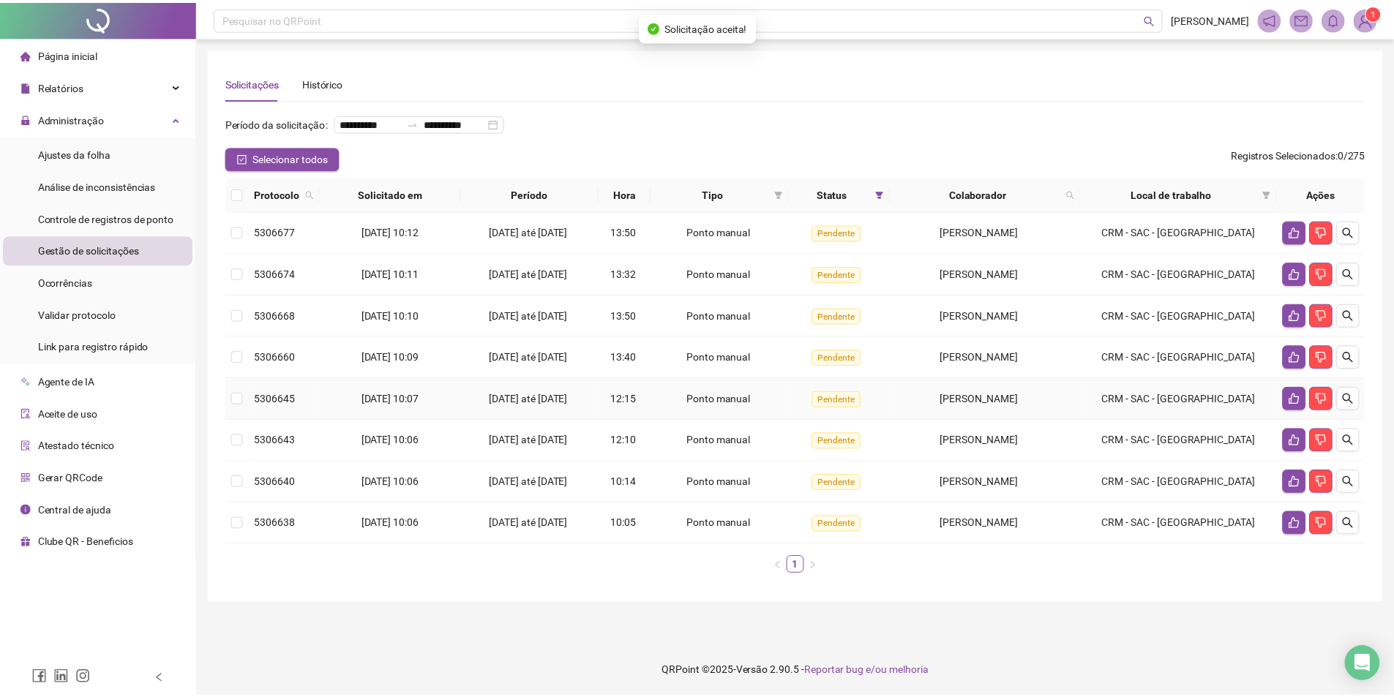
scroll to position [0, 0]
click at [1295, 369] on button "button" at bounding box center [1304, 356] width 23 height 23
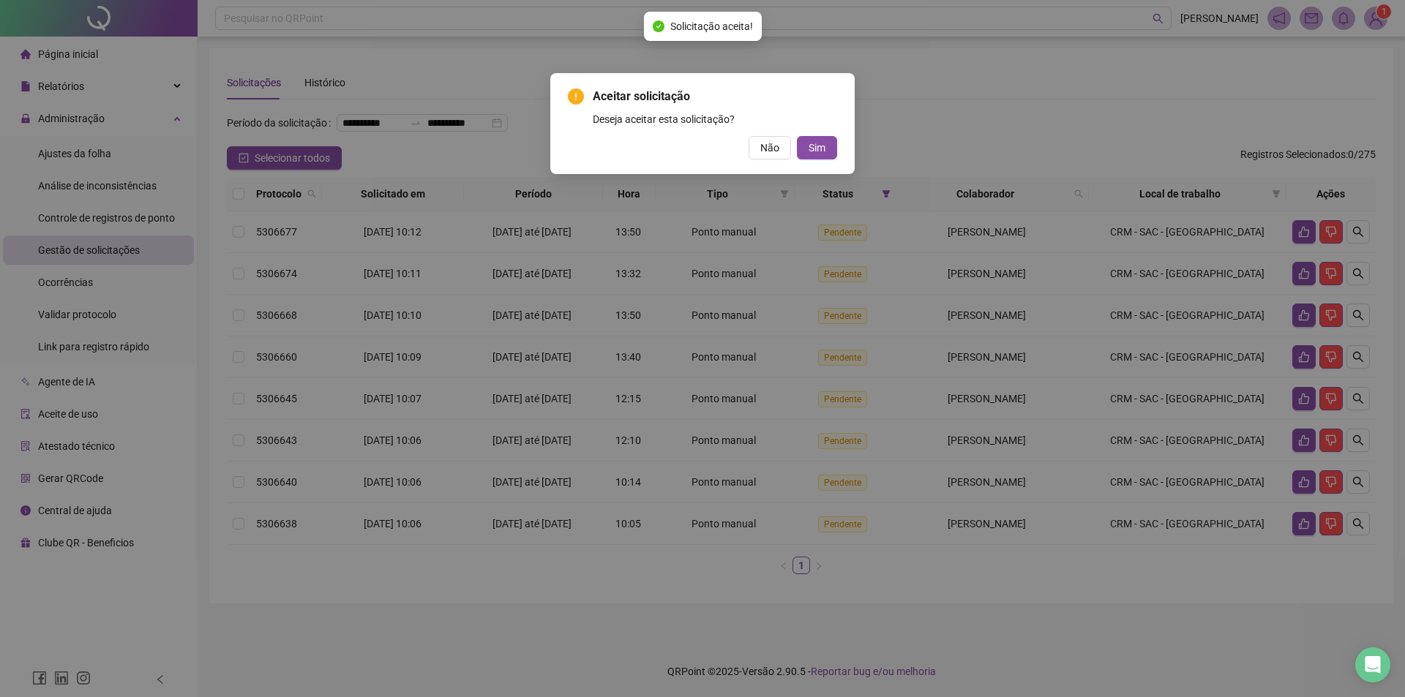
click at [903, 400] on div "Aceitar solicitação Deseja aceitar esta solicitação? Não Sim" at bounding box center [702, 348] width 1405 height 697
click at [760, 151] on button "Não" at bounding box center [770, 147] width 42 height 23
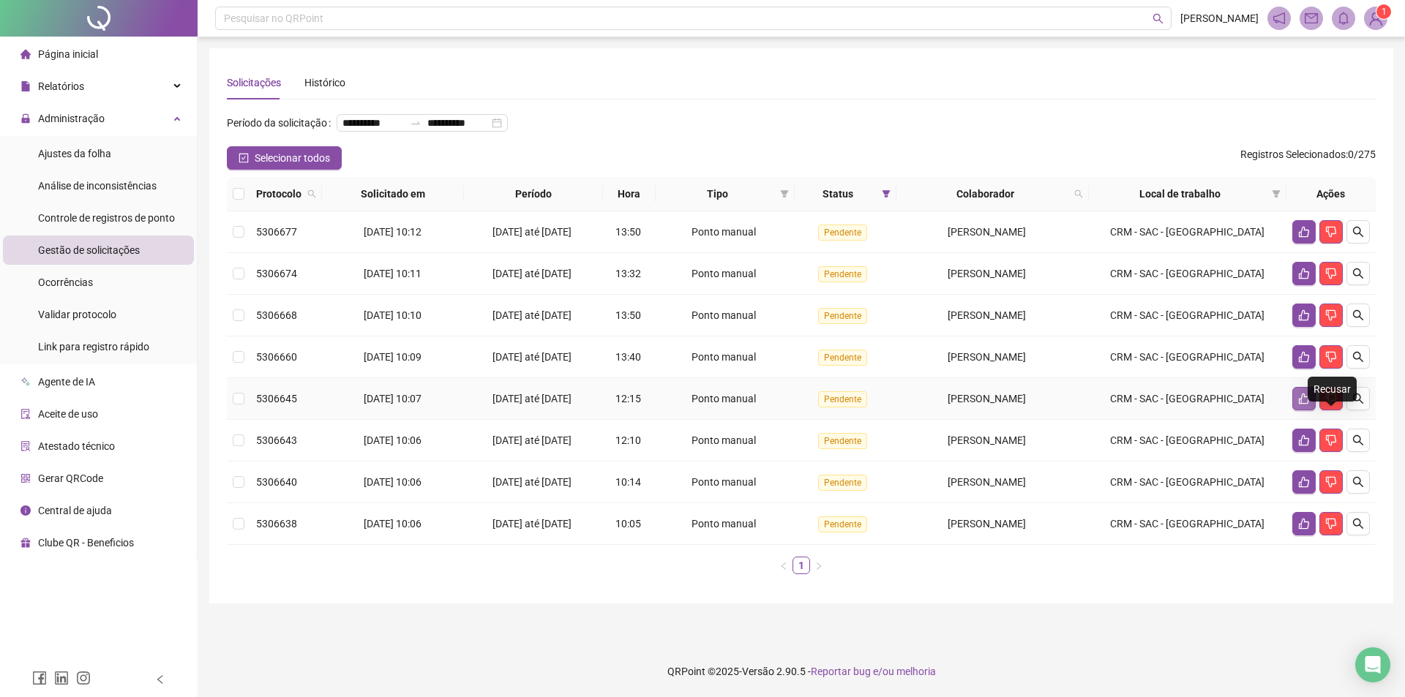
click at [1305, 405] on icon "like" at bounding box center [1304, 399] width 10 height 11
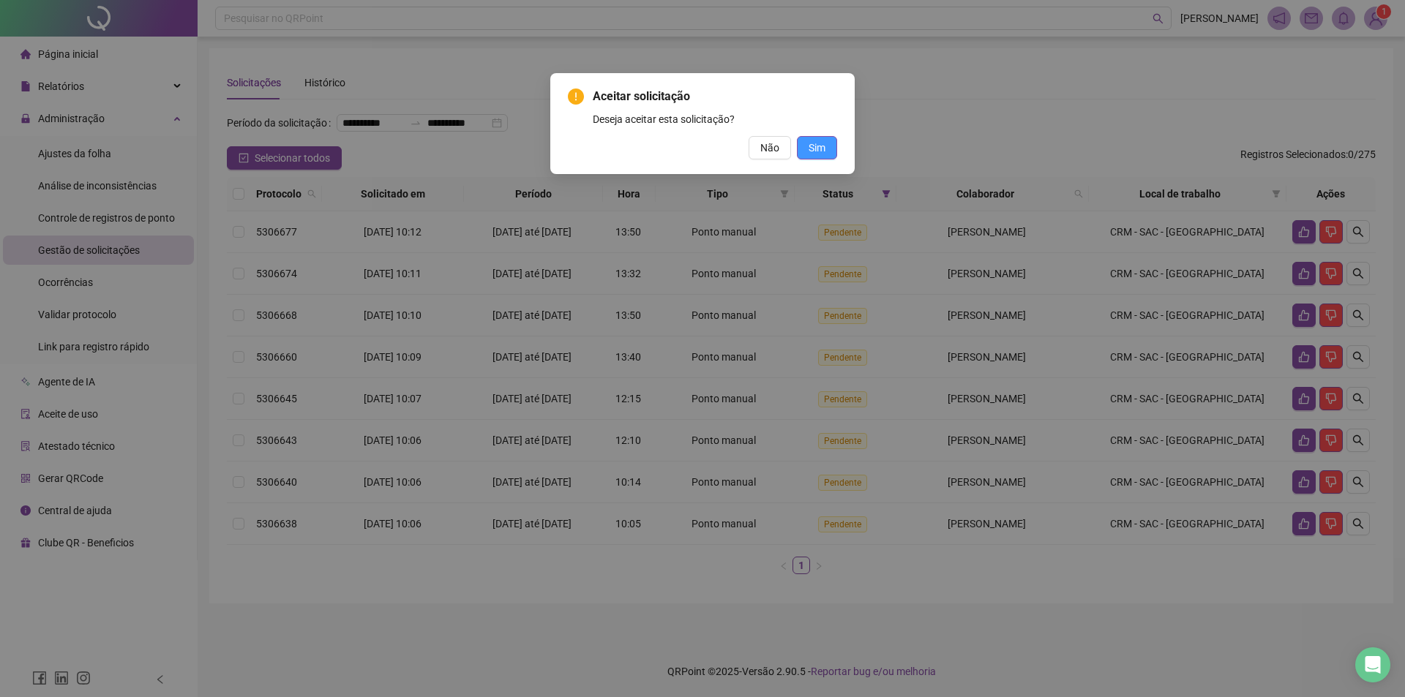
click at [806, 141] on button "Sim" at bounding box center [817, 147] width 40 height 23
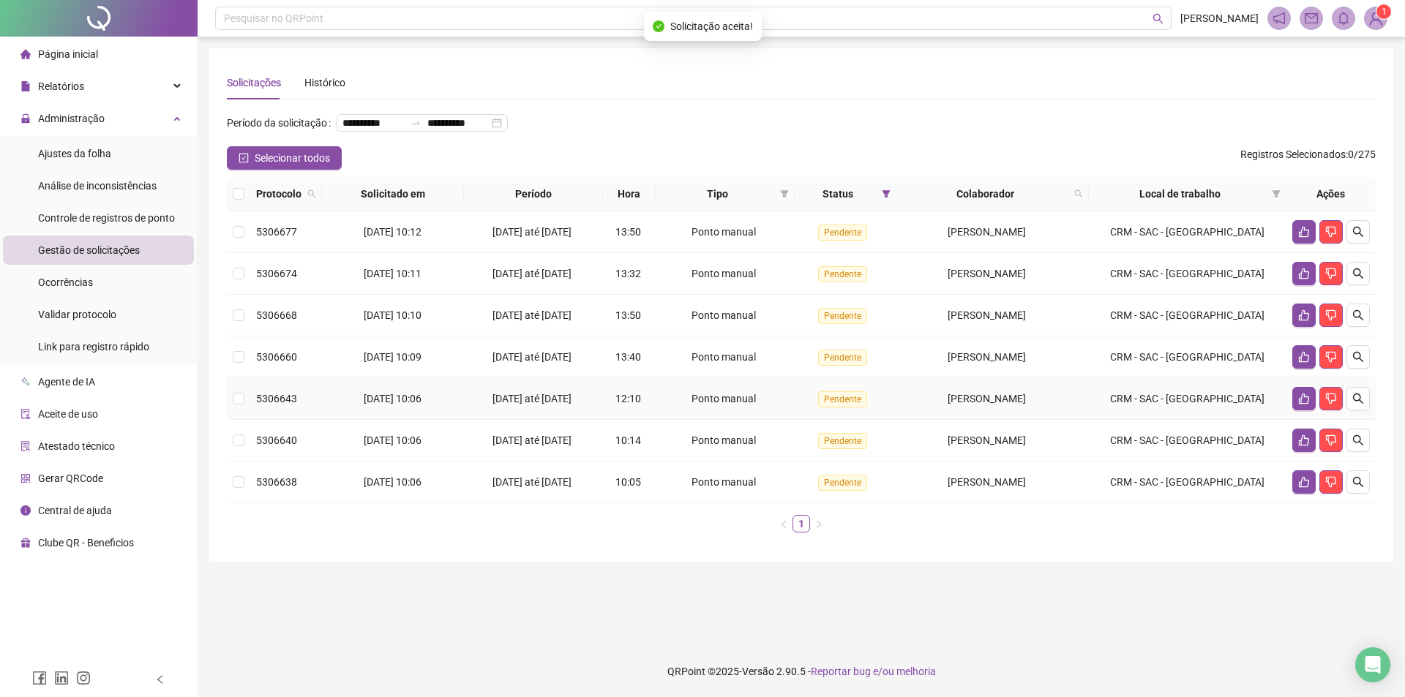
click at [1289, 420] on td at bounding box center [1331, 399] width 89 height 42
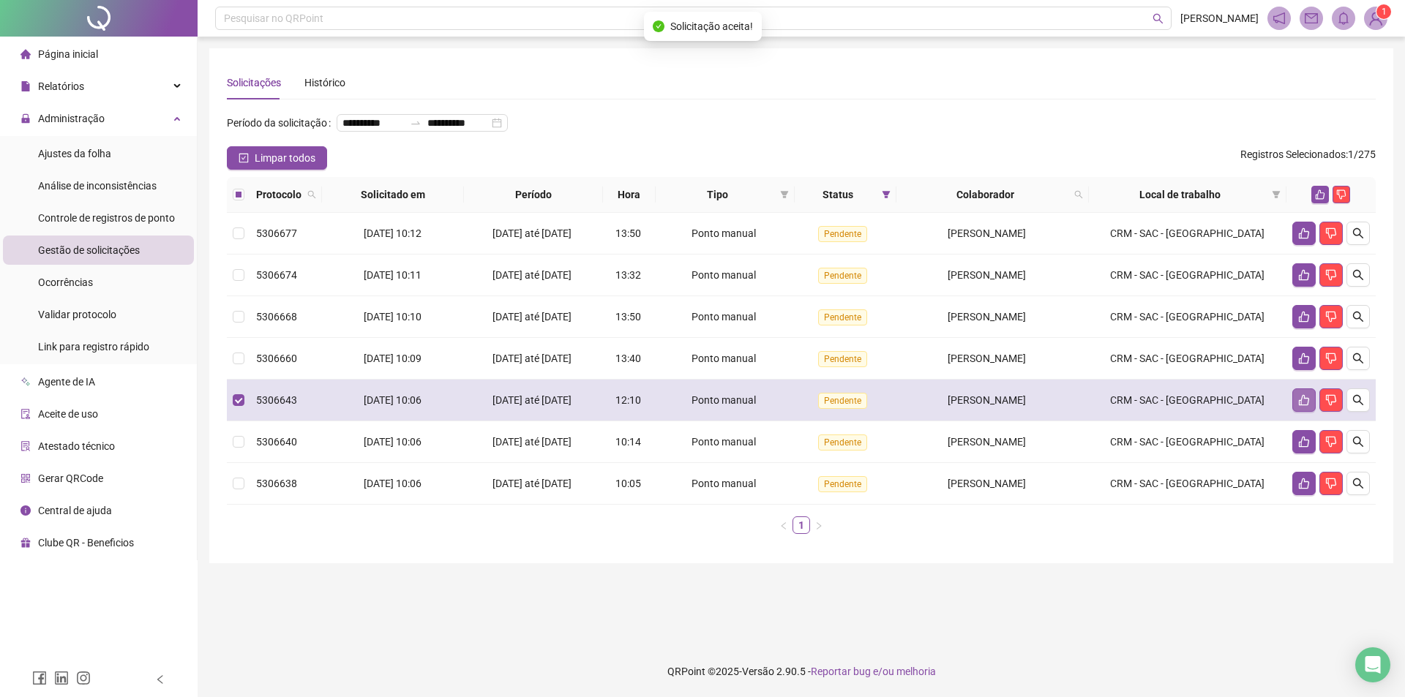
click at [1301, 406] on icon "like" at bounding box center [1304, 400] width 10 height 11
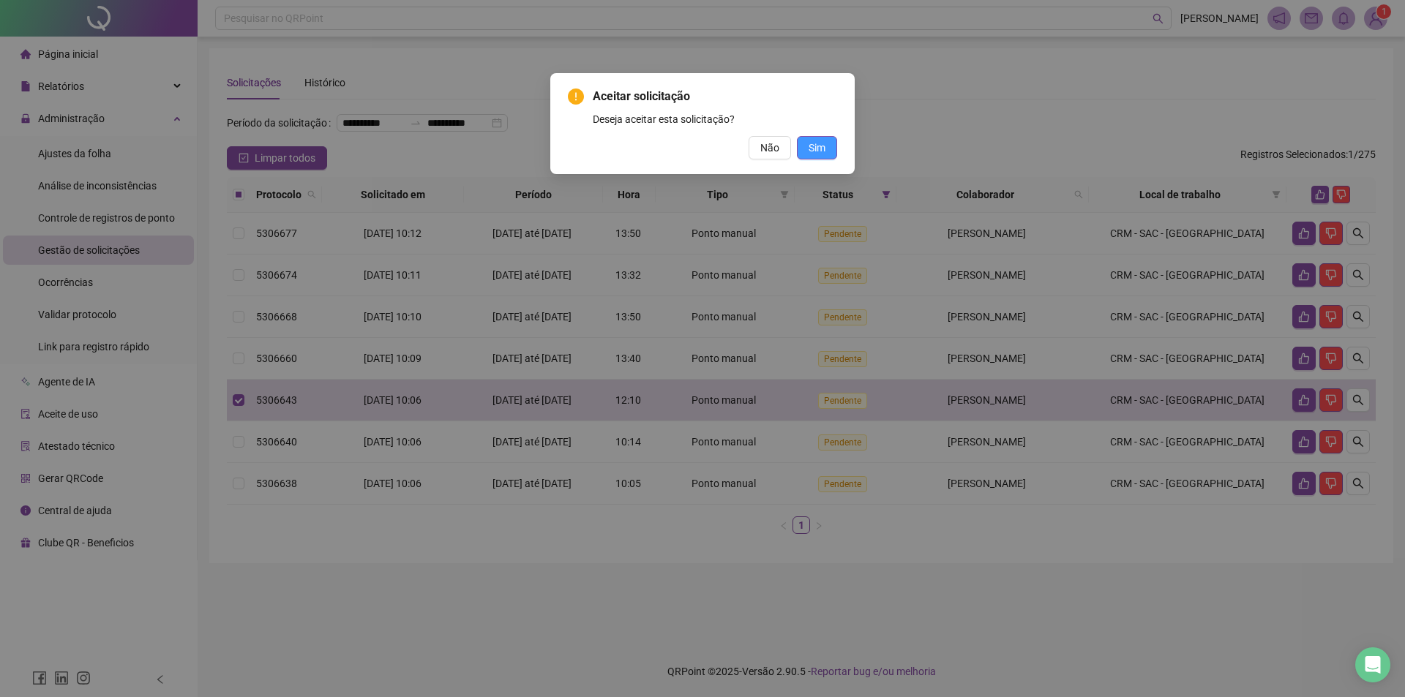
click at [824, 143] on span "Sim" at bounding box center [817, 148] width 17 height 16
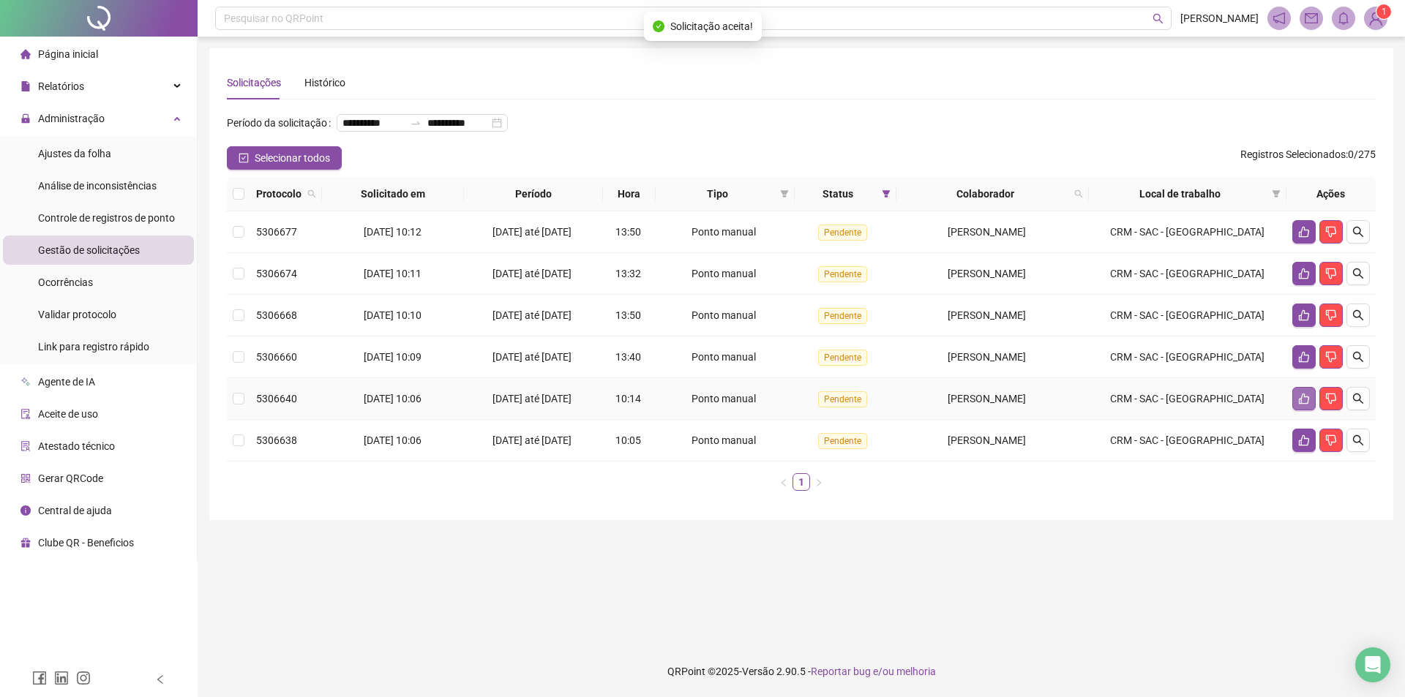
click at [1305, 405] on icon "like" at bounding box center [1304, 399] width 12 height 12
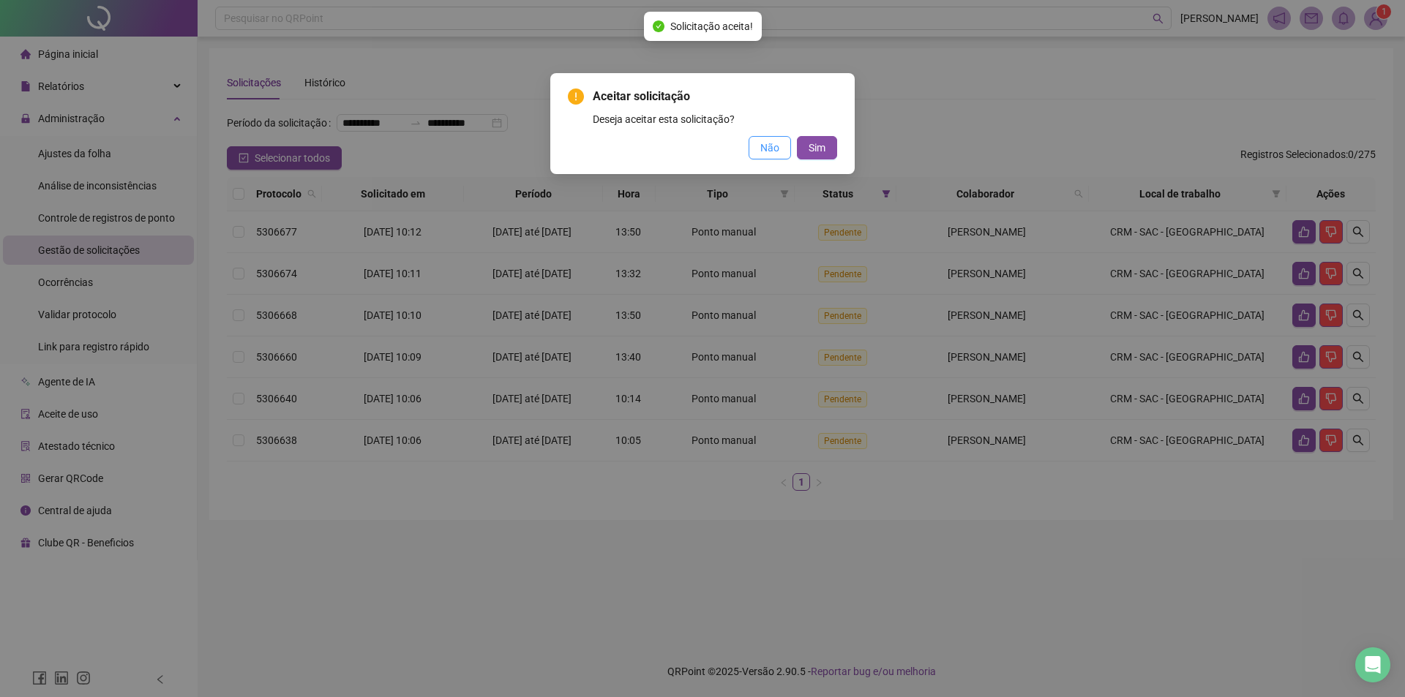
click at [790, 146] on button "Não" at bounding box center [770, 147] width 42 height 23
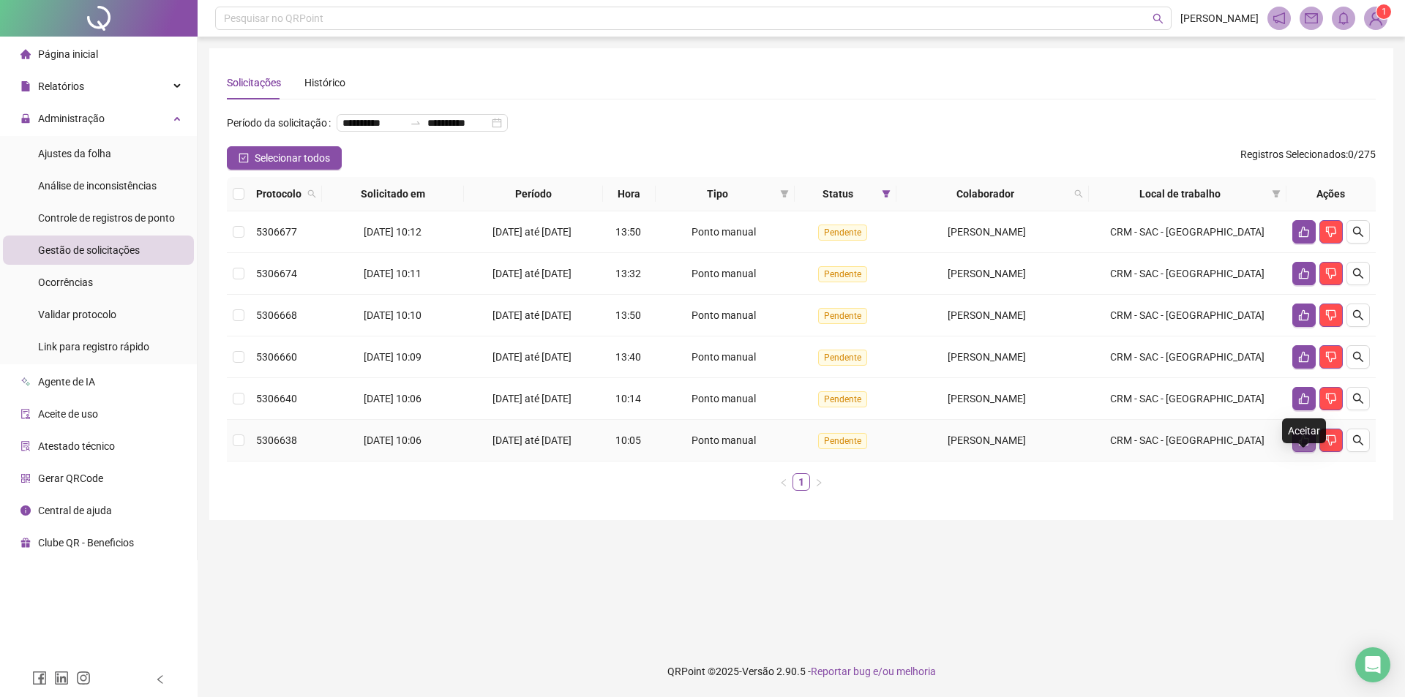
click at [1298, 446] on icon "like" at bounding box center [1304, 441] width 12 height 12
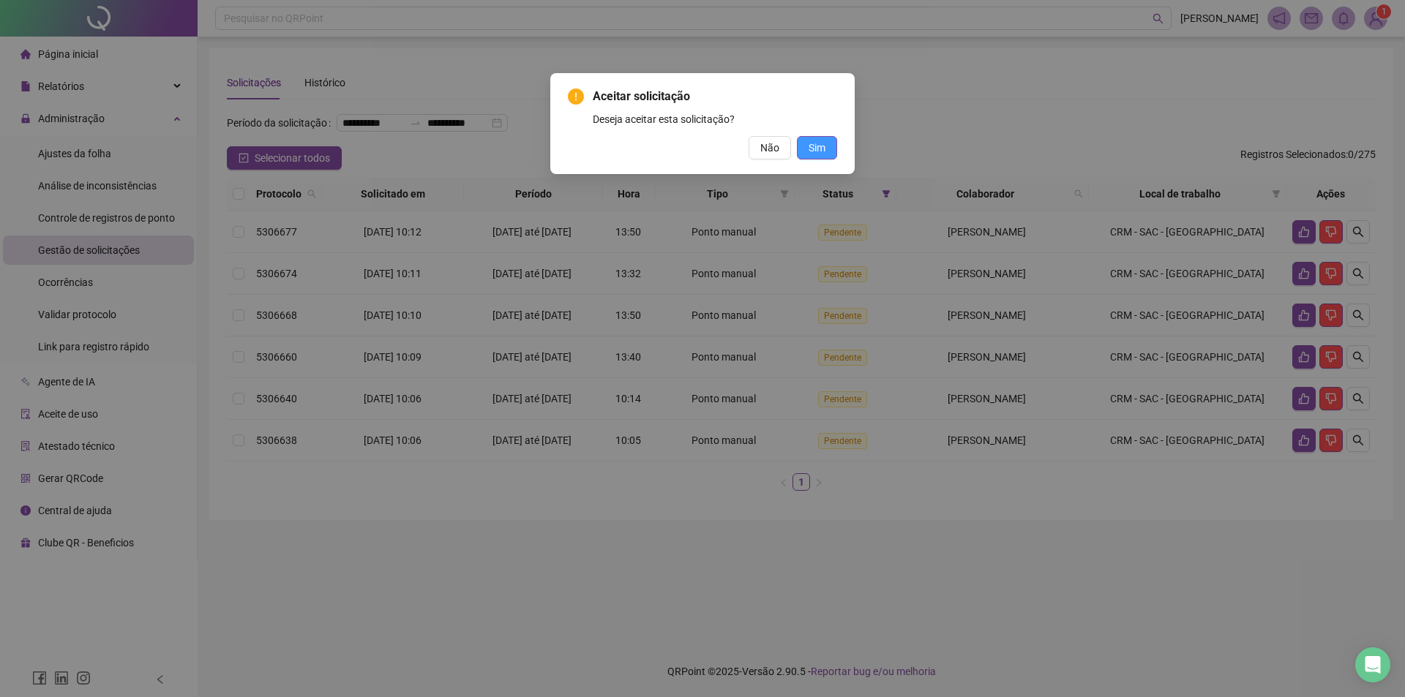
click at [817, 142] on span "Sim" at bounding box center [817, 148] width 17 height 16
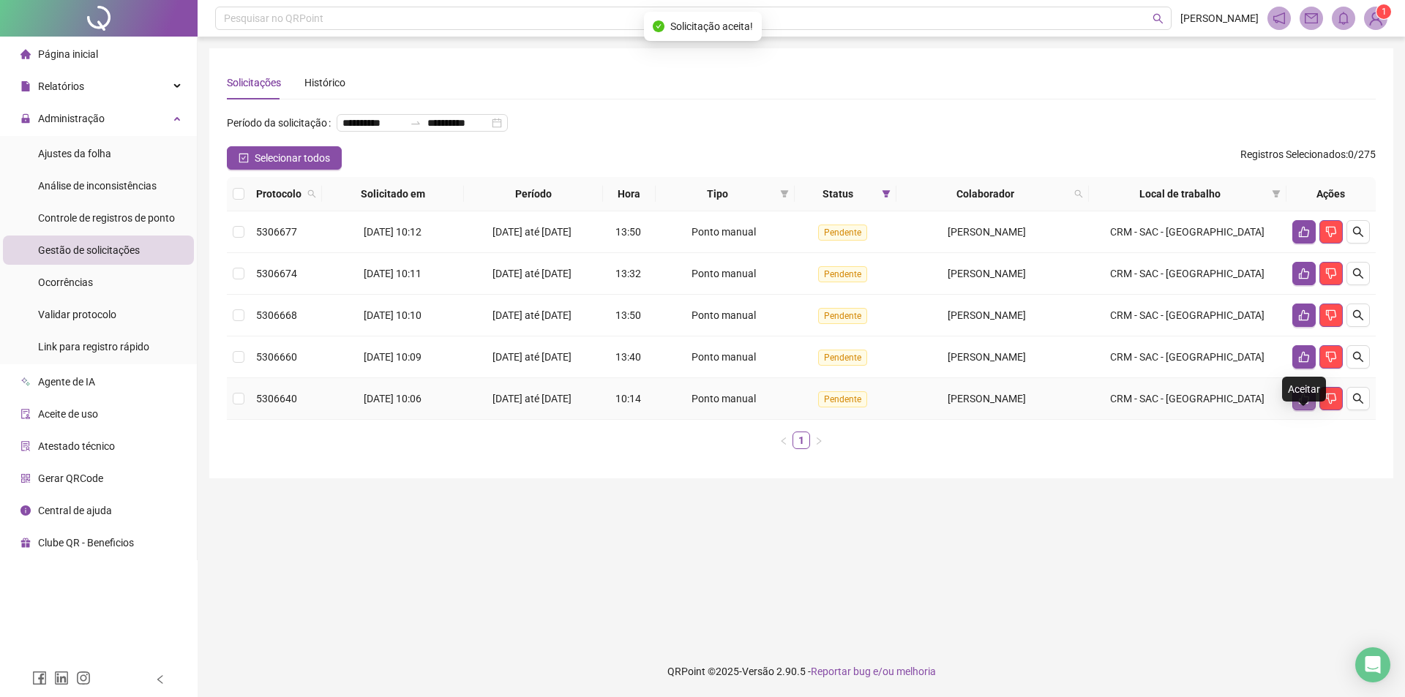
click at [1302, 405] on icon "like" at bounding box center [1304, 399] width 12 height 12
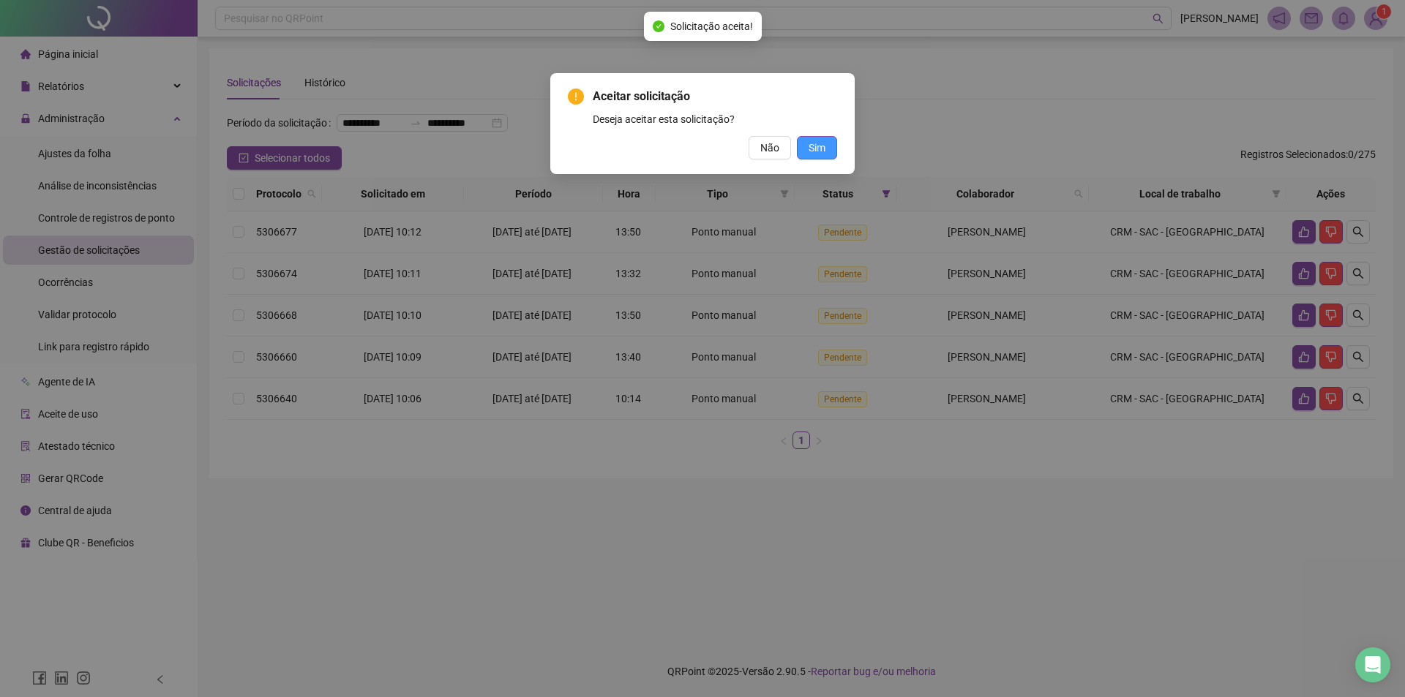
click at [818, 147] on span "Sim" at bounding box center [817, 148] width 17 height 16
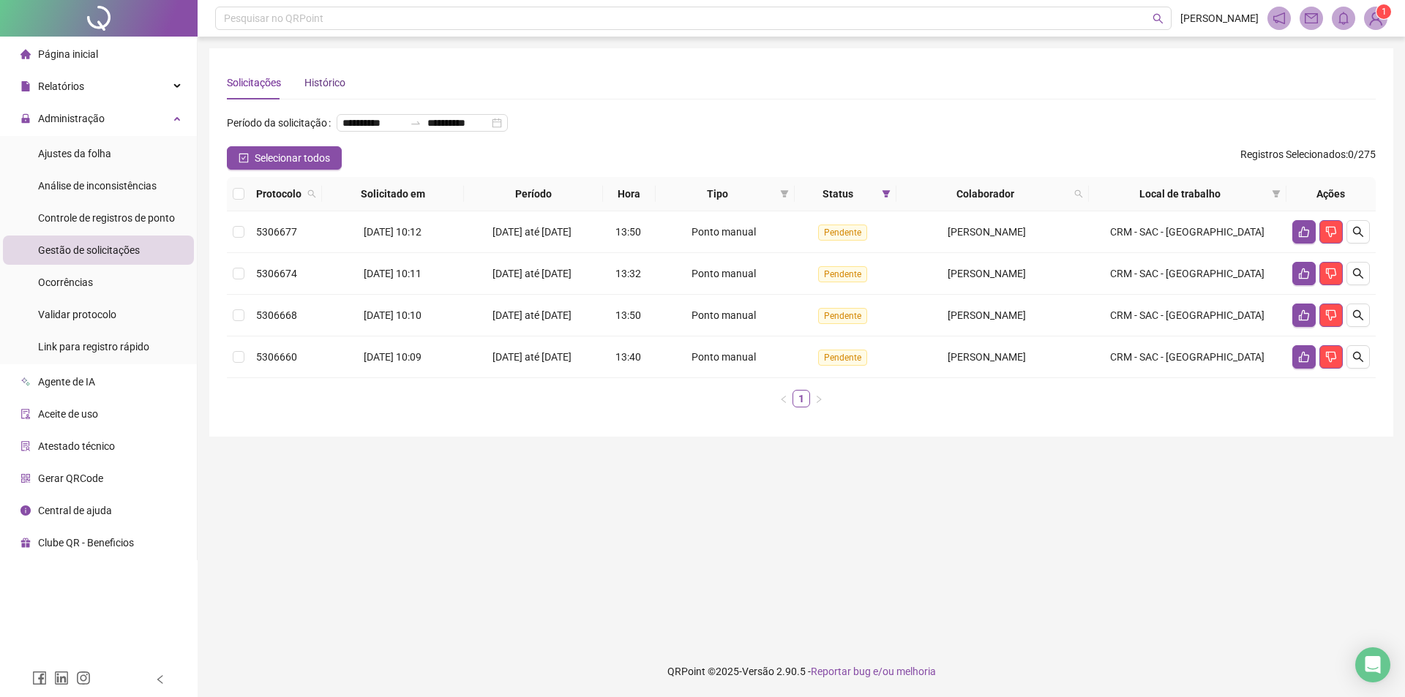
click at [313, 81] on div "Histórico" at bounding box center [324, 83] width 41 height 16
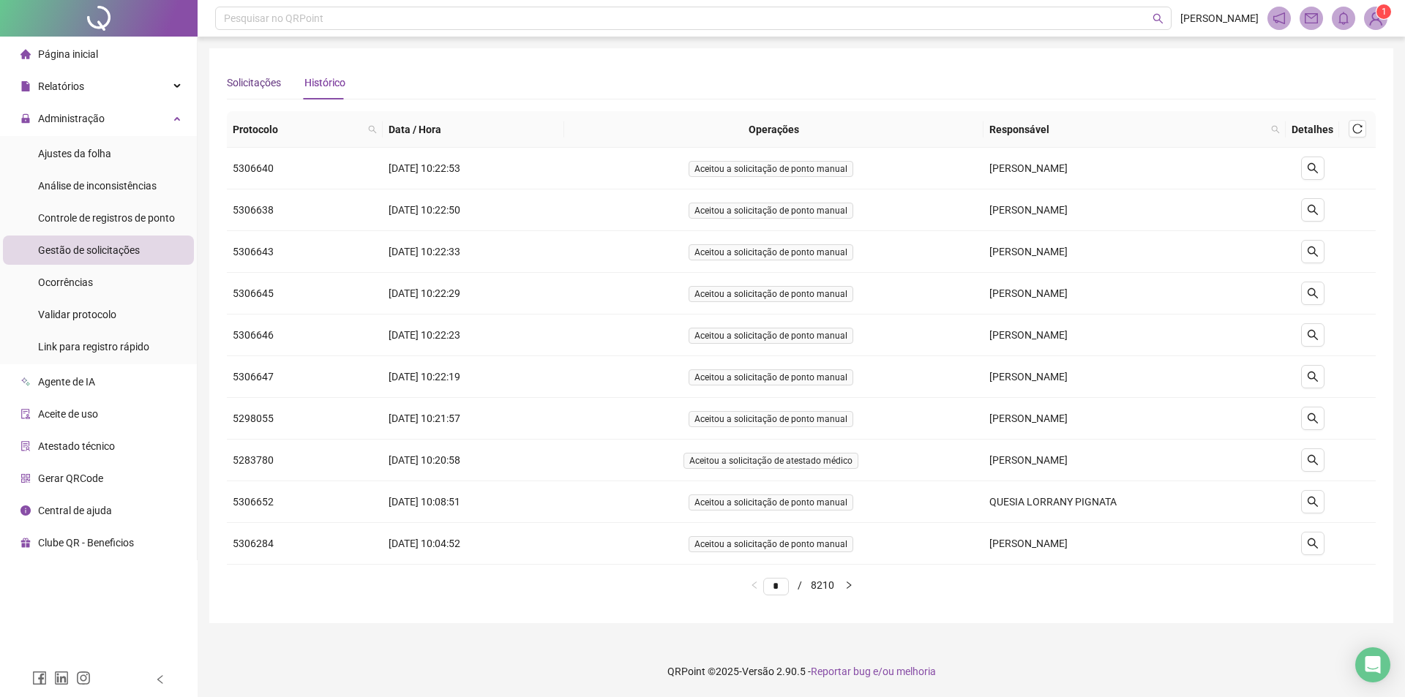
click at [247, 85] on div "Solicitações" at bounding box center [254, 83] width 54 height 16
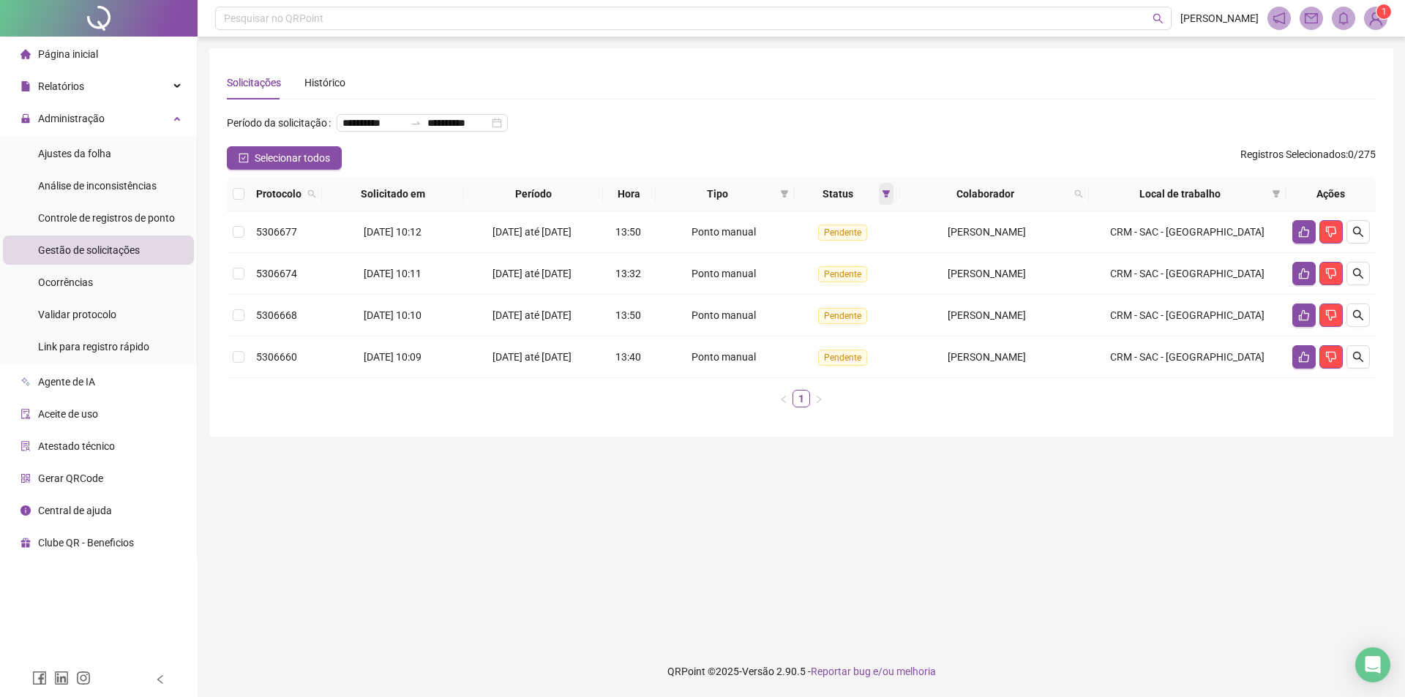
click at [891, 198] on icon "filter" at bounding box center [886, 194] width 9 height 9
click at [823, 275] on label at bounding box center [821, 270] width 12 height 16
click at [883, 316] on span "OK" at bounding box center [882, 324] width 14 height 16
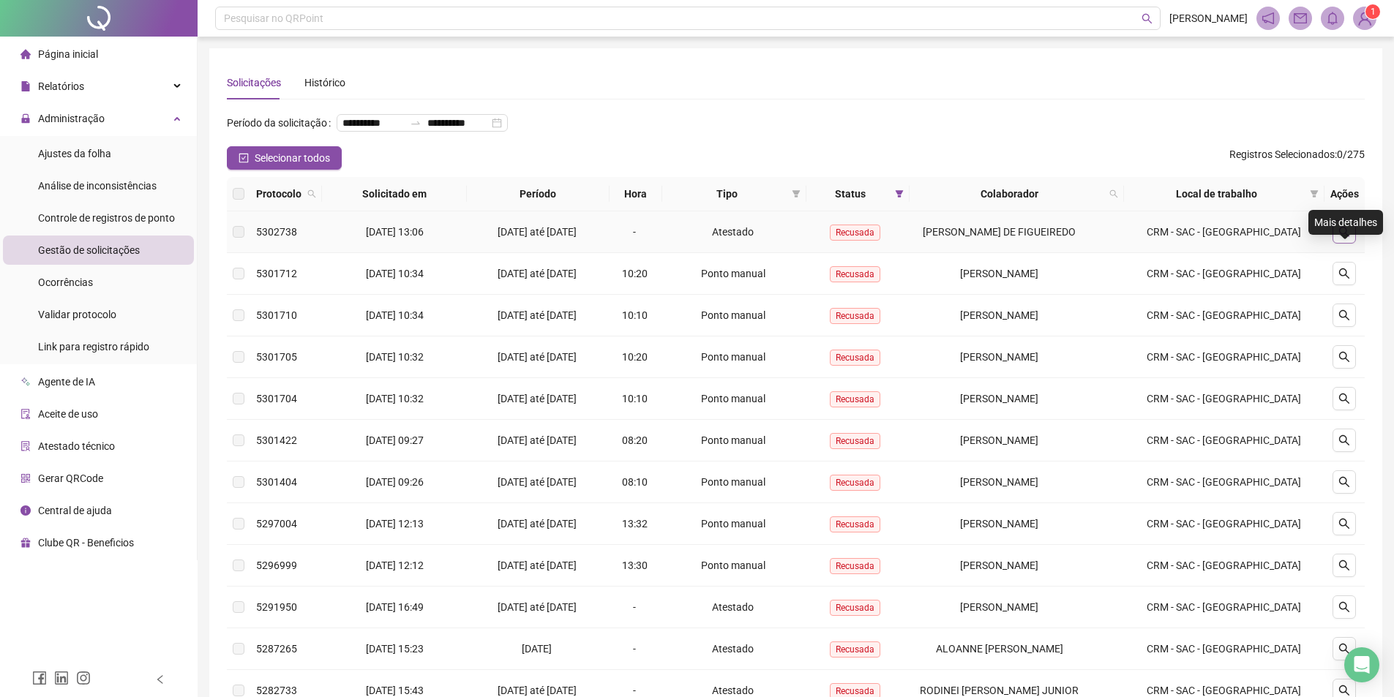
click at [1339, 244] on button "button" at bounding box center [1344, 231] width 23 height 23
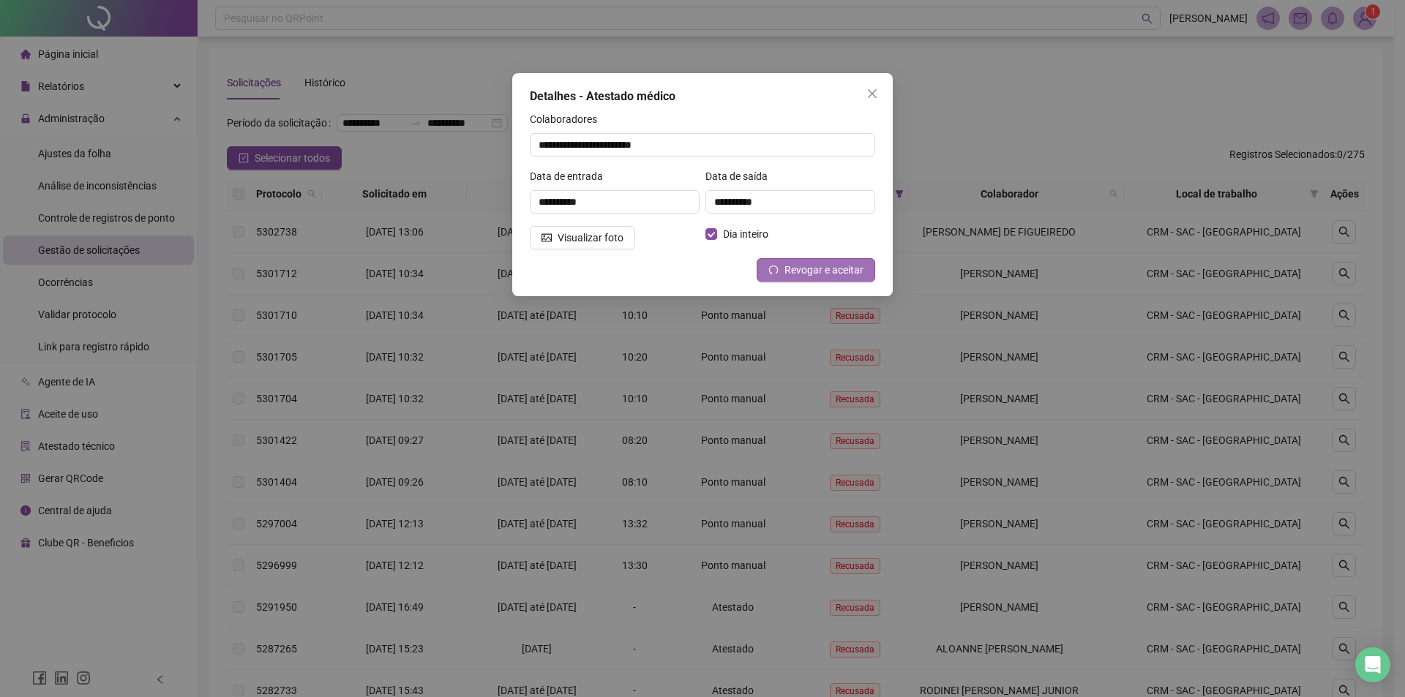
click at [801, 272] on span "Revogar e aceitar" at bounding box center [824, 270] width 79 height 16
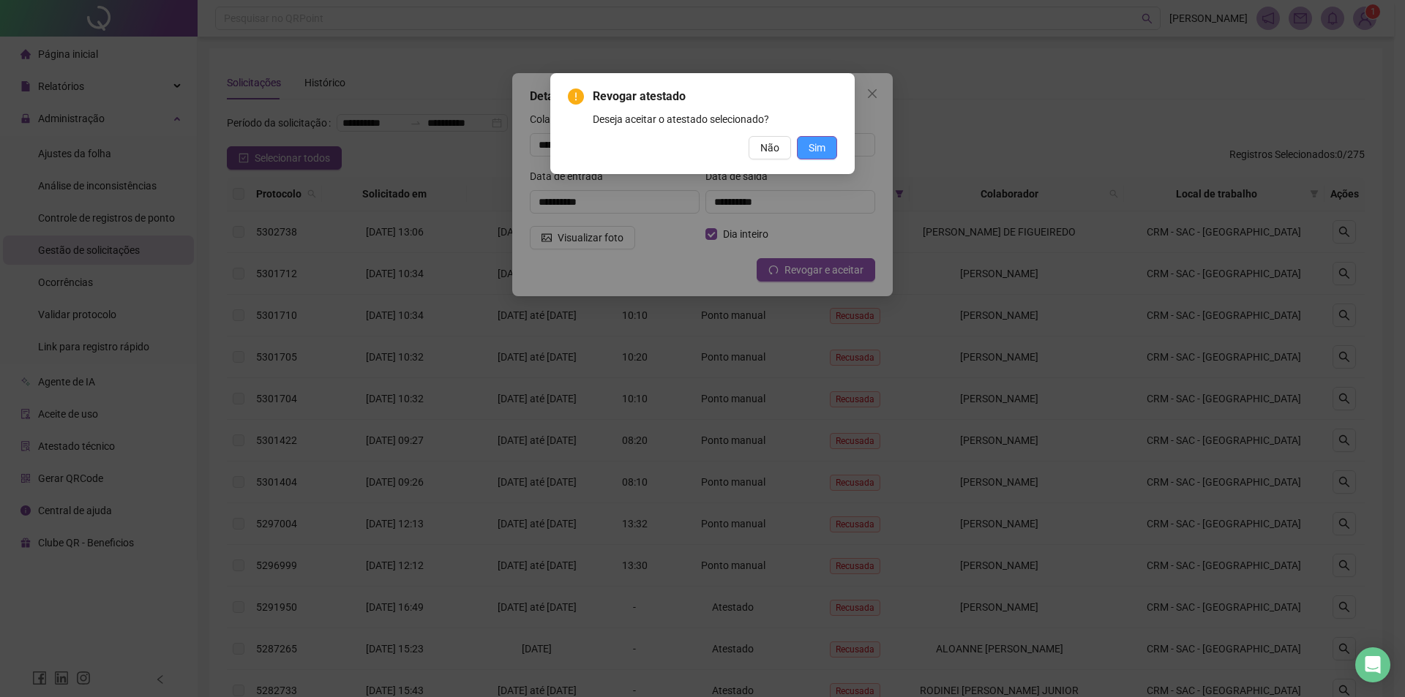
click at [810, 149] on span "Sim" at bounding box center [817, 148] width 17 height 16
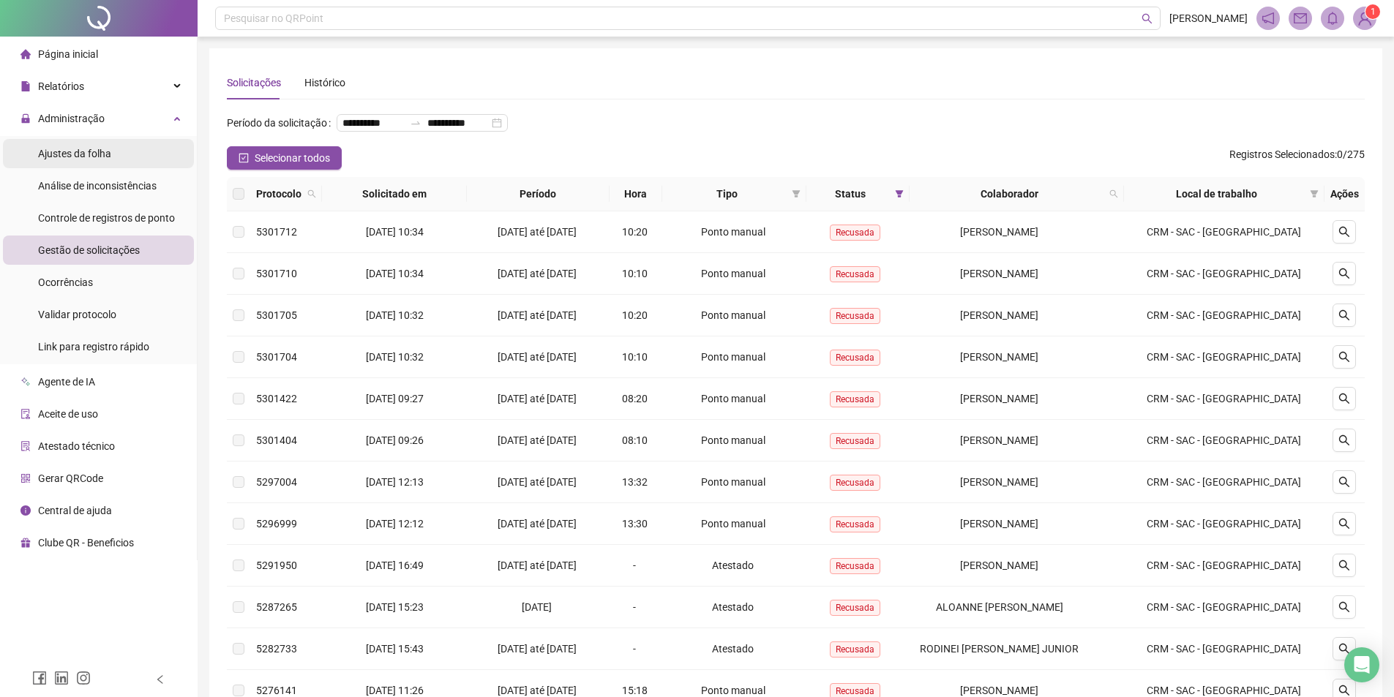
click at [135, 148] on li "Ajustes da folha" at bounding box center [98, 153] width 191 height 29
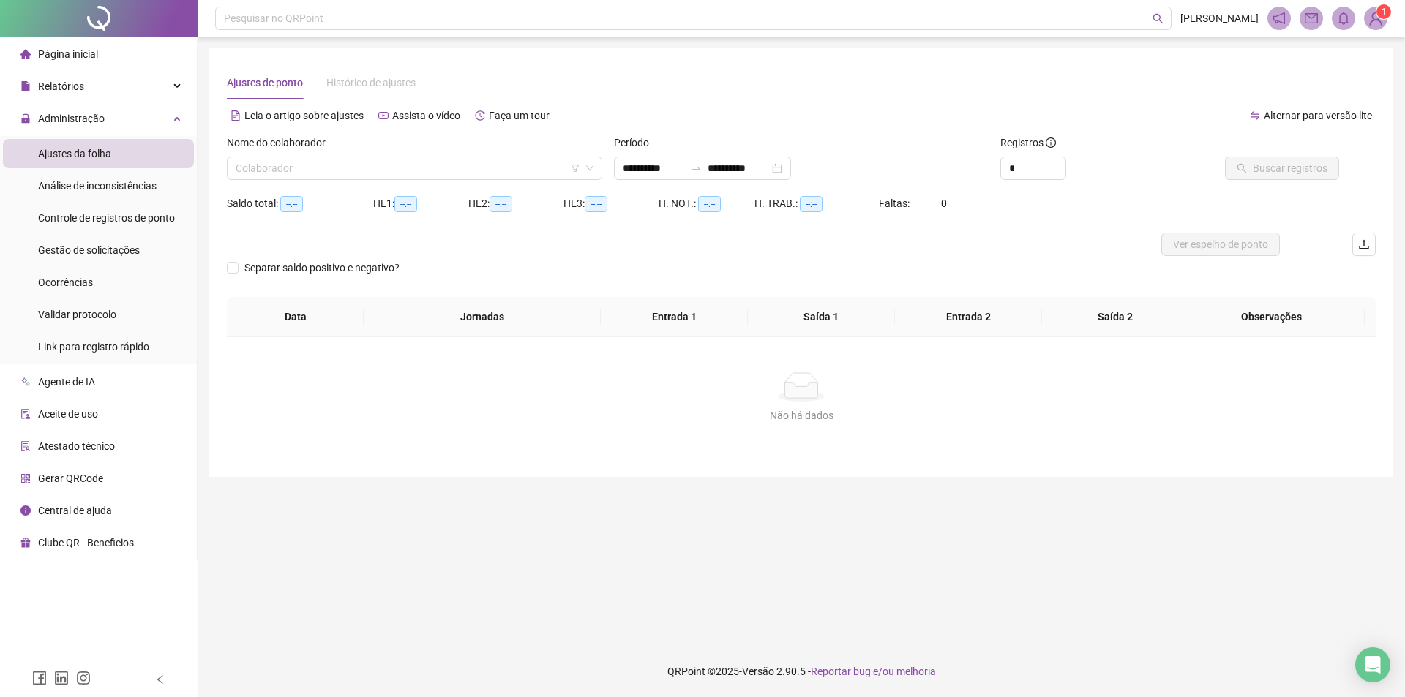
type input "**********"
click at [452, 168] on input "search" at bounding box center [408, 168] width 345 height 22
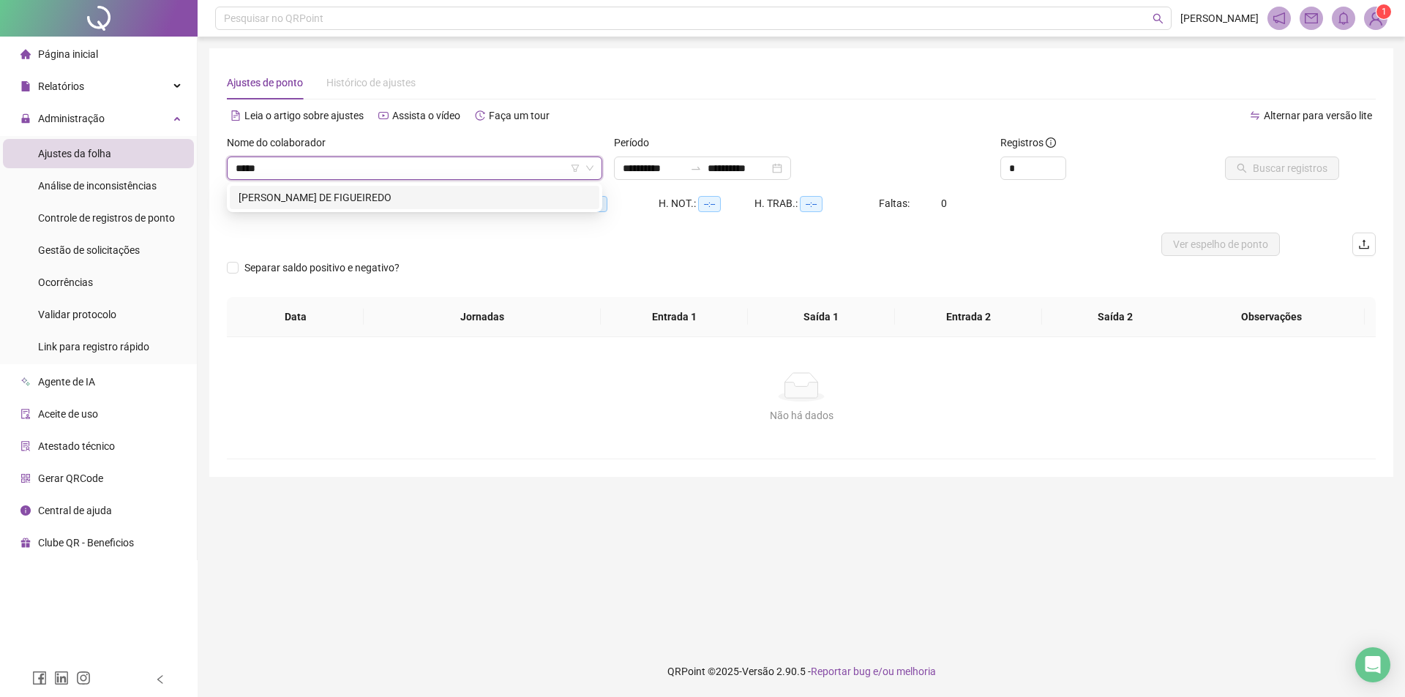
type input "******"
click at [443, 187] on div "[PERSON_NAME] DE FIGUEIREDO" at bounding box center [415, 197] width 370 height 23
click at [1295, 174] on span "Buscar registros" at bounding box center [1290, 168] width 75 height 16
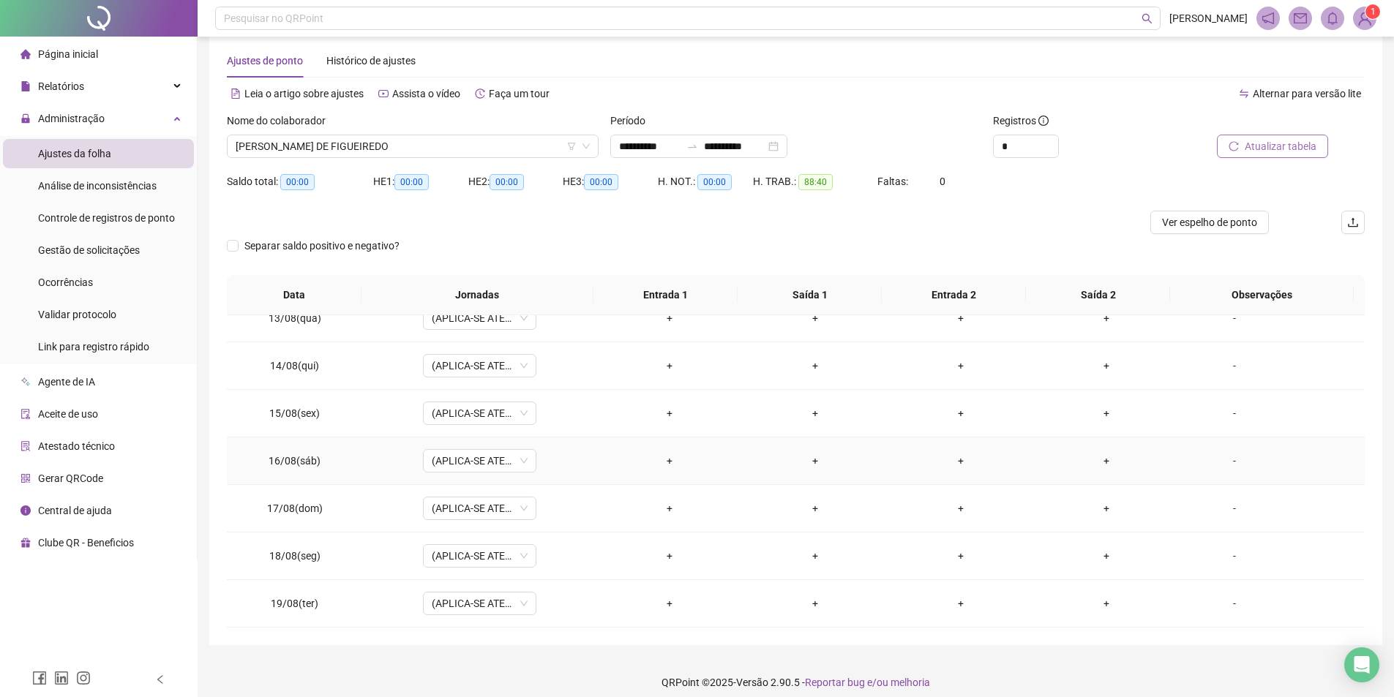
scroll to position [33, 0]
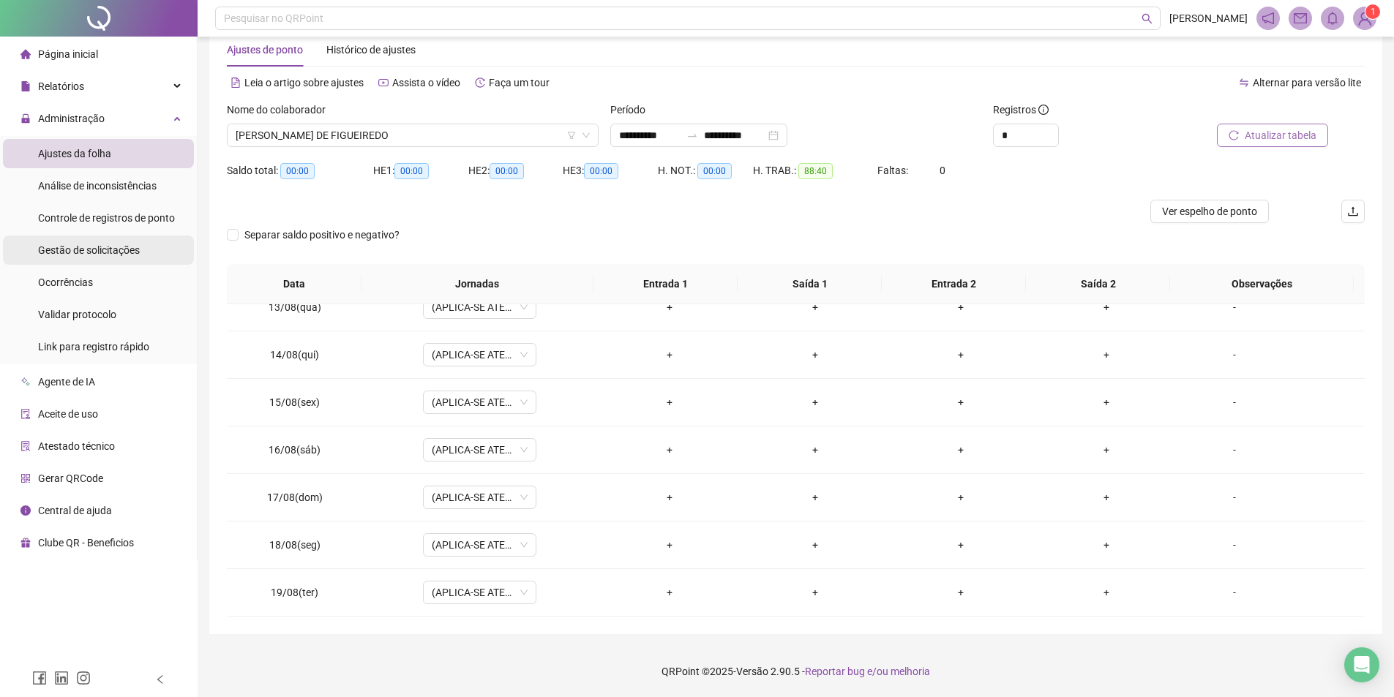
click at [133, 245] on span "Gestão de solicitações" at bounding box center [89, 250] width 102 height 12
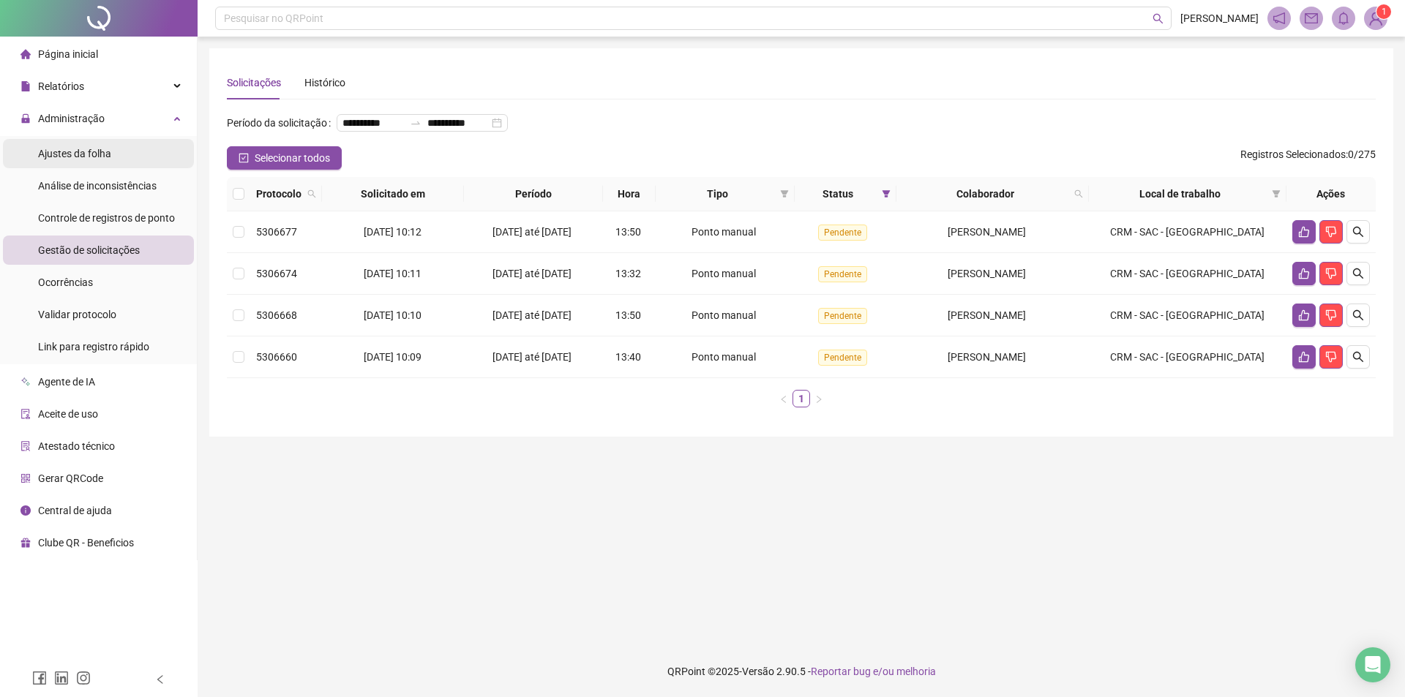
click at [110, 160] on span "Ajustes da folha" at bounding box center [74, 154] width 73 height 12
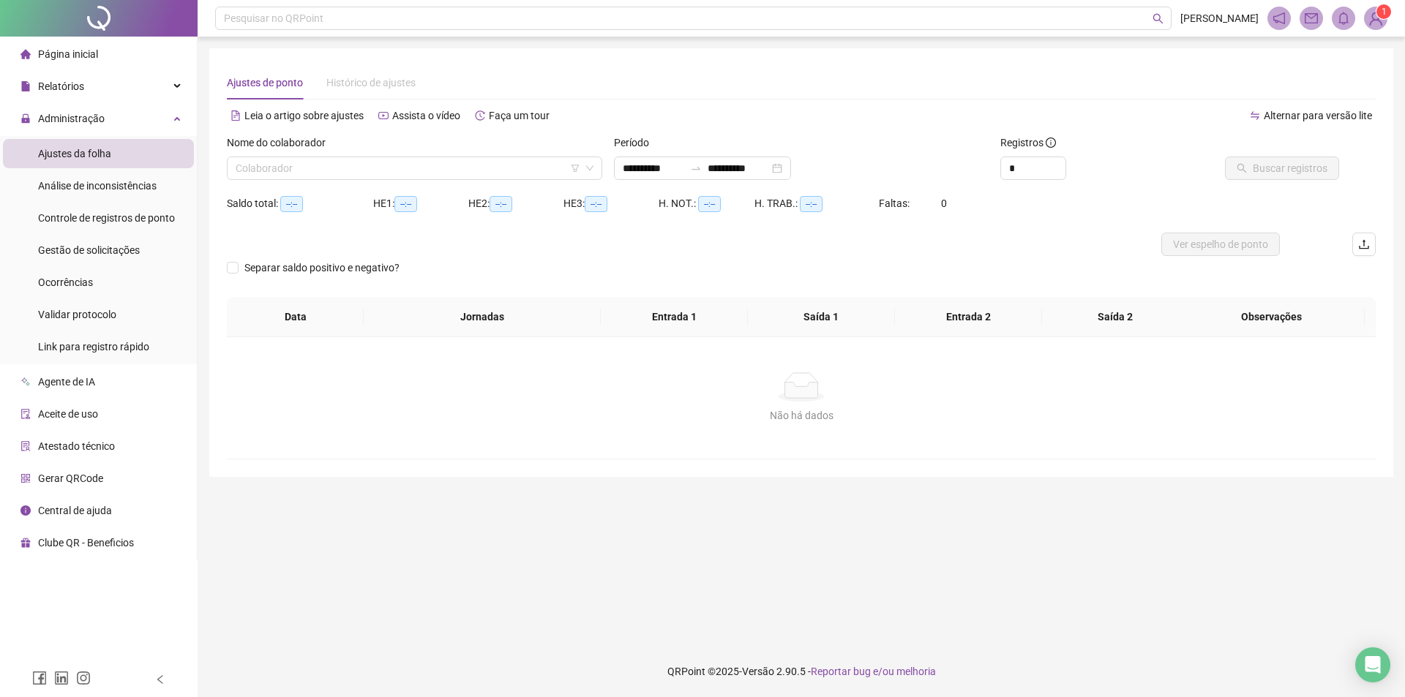
type input "**********"
click at [481, 146] on div "Nome do colaborador" at bounding box center [414, 146] width 375 height 22
click at [452, 168] on input "search" at bounding box center [408, 168] width 345 height 22
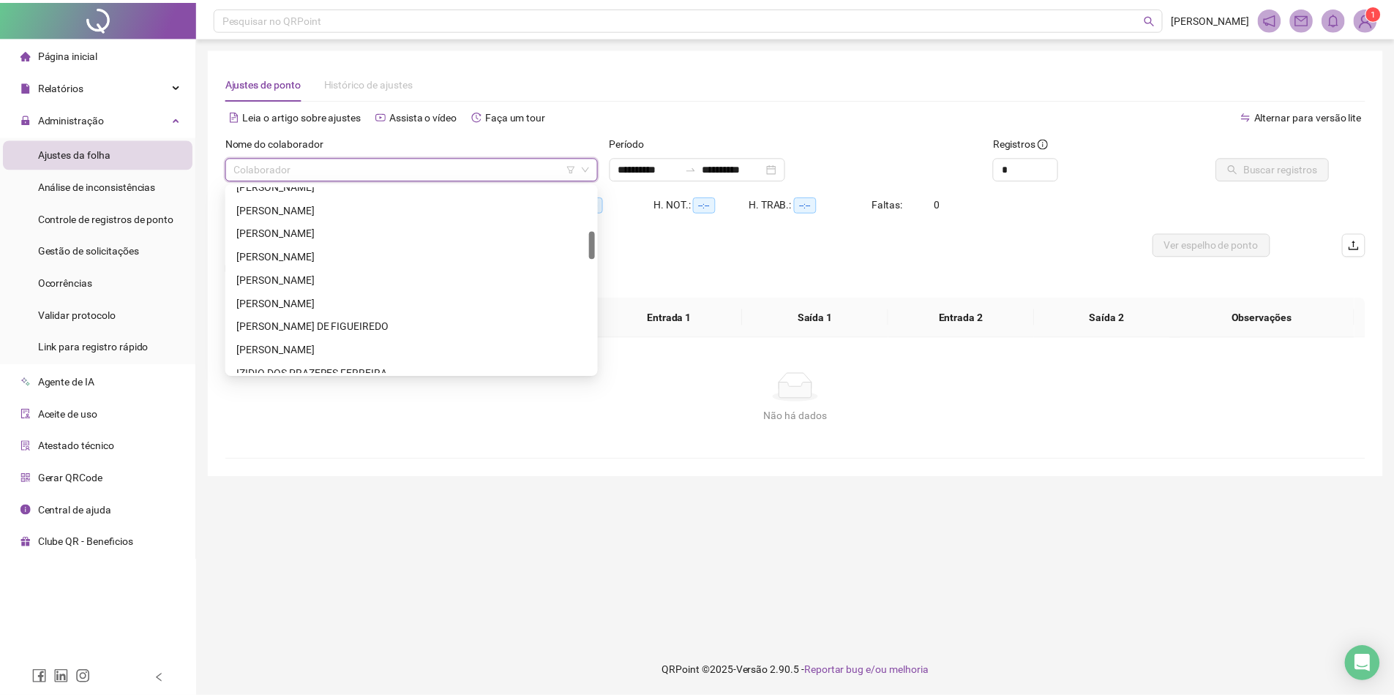
scroll to position [366, 0]
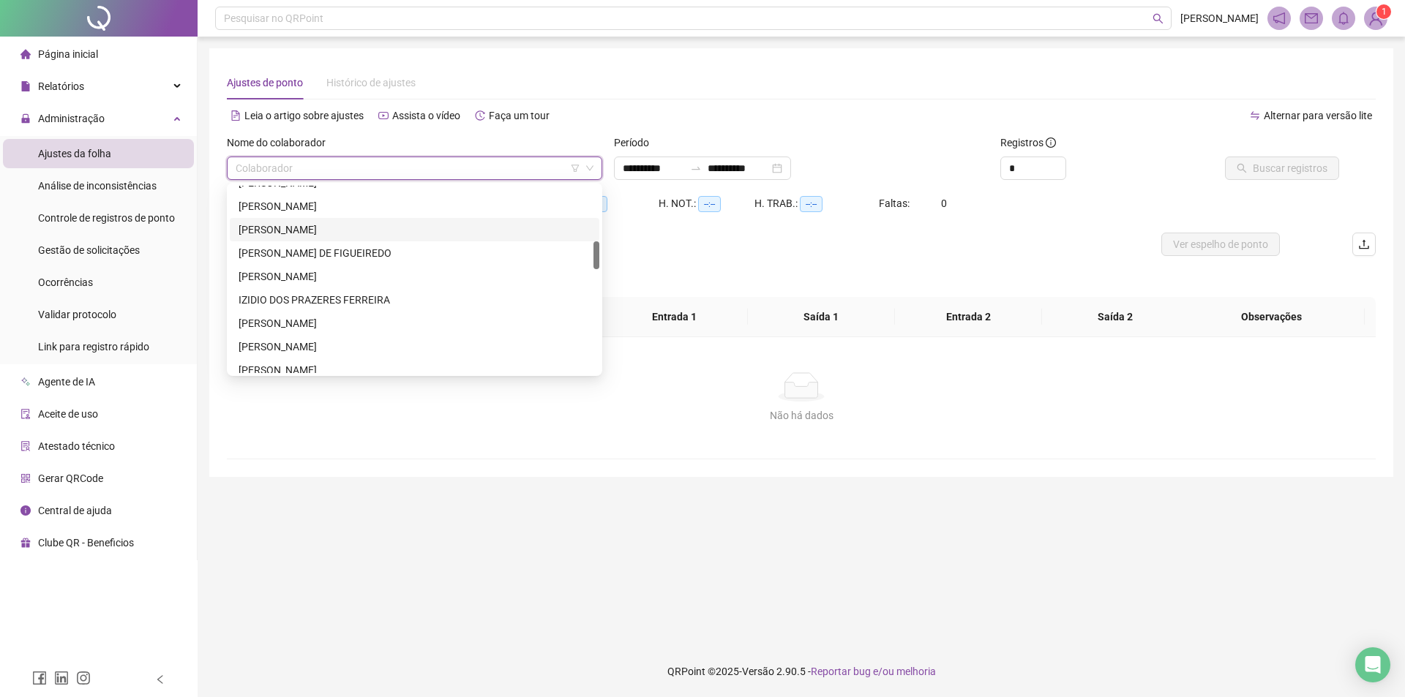
click at [281, 252] on div "[PERSON_NAME] DE FIGUEIREDO" at bounding box center [415, 253] width 352 height 16
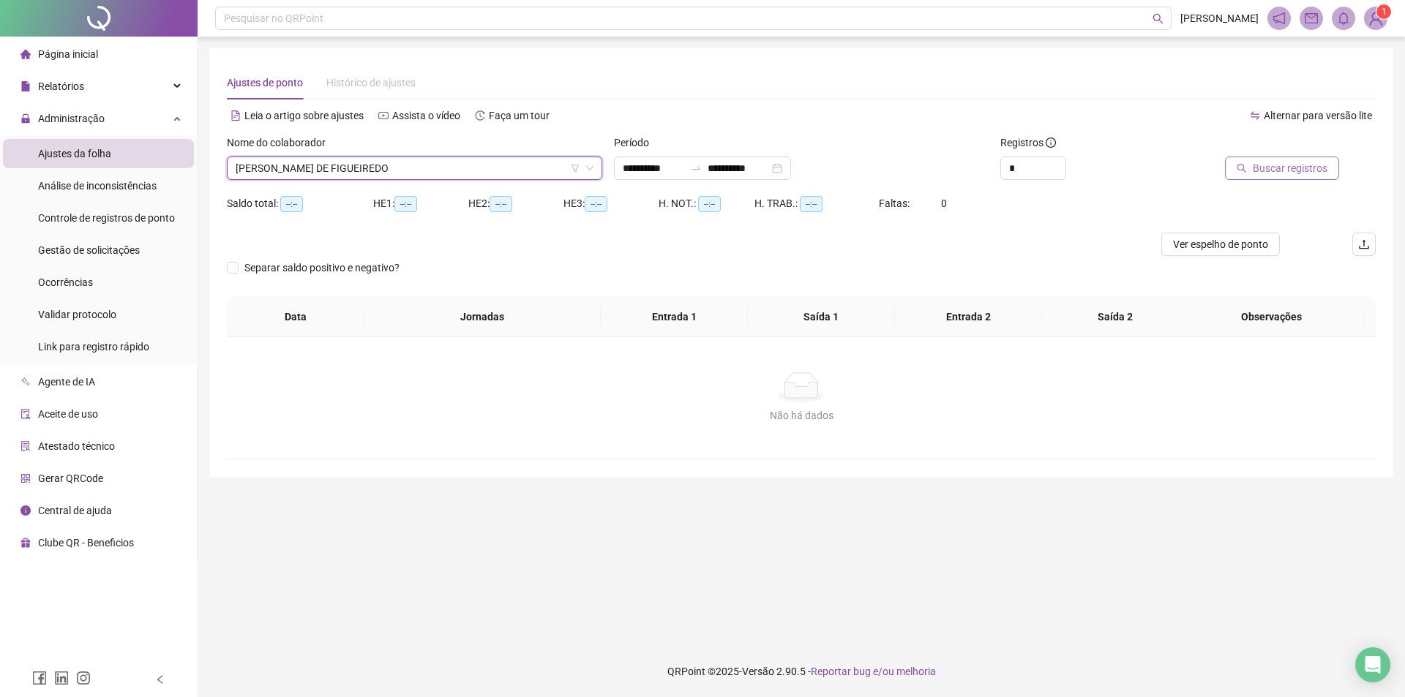
click at [1259, 168] on span "Buscar registros" at bounding box center [1290, 168] width 75 height 16
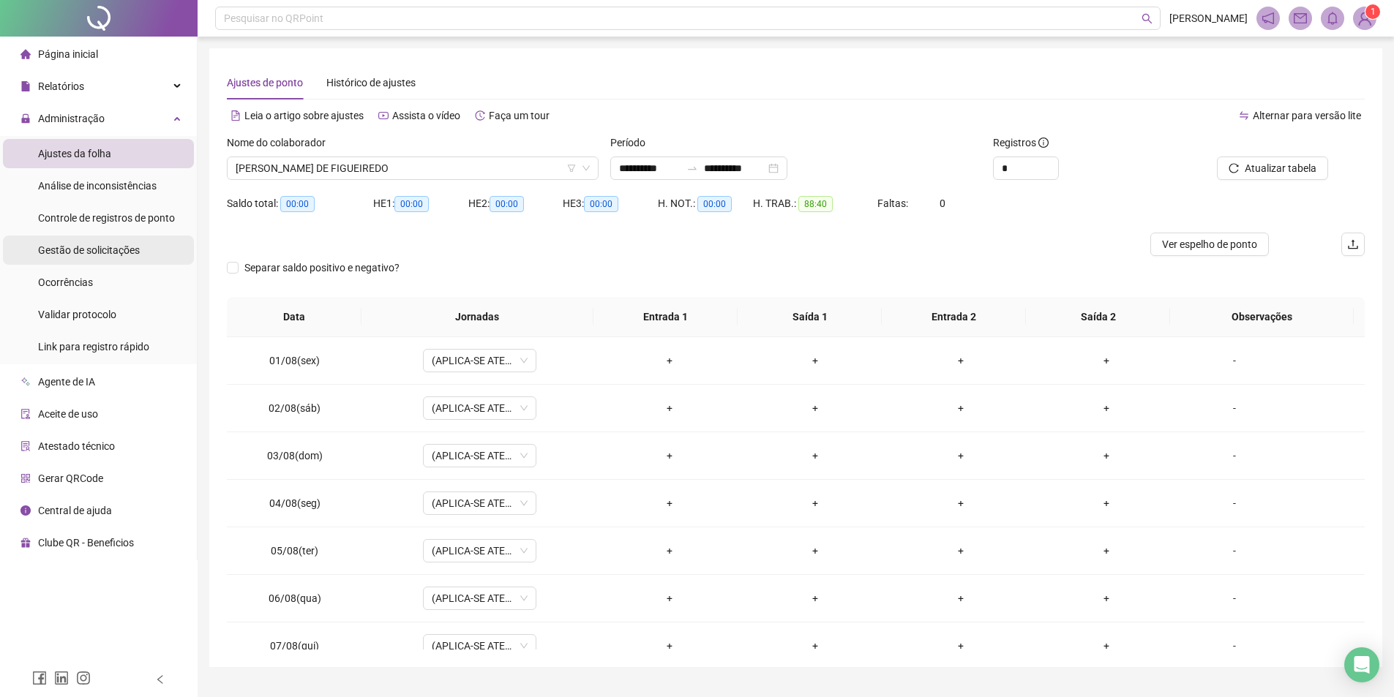
click at [111, 250] on span "Gestão de solicitações" at bounding box center [89, 250] width 102 height 12
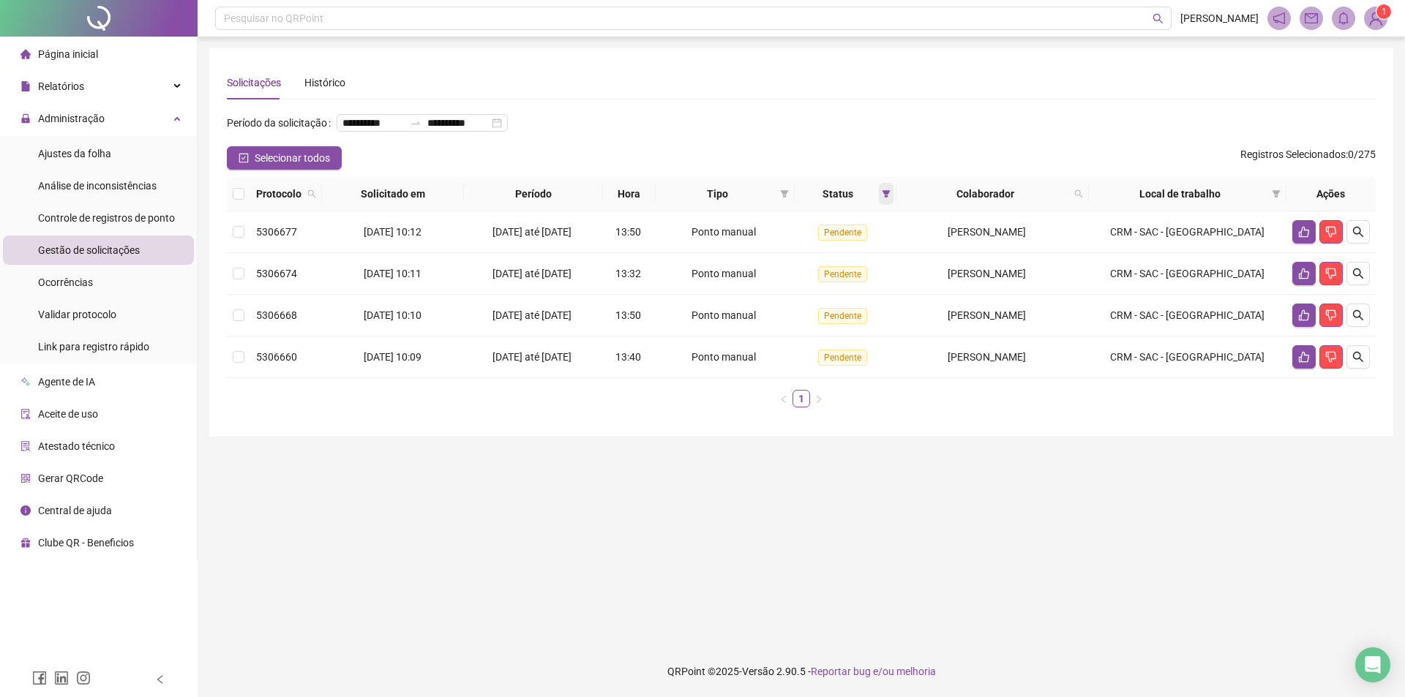
click at [891, 198] on icon "filter" at bounding box center [886, 194] width 9 height 9
click at [812, 295] on li "Aceita" at bounding box center [851, 295] width 91 height 24
click at [884, 320] on span "OK" at bounding box center [882, 324] width 14 height 16
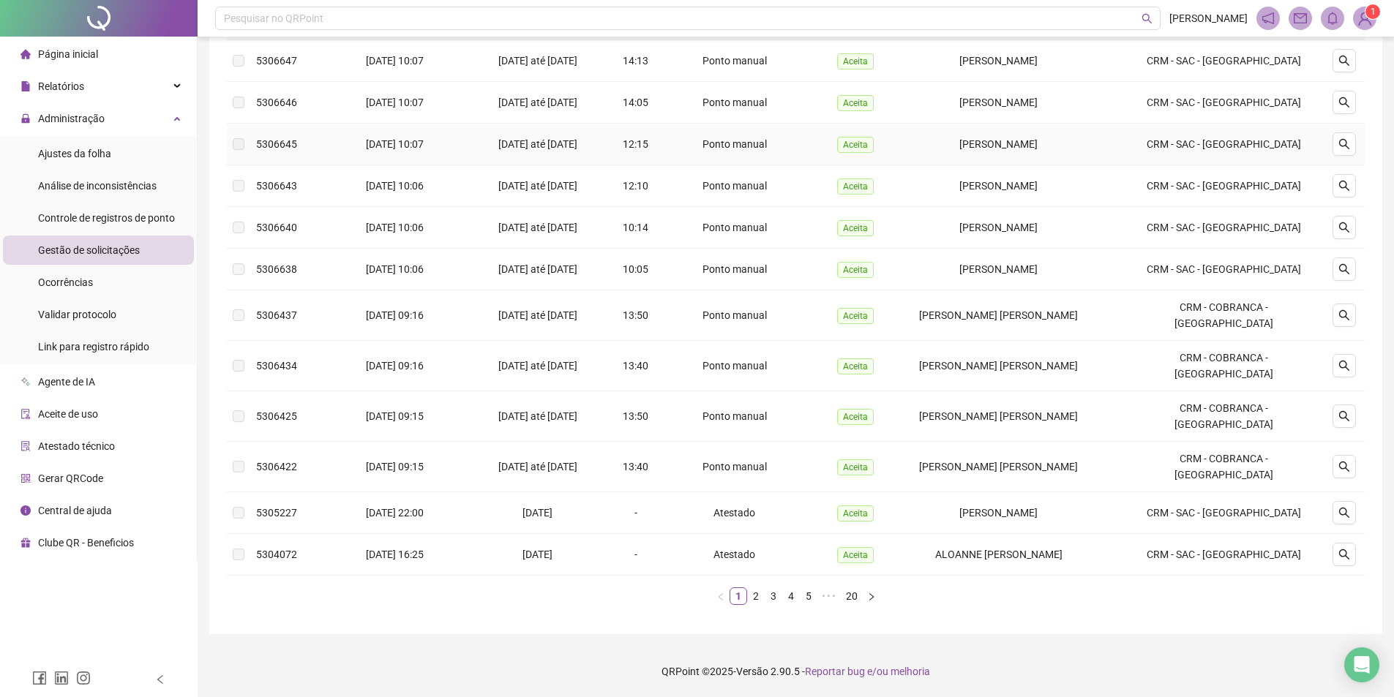
scroll to position [195, 0]
click at [753, 599] on link "2" at bounding box center [756, 596] width 16 height 16
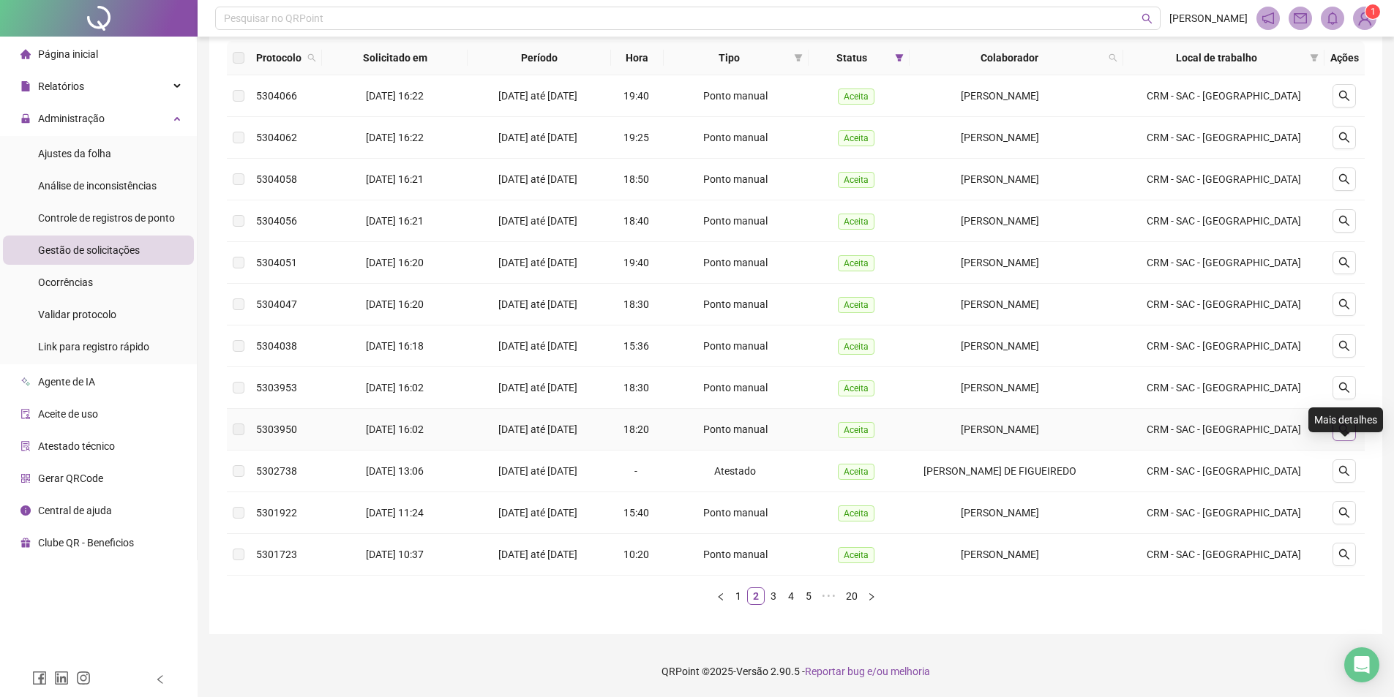
click at [1347, 435] on icon "search" at bounding box center [1345, 430] width 12 height 12
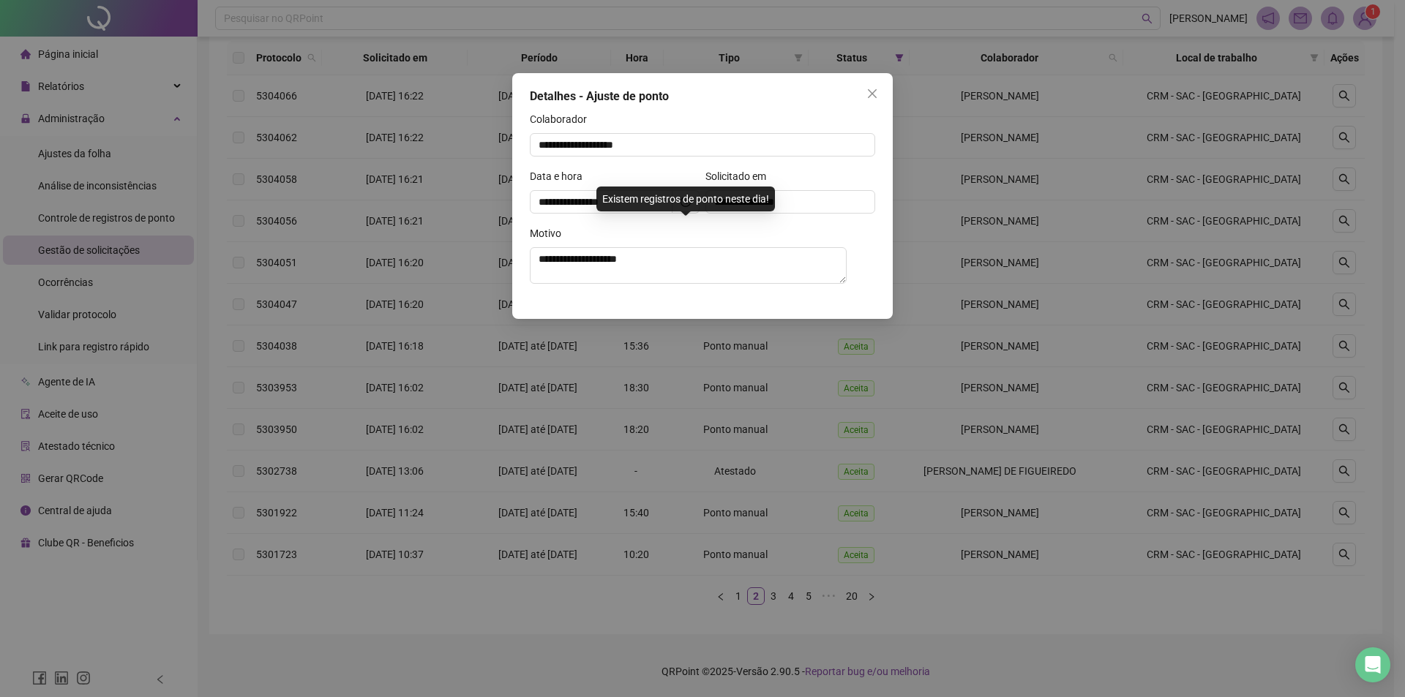
click at [850, 414] on div "**********" at bounding box center [702, 348] width 1405 height 697
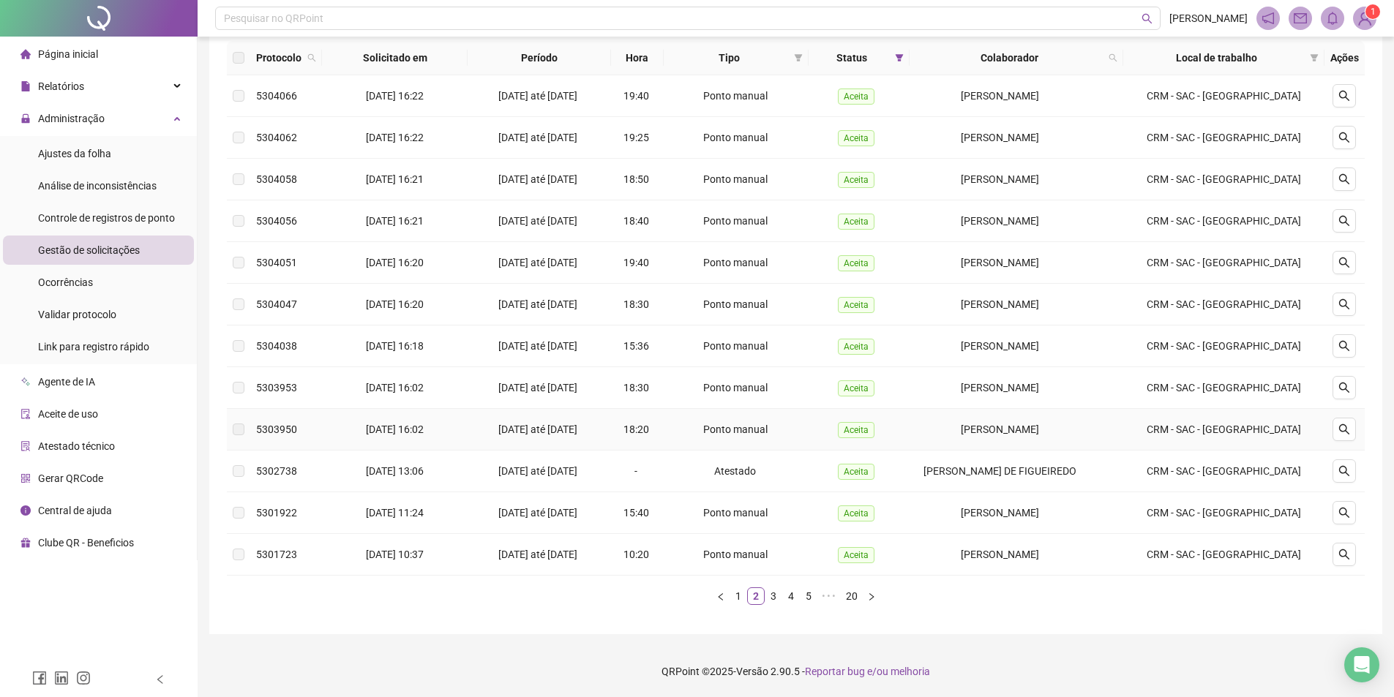
click at [872, 432] on span "Aceita" at bounding box center [856, 430] width 37 height 16
drag, startPoint x: 872, startPoint y: 432, endPoint x: 1355, endPoint y: 414, distance: 482.7
click at [874, 431] on span "Aceita" at bounding box center [856, 430] width 37 height 16
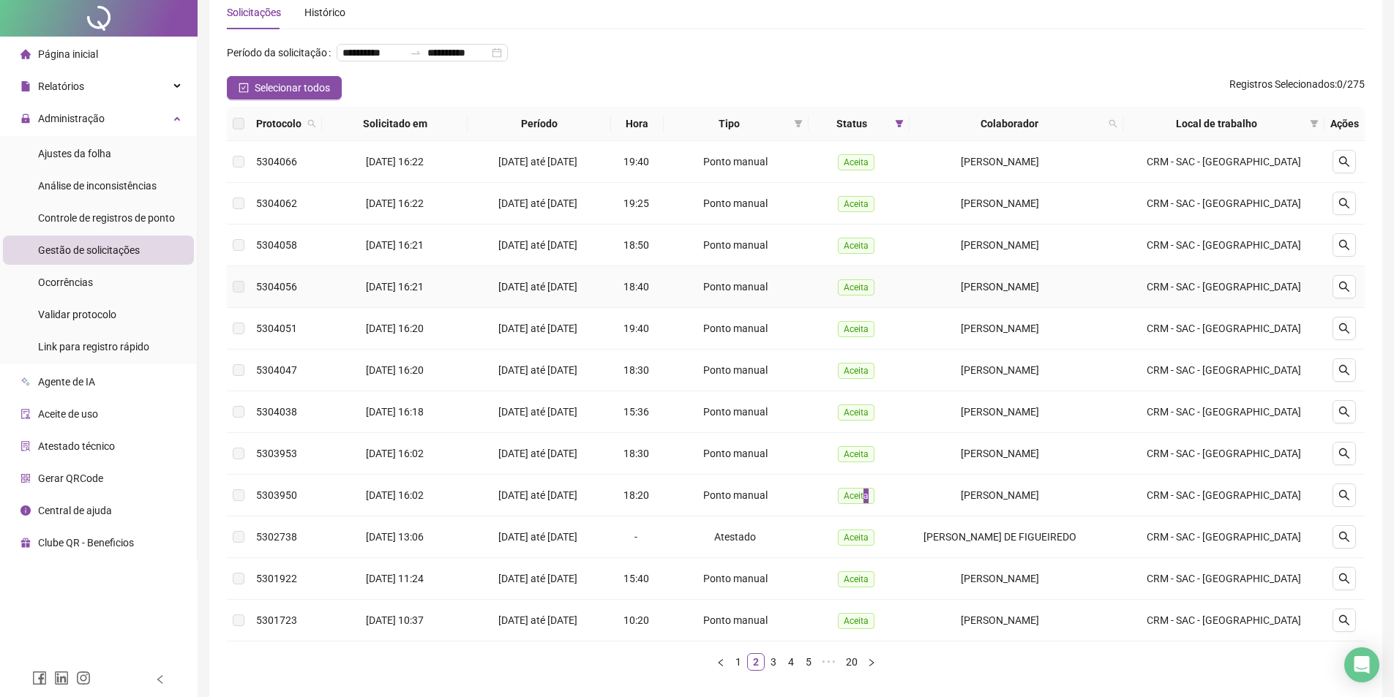
scroll to position [0, 0]
